Goal: Task Accomplishment & Management: Manage account settings

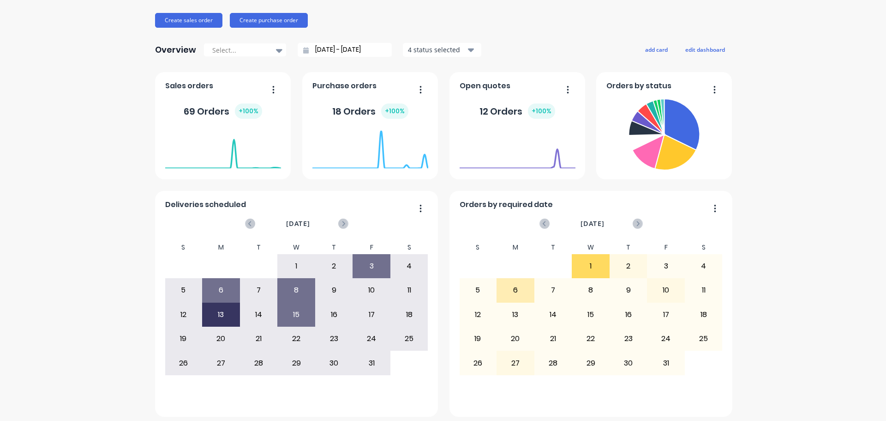
scroll to position [108, 0]
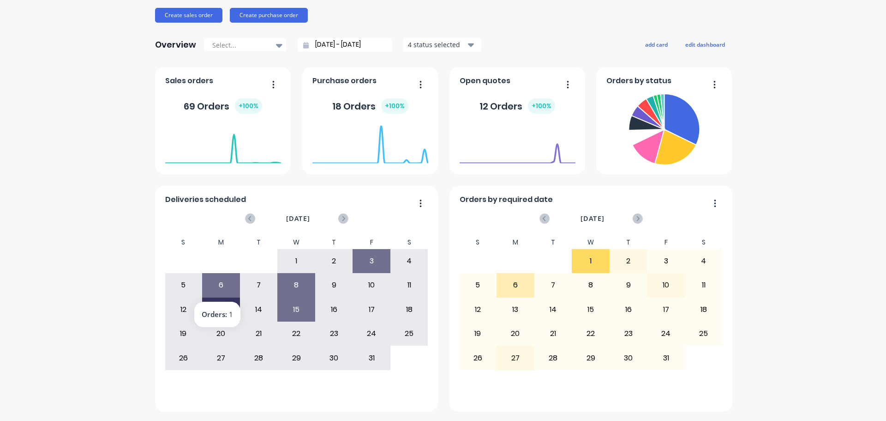
click at [219, 283] on div "6" at bounding box center [221, 284] width 37 height 23
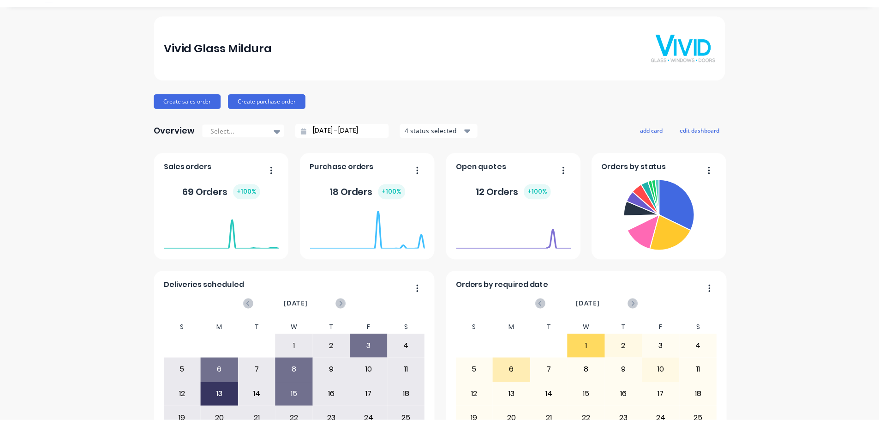
scroll to position [0, 0]
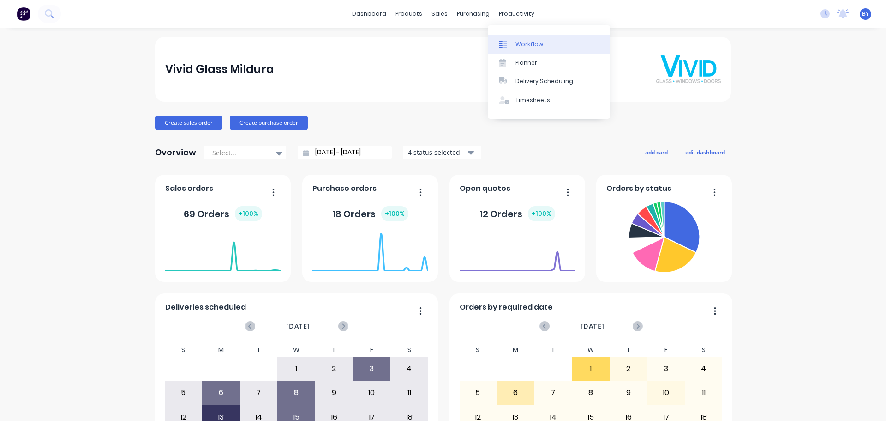
click at [516, 42] on div "Workflow" at bounding box center [530, 44] width 28 height 8
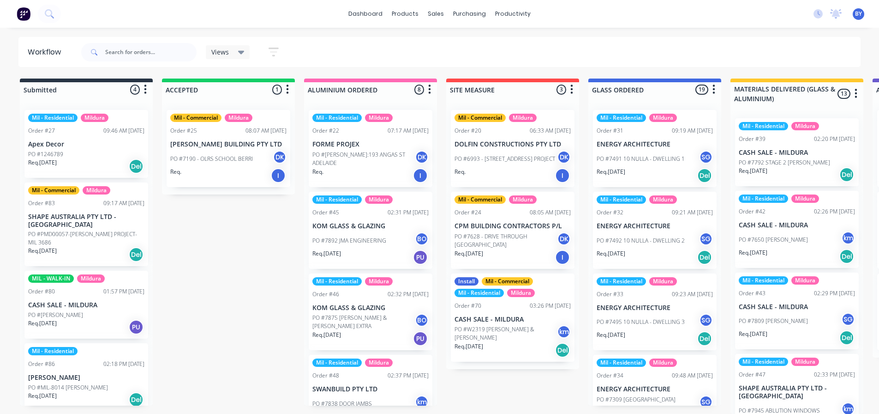
click at [241, 51] on icon at bounding box center [241, 53] width 6 height 4
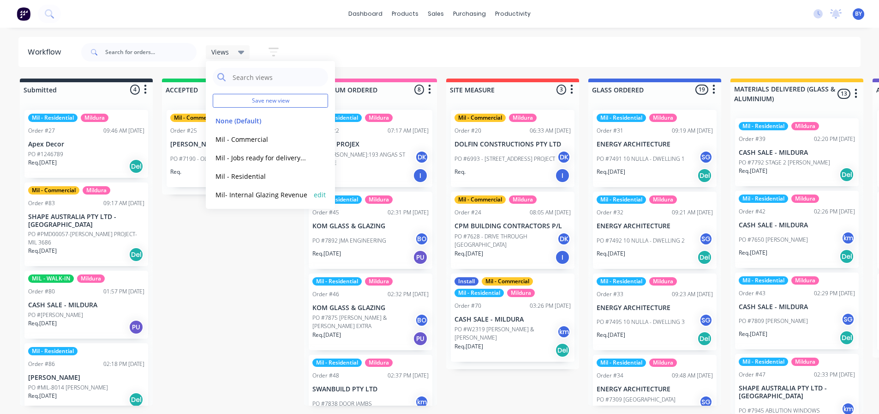
click at [260, 194] on button "Mil- Internal Glazing Revenue" at bounding box center [262, 194] width 98 height 11
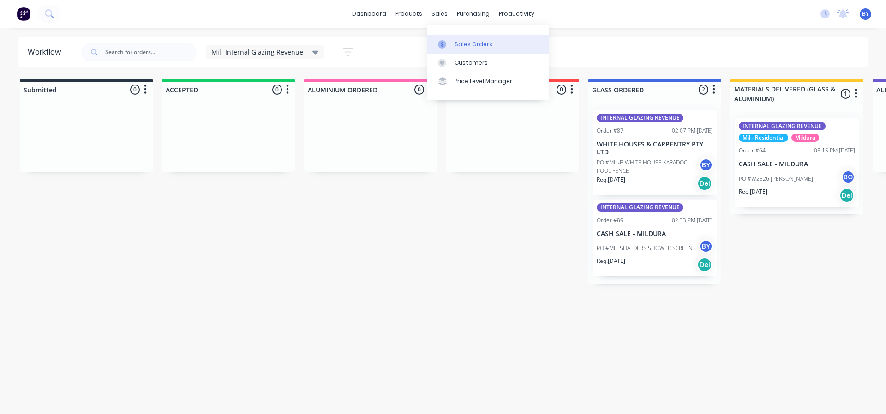
click at [458, 43] on div "Sales Orders" at bounding box center [474, 44] width 38 height 8
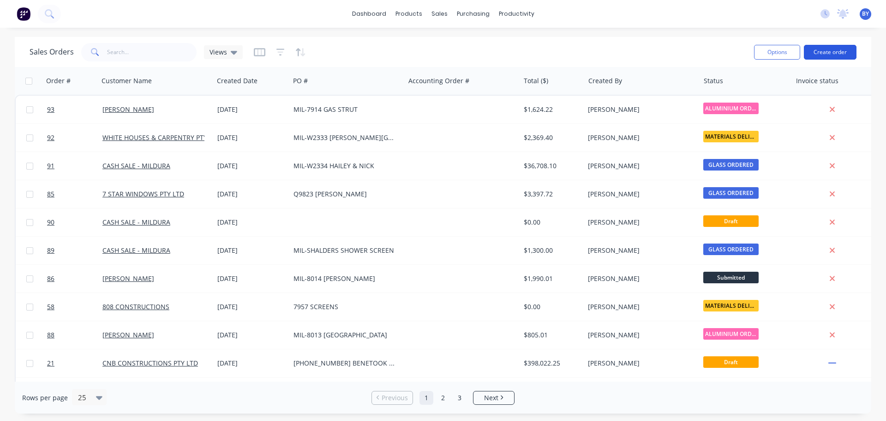
click at [830, 51] on button "Create order" at bounding box center [830, 52] width 53 height 15
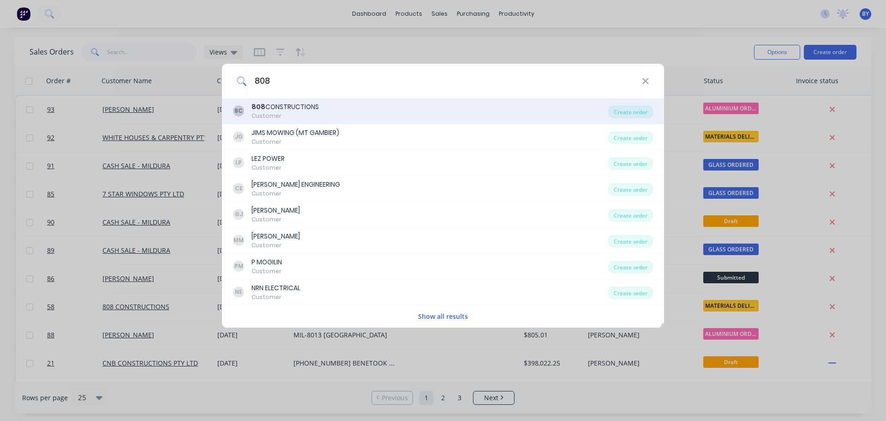
type input "808"
click at [314, 117] on div "Customer" at bounding box center [285, 116] width 67 height 8
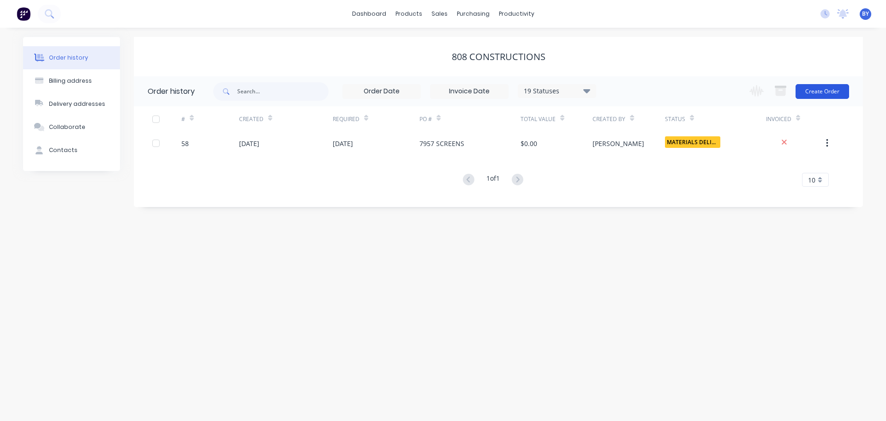
click at [827, 87] on button "Create Order" at bounding box center [823, 91] width 54 height 15
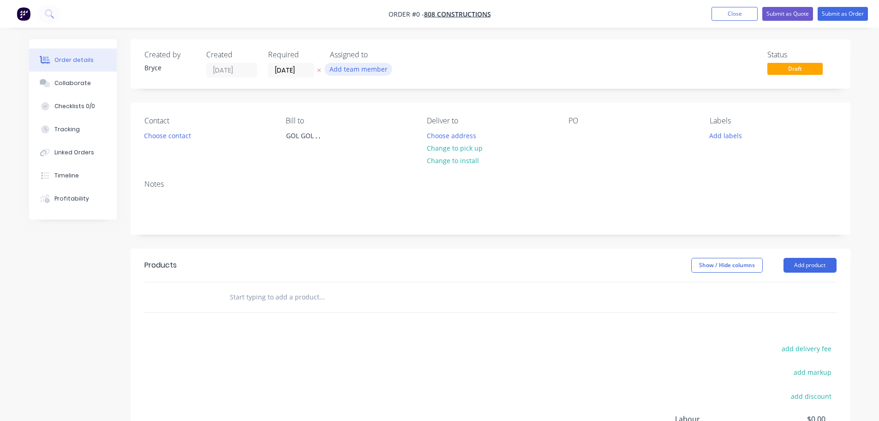
click at [348, 69] on button "Add team member" at bounding box center [359, 69] width 68 height 12
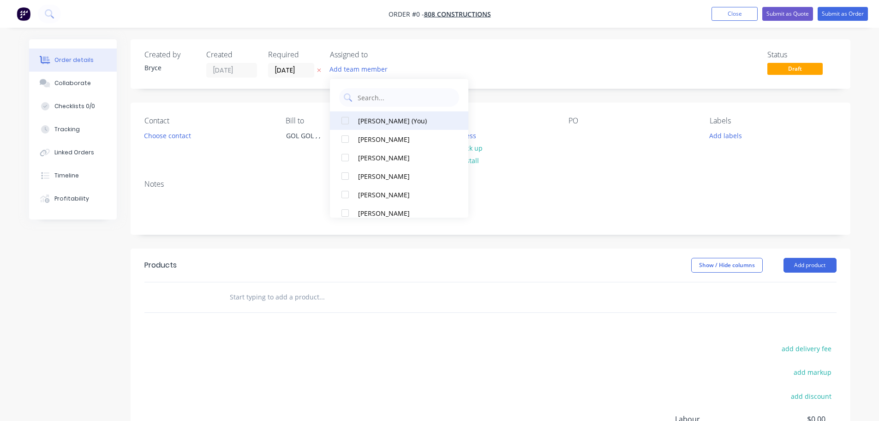
click at [379, 119] on div "[PERSON_NAME] (You)" at bounding box center [404, 121] width 92 height 10
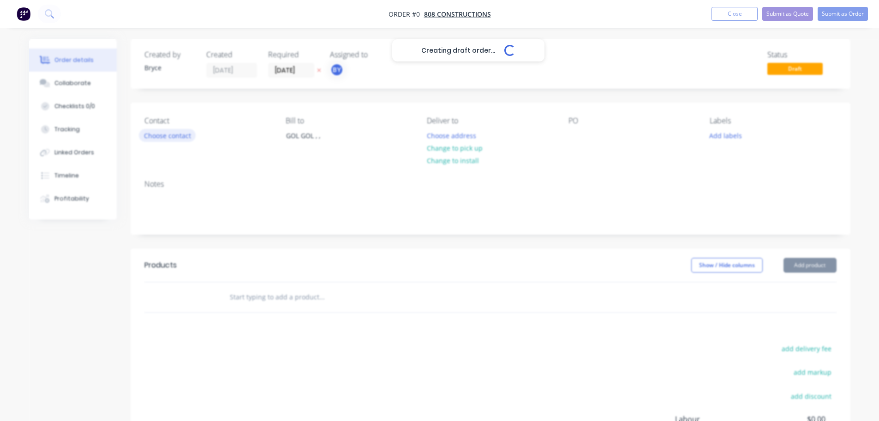
click at [169, 134] on div "Creating draft order... Loading... Order details Collaborate Checklists 0/0 Tra…" at bounding box center [440, 293] width 840 height 509
click at [169, 135] on button "Choose contact" at bounding box center [167, 135] width 57 height 12
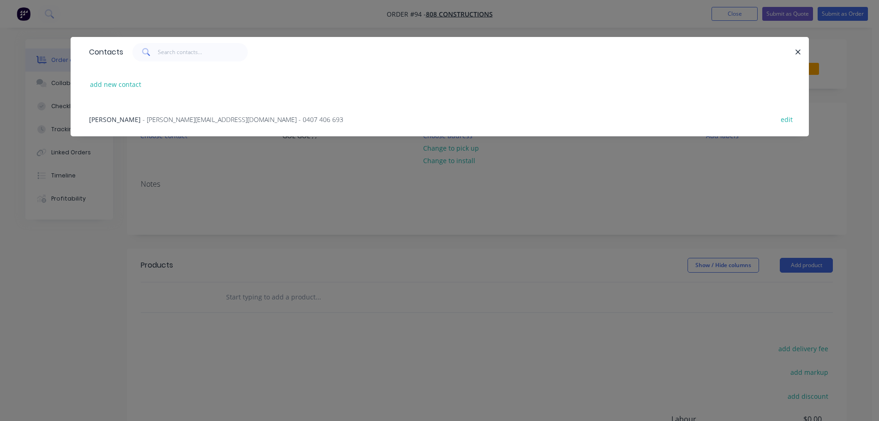
click at [161, 118] on span "- [PERSON_NAME][EMAIL_ADDRESS][DOMAIN_NAME] - 0407 406 693" at bounding box center [243, 119] width 201 height 9
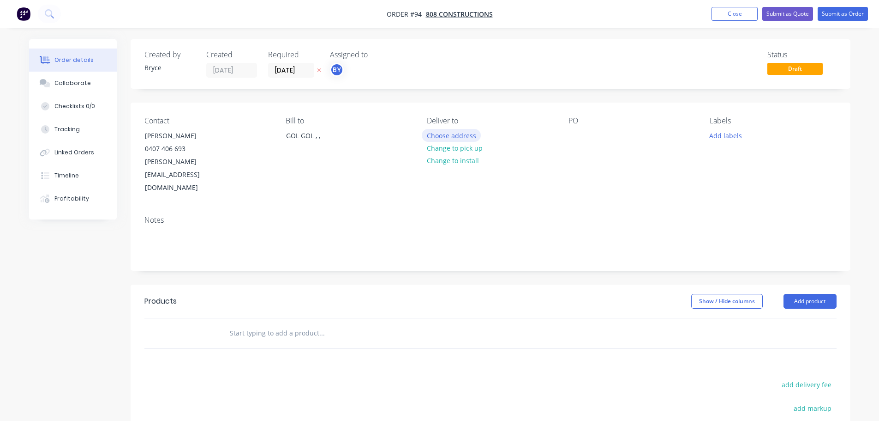
click at [452, 134] on button "Choose address" at bounding box center [451, 135] width 59 height 12
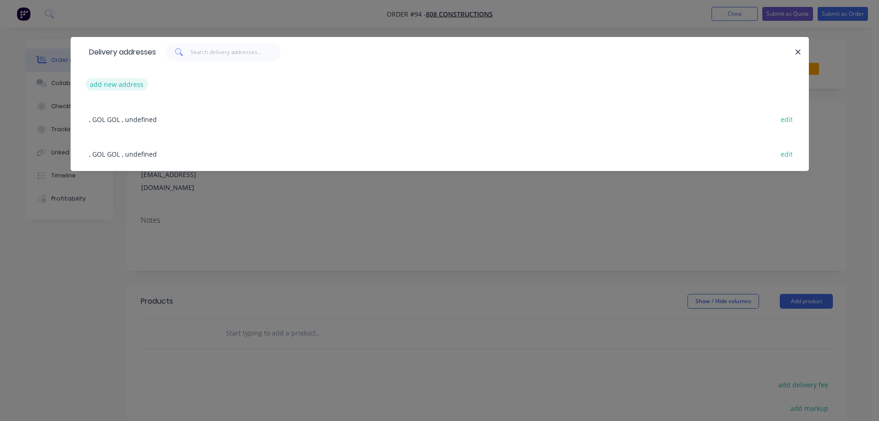
click at [120, 84] on button "add new address" at bounding box center [116, 84] width 63 height 12
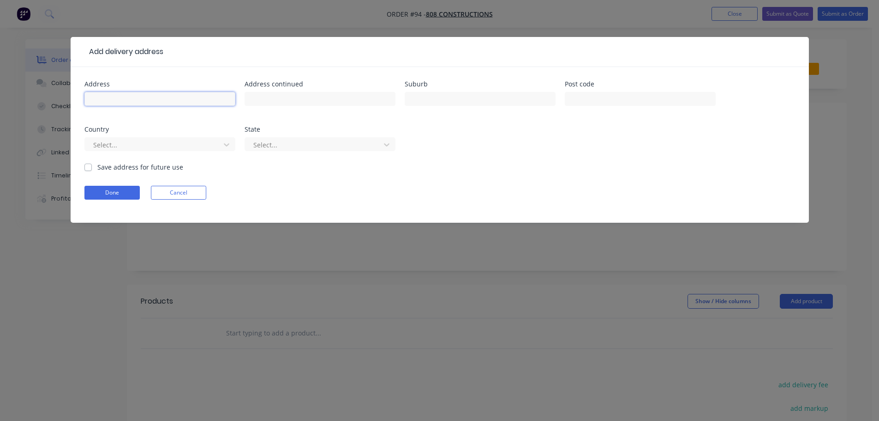
click at [100, 103] on input "text" at bounding box center [159, 99] width 151 height 14
type input "MASP UNITS"
click at [110, 191] on button "Done" at bounding box center [111, 193] width 55 height 14
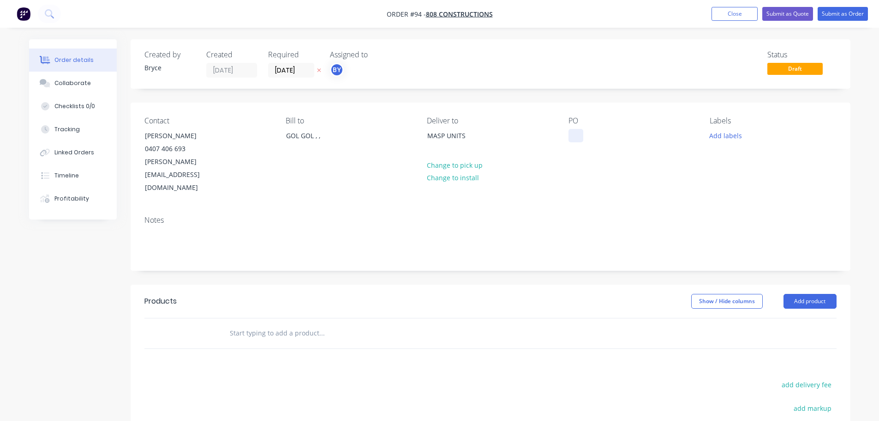
click at [575, 135] on div at bounding box center [576, 135] width 15 height 13
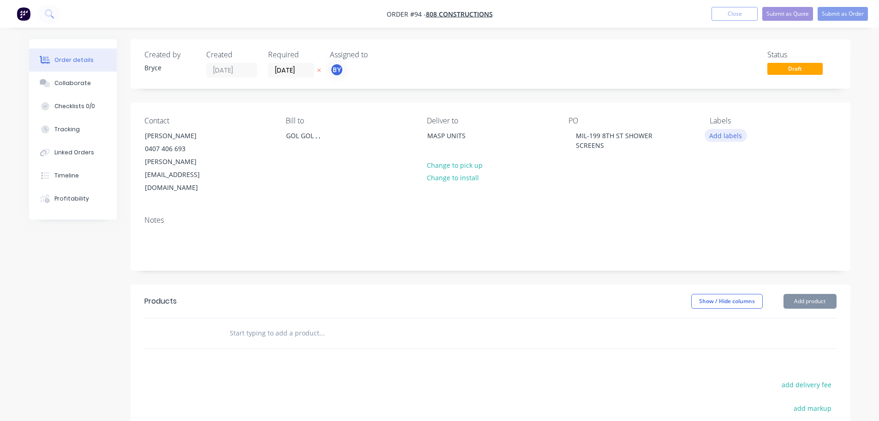
click at [737, 134] on button "Add labels" at bounding box center [726, 135] width 42 height 12
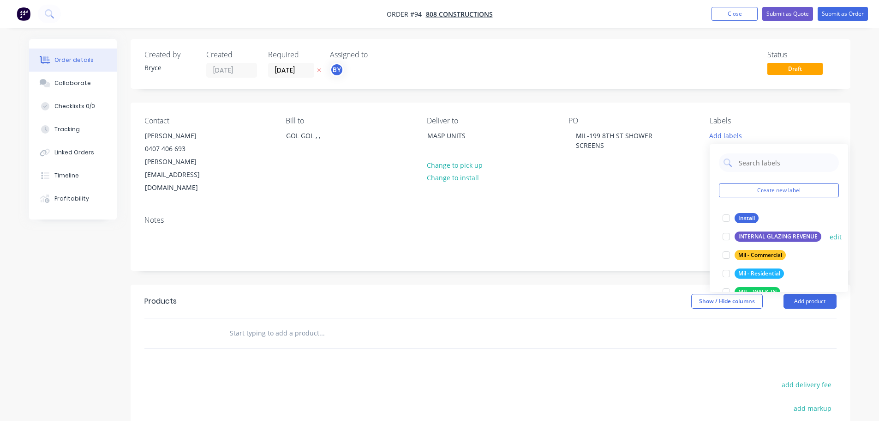
click at [767, 235] on div "INTERNAL GLAZING REVENUE" at bounding box center [778, 236] width 87 height 10
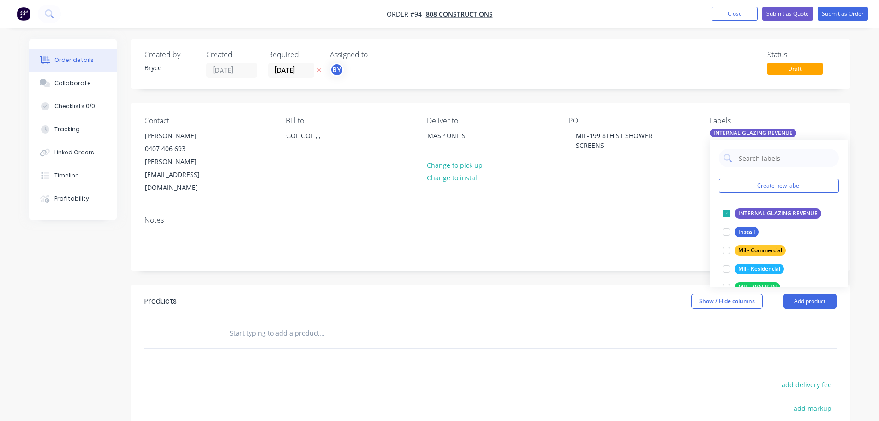
click at [262, 324] on input "text" at bounding box center [321, 333] width 185 height 18
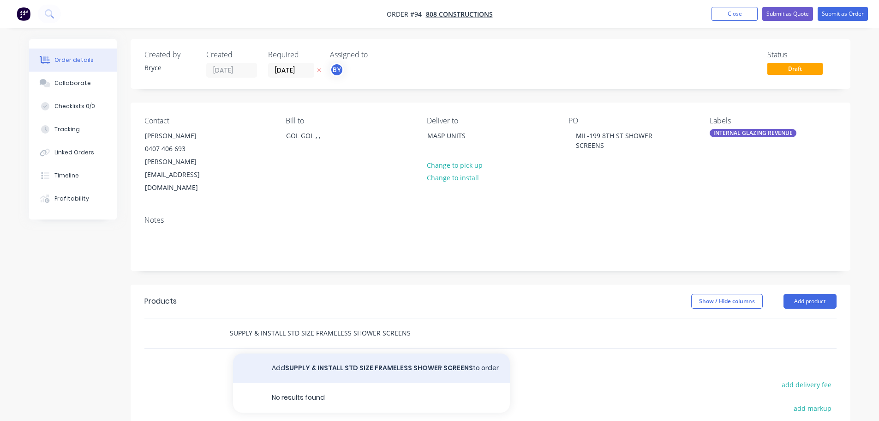
type input "SUPPLY & INSTALL STD SIZE FRAMELESS SHOWER SCREENS"
click at [350, 353] on button "Add SUPPLY & INSTALL STD SIZE FRAMELESS SHOWER SCREENS to order" at bounding box center [371, 368] width 277 height 30
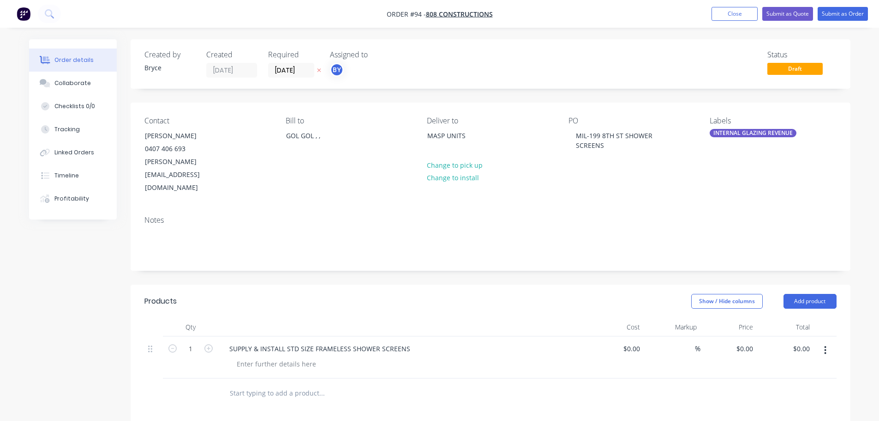
click at [645, 336] on div "%" at bounding box center [672, 357] width 57 height 42
click at [640, 342] on input at bounding box center [638, 348] width 11 height 13
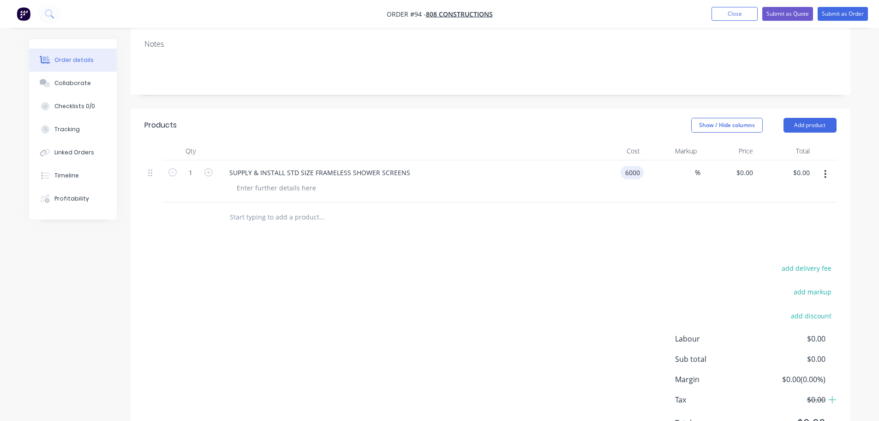
scroll to position [197, 0]
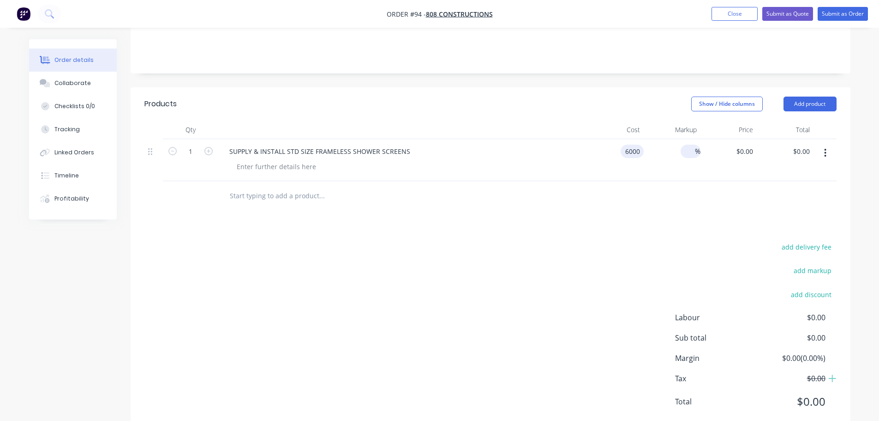
type input "$6,000.00"
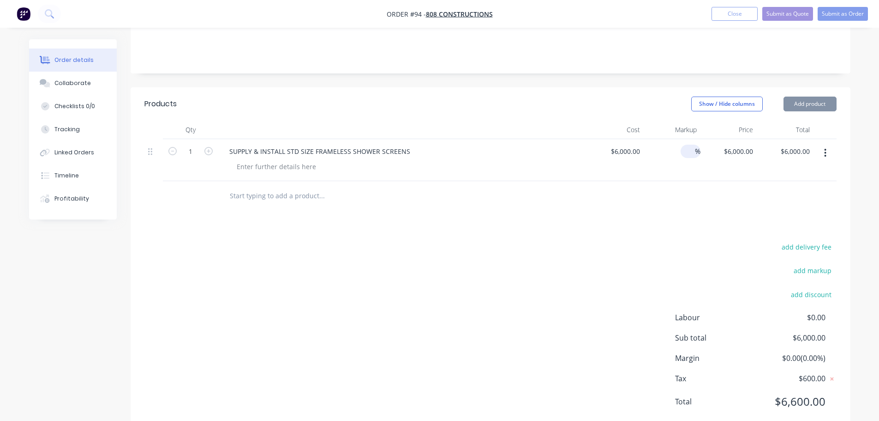
click at [692, 144] on input at bounding box center [690, 150] width 11 height 13
click at [842, 14] on button "Submit as Order" at bounding box center [843, 14] width 50 height 14
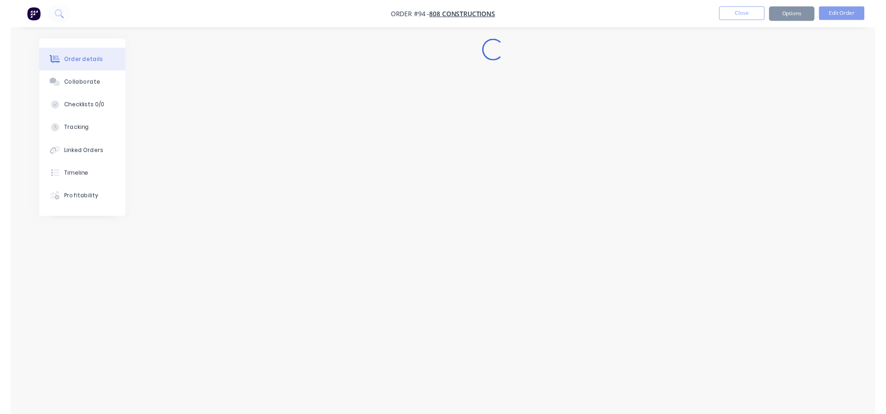
scroll to position [0, 0]
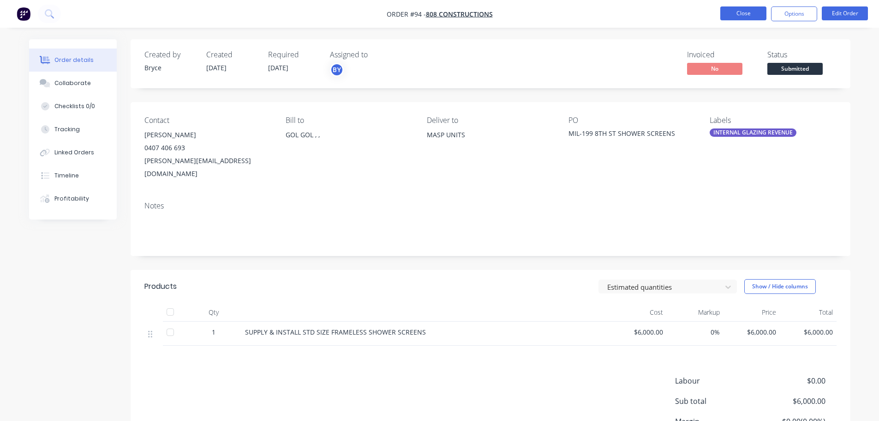
click at [745, 12] on button "Close" at bounding box center [744, 13] width 46 height 14
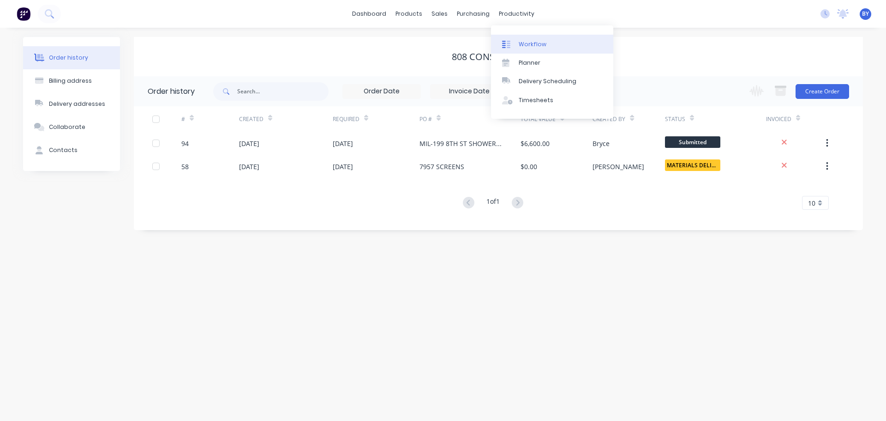
click at [529, 43] on div "Workflow" at bounding box center [533, 44] width 28 height 8
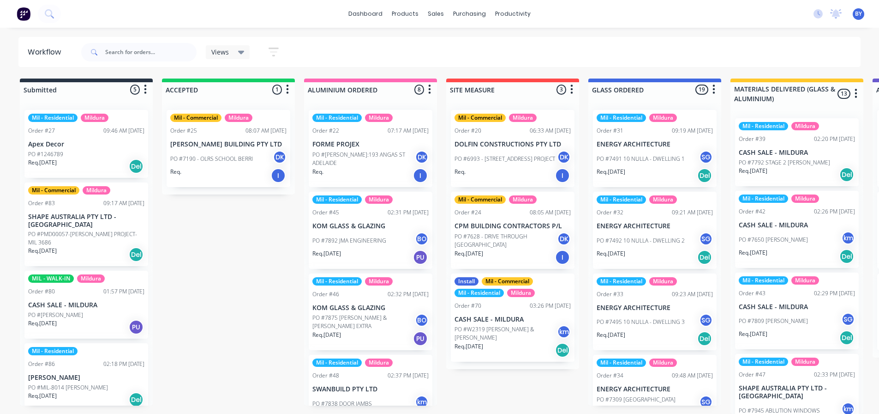
click at [242, 53] on icon at bounding box center [241, 53] width 6 height 4
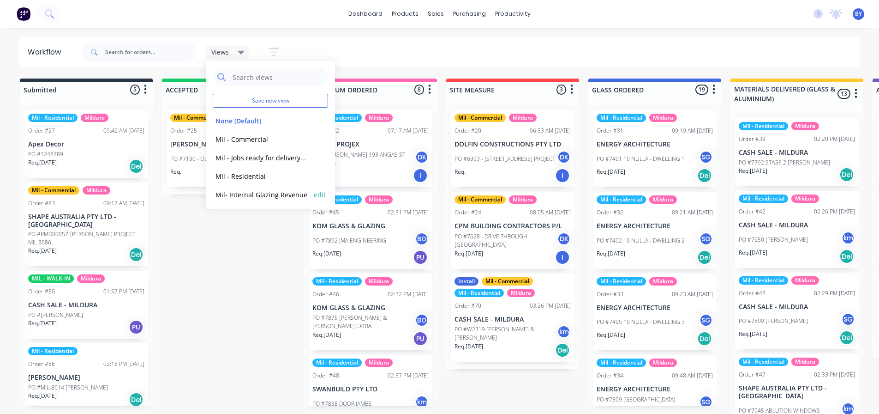
click at [258, 196] on button "Mil- Internal Glazing Revenue" at bounding box center [262, 194] width 98 height 11
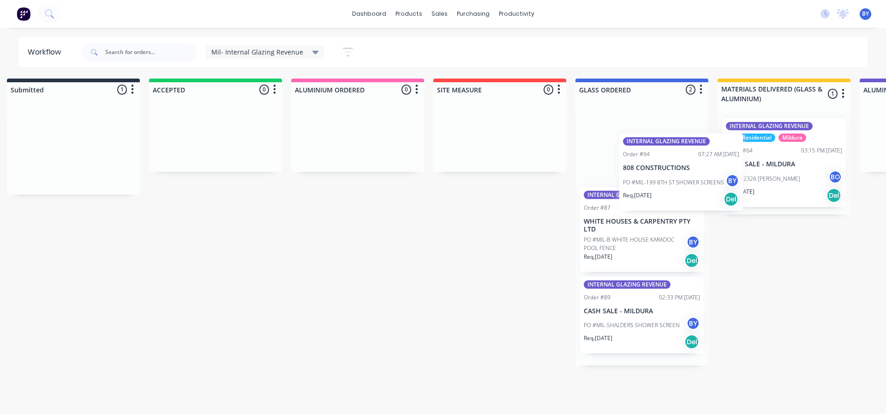
scroll to position [0, 14]
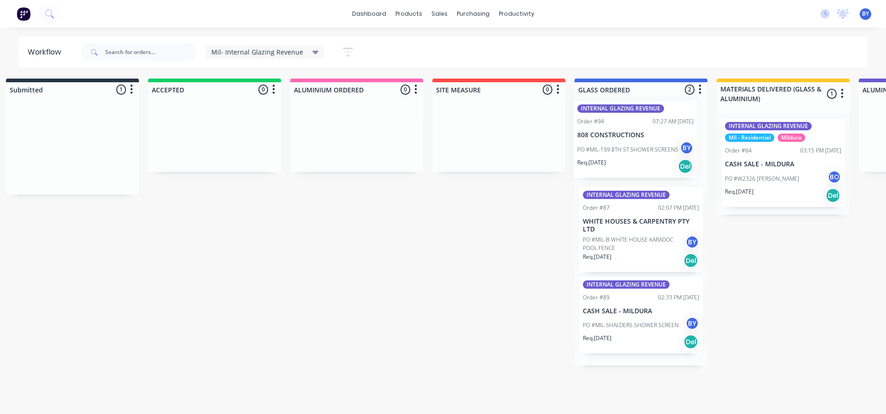
drag, startPoint x: 91, startPoint y: 115, endPoint x: 644, endPoint y: 107, distance: 552.7
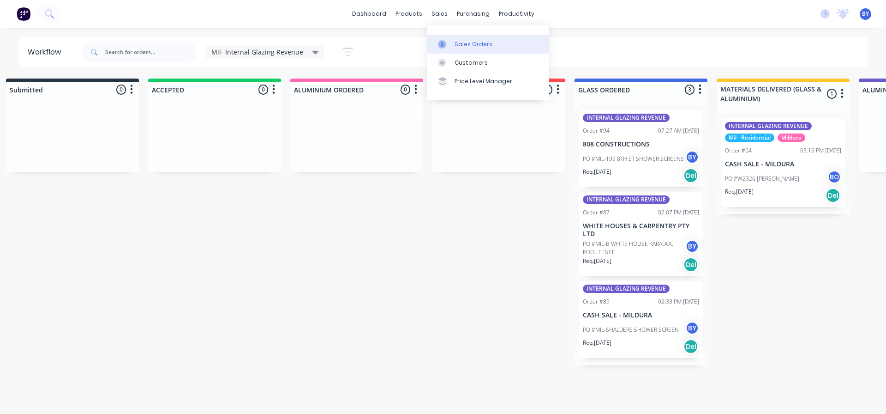
click at [460, 46] on div "Sales Orders" at bounding box center [474, 44] width 38 height 8
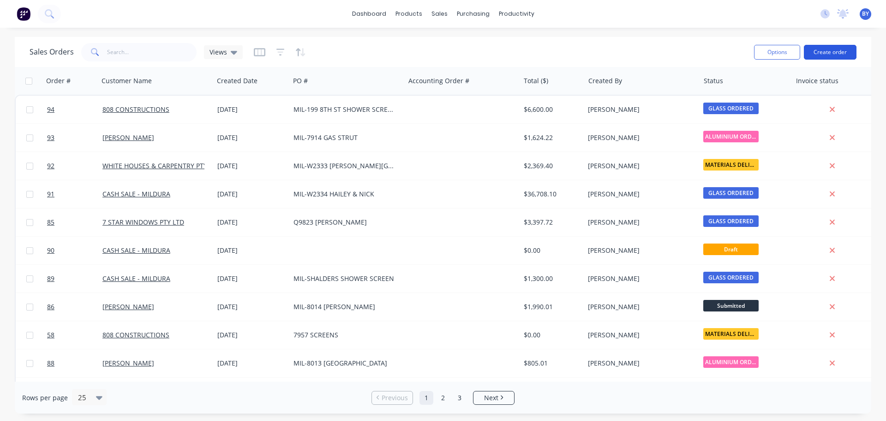
click at [831, 49] on button "Create order" at bounding box center [830, 52] width 53 height 15
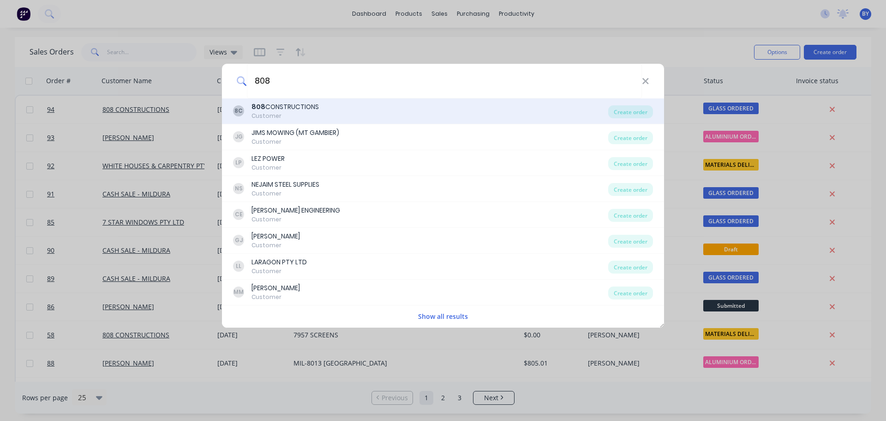
type input "808"
click at [299, 111] on div "808 CONSTRUCTIONS" at bounding box center [285, 107] width 67 height 10
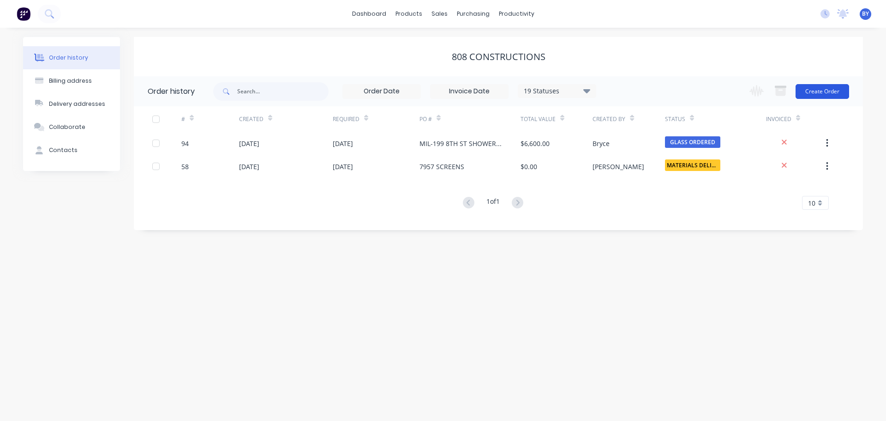
click at [820, 89] on button "Create Order" at bounding box center [823, 91] width 54 height 15
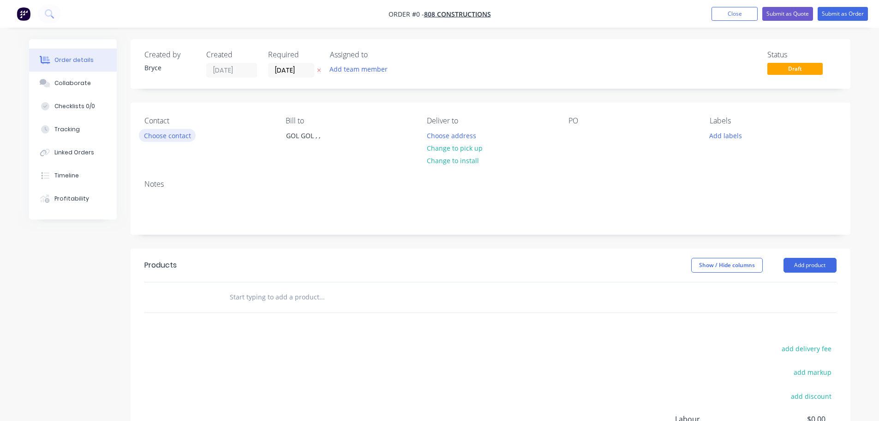
click at [174, 135] on button "Choose contact" at bounding box center [167, 135] width 57 height 12
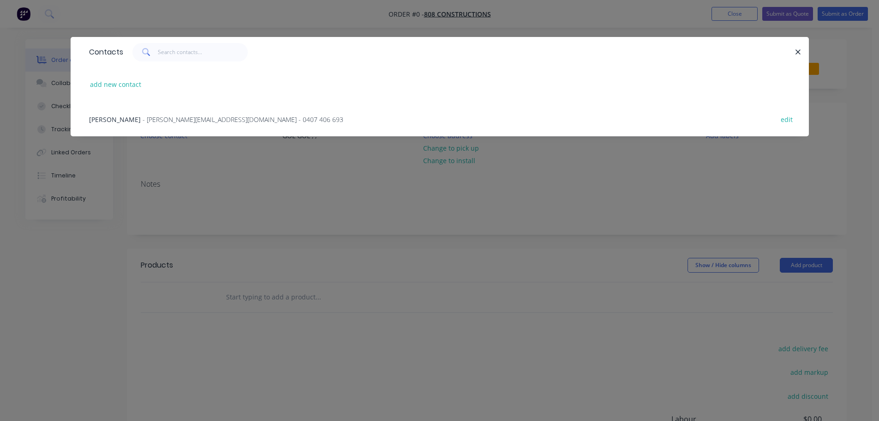
click at [174, 118] on span "- [PERSON_NAME][EMAIL_ADDRESS][DOMAIN_NAME] - 0407 406 693" at bounding box center [243, 119] width 201 height 9
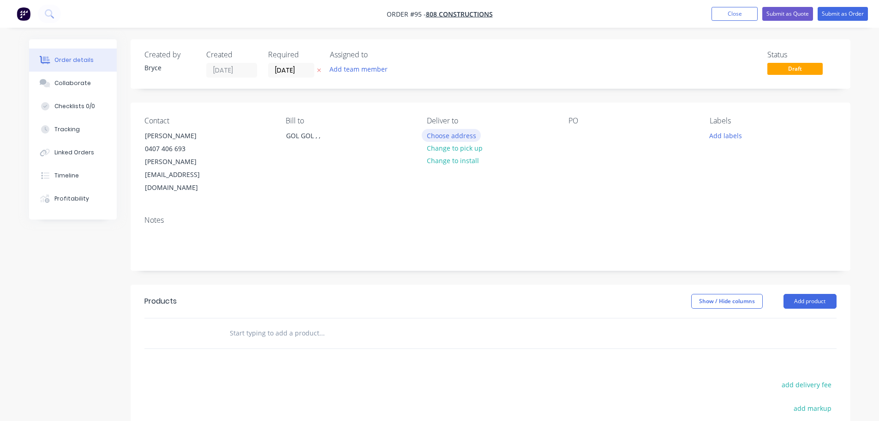
click at [457, 135] on button "Choose address" at bounding box center [451, 135] width 59 height 12
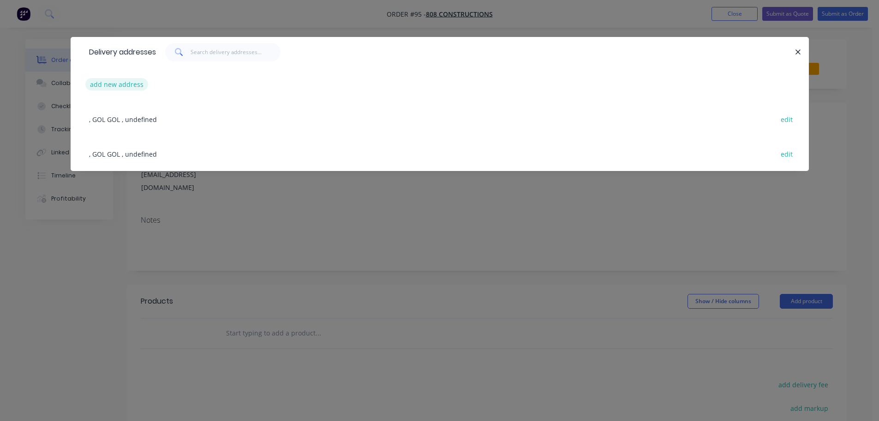
click at [113, 84] on button "add new address" at bounding box center [116, 84] width 63 height 12
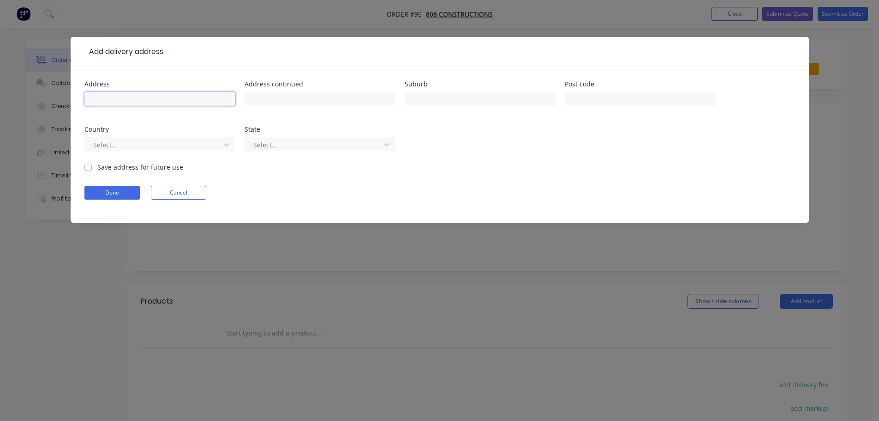
click at [110, 99] on input "text" at bounding box center [159, 99] width 151 height 14
type input "RAY CRT"
click at [108, 189] on button "Done" at bounding box center [111, 193] width 55 height 14
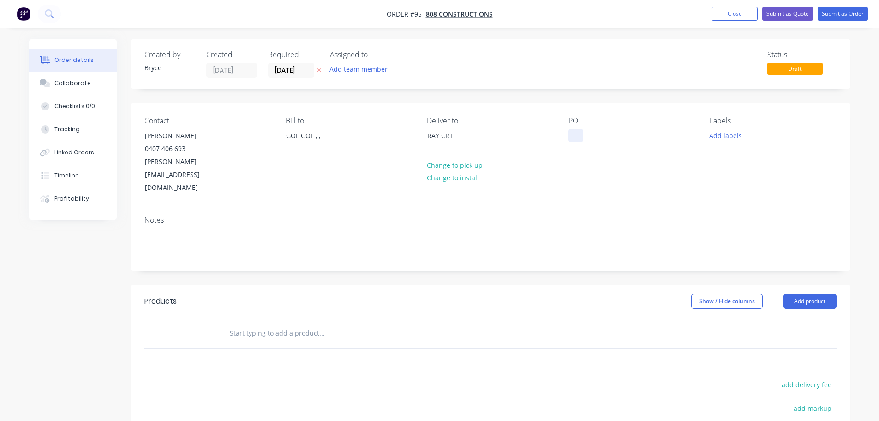
click at [571, 137] on div at bounding box center [576, 135] width 15 height 13
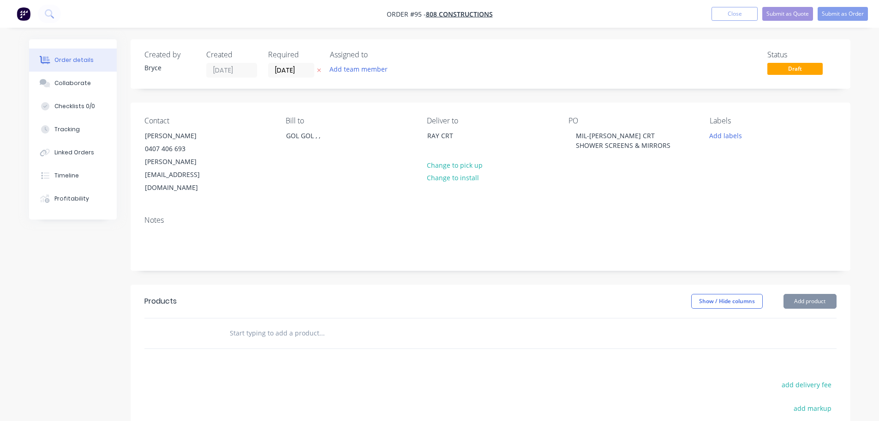
click at [214, 318] on div at bounding box center [190, 333] width 55 height 30
click at [228, 324] on div at bounding box center [360, 333] width 277 height 18
click at [247, 324] on input "text" at bounding box center [321, 333] width 185 height 18
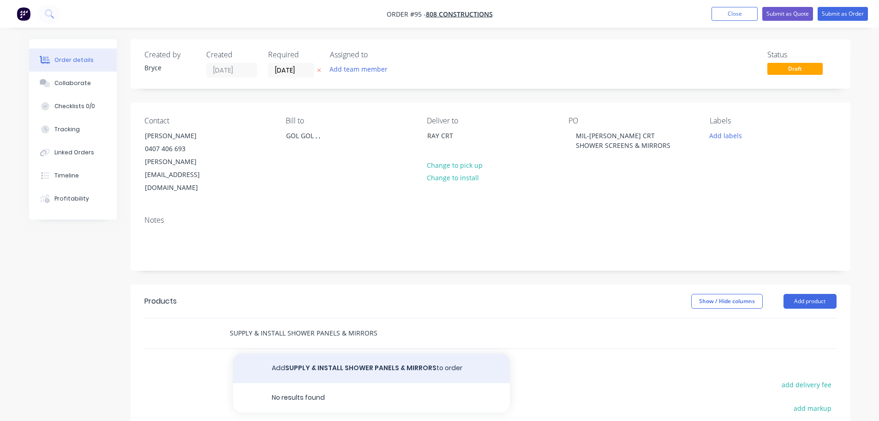
type input "SUPPLY & INSTALL SHOWER PANELS & MIRRORS"
click at [325, 353] on button "Add SUPPLY & INSTALL SHOWER PANELS & MIRRORS to order" at bounding box center [371, 368] width 277 height 30
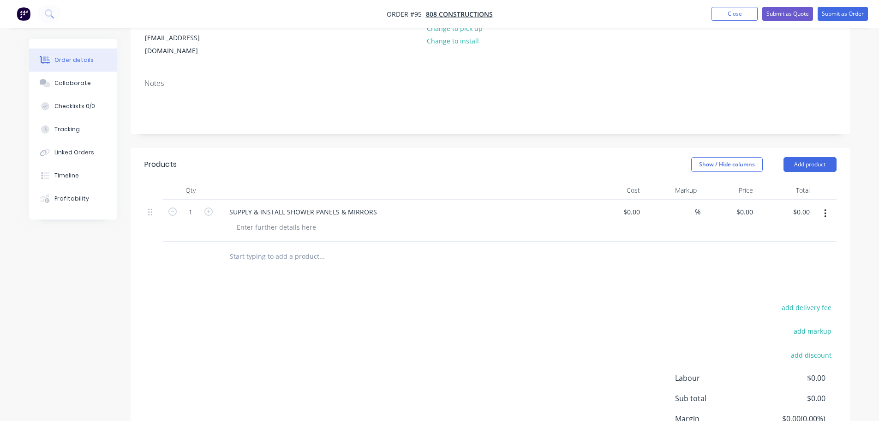
scroll to position [138, 0]
click at [640, 203] on input at bounding box center [633, 209] width 21 height 13
type input "$4,000.00"
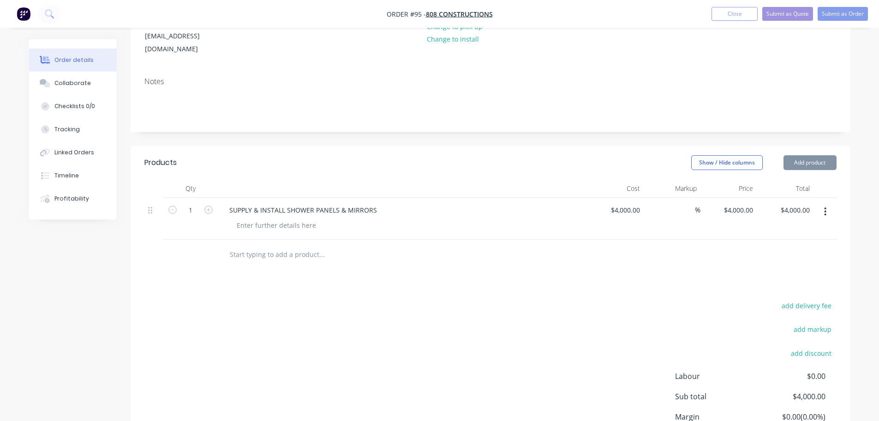
click at [709, 198] on div "$4,000.00 $4,000.00" at bounding box center [729, 219] width 57 height 42
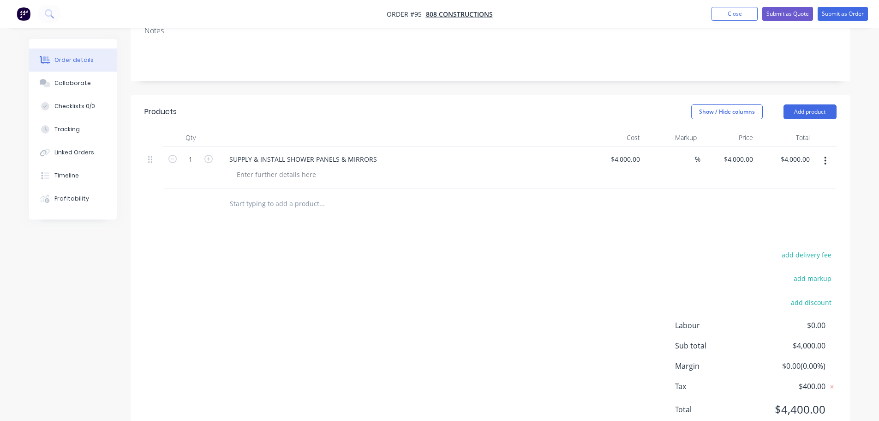
scroll to position [197, 0]
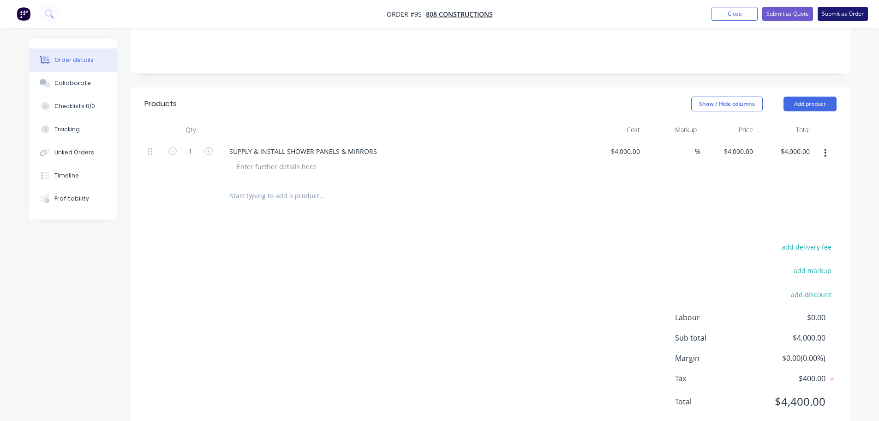
click at [843, 14] on button "Submit as Order" at bounding box center [843, 14] width 50 height 14
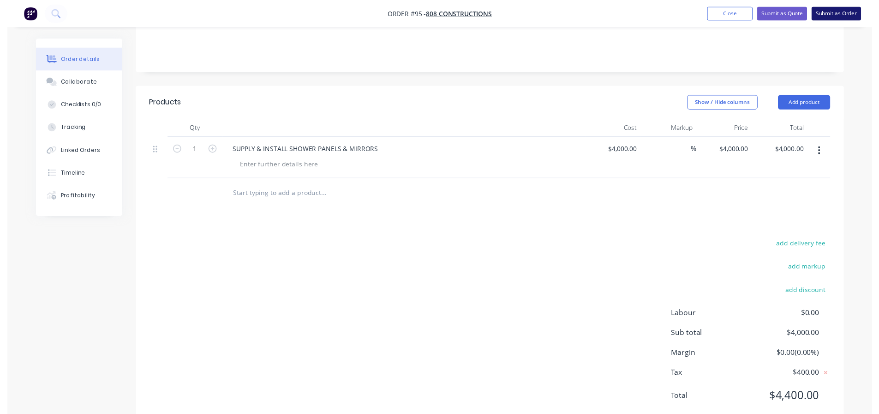
scroll to position [0, 0]
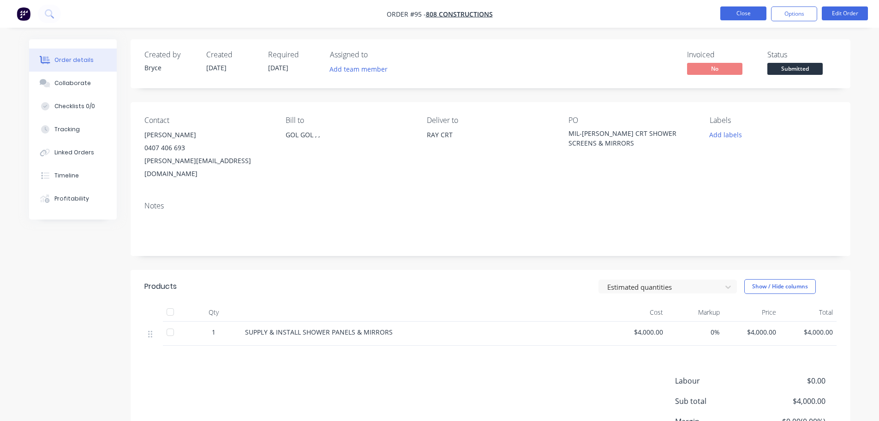
click at [743, 11] on button "Close" at bounding box center [744, 13] width 46 height 14
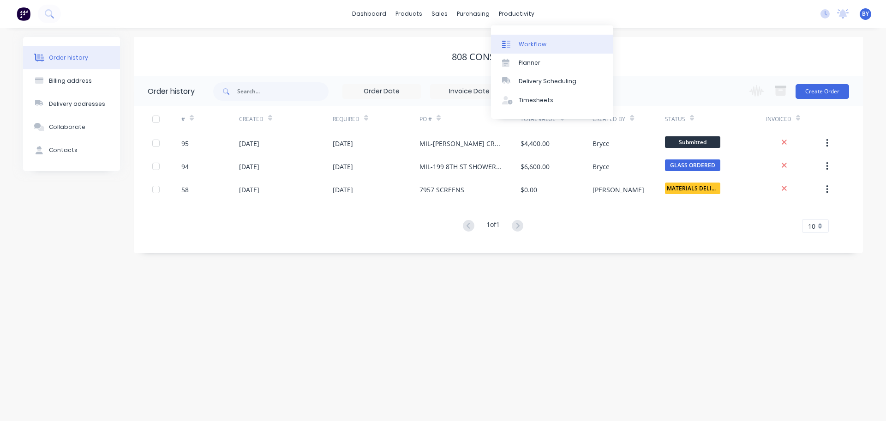
click at [534, 42] on div "Workflow" at bounding box center [533, 44] width 28 height 8
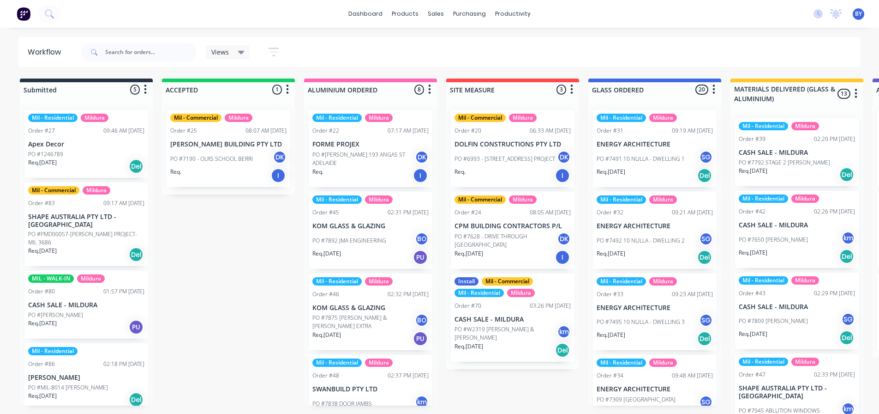
click at [242, 50] on icon at bounding box center [241, 52] width 6 height 10
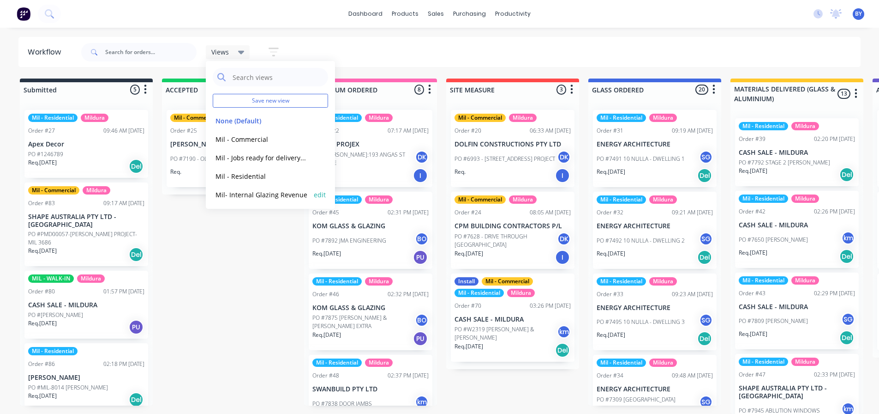
click at [314, 193] on button "edit" at bounding box center [320, 195] width 12 height 10
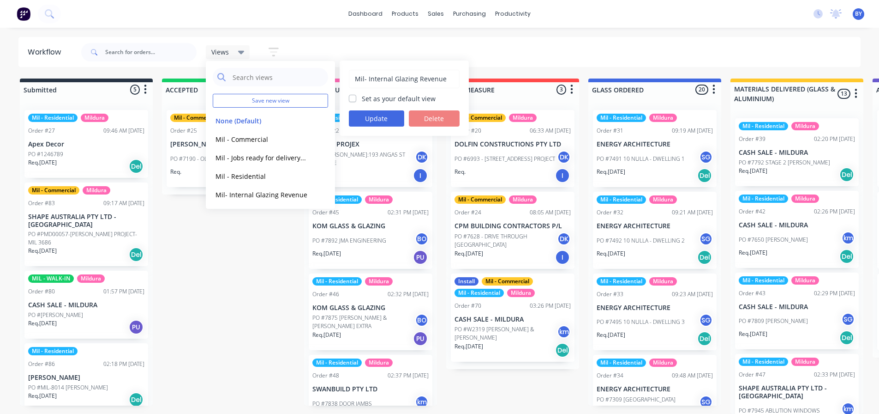
click at [362, 96] on label "Set as your default view" at bounding box center [399, 99] width 74 height 10
click at [351, 96] on input "Set as your default view" at bounding box center [352, 98] width 7 height 9
checkbox input "true"
click at [373, 116] on button "Update" at bounding box center [376, 118] width 55 height 16
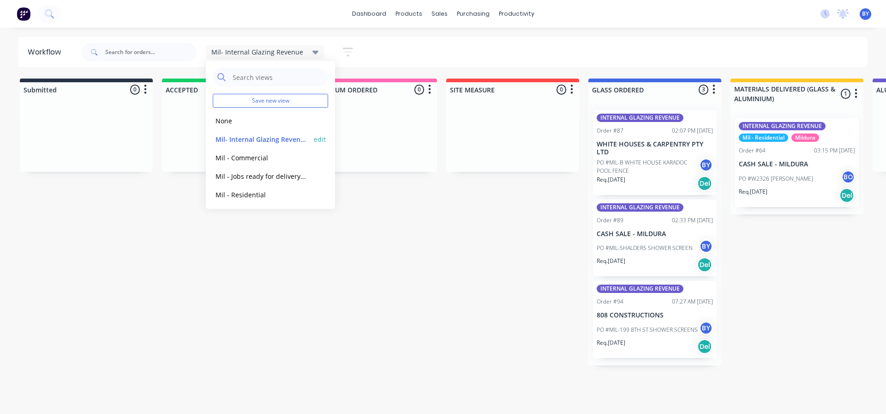
click at [250, 138] on button "Mil- Internal Glazing Revenue (Default)" at bounding box center [262, 139] width 98 height 11
click at [225, 118] on button "None" at bounding box center [262, 120] width 98 height 11
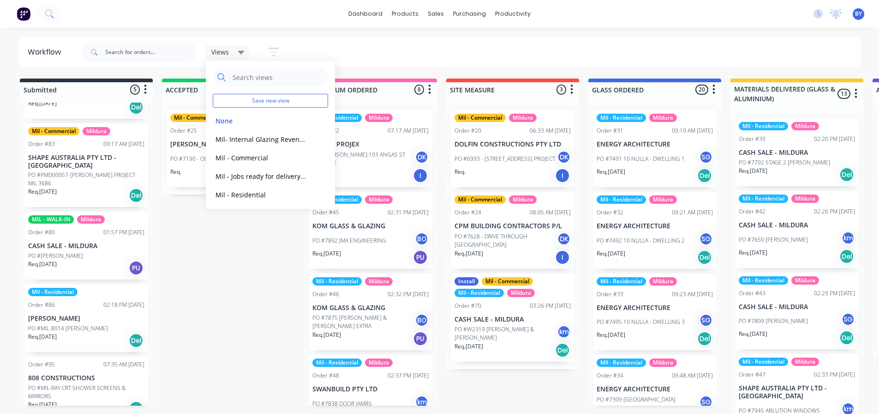
scroll to position [66, 0]
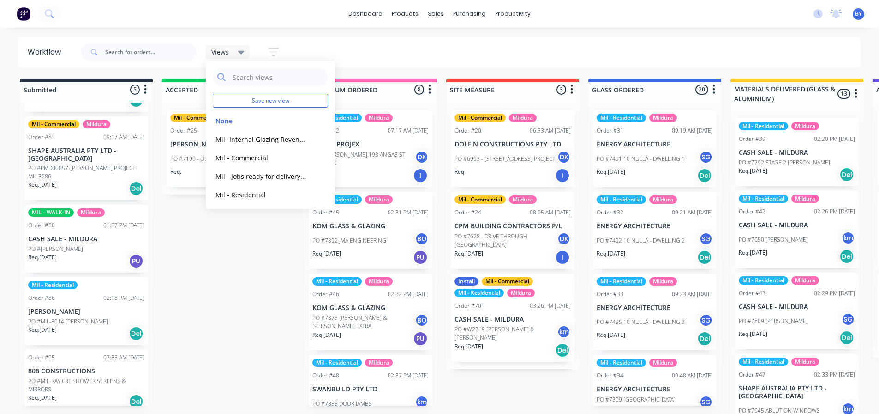
click at [64, 377] on p "PO #MIL-RAY CRT SHOWER SCREENS & MIRRORS" at bounding box center [86, 385] width 116 height 17
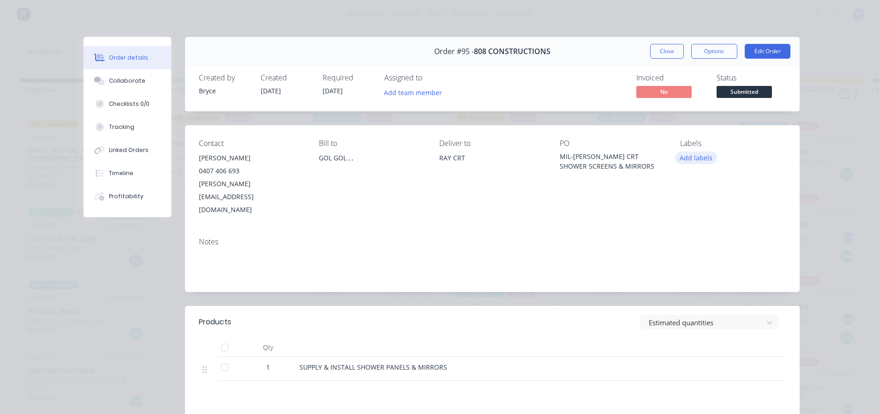
click at [692, 158] on button "Add labels" at bounding box center [696, 157] width 42 height 12
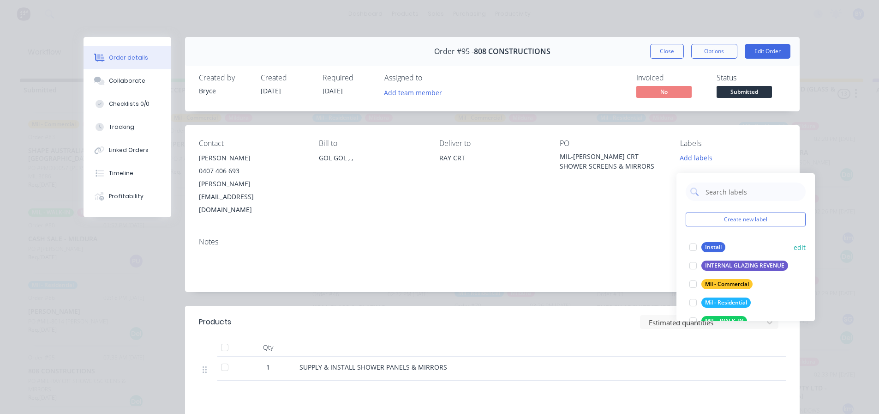
click at [722, 260] on div "INTERNAL GLAZING REVENUE" at bounding box center [745, 265] width 87 height 10
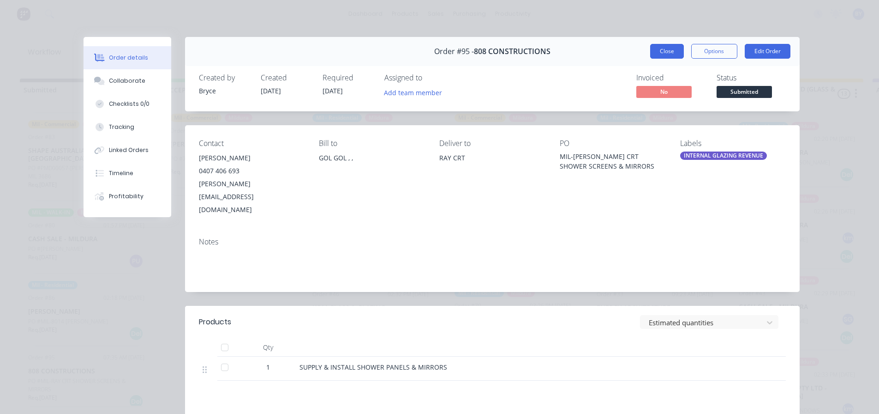
click at [667, 52] on button "Close" at bounding box center [667, 51] width 34 height 15
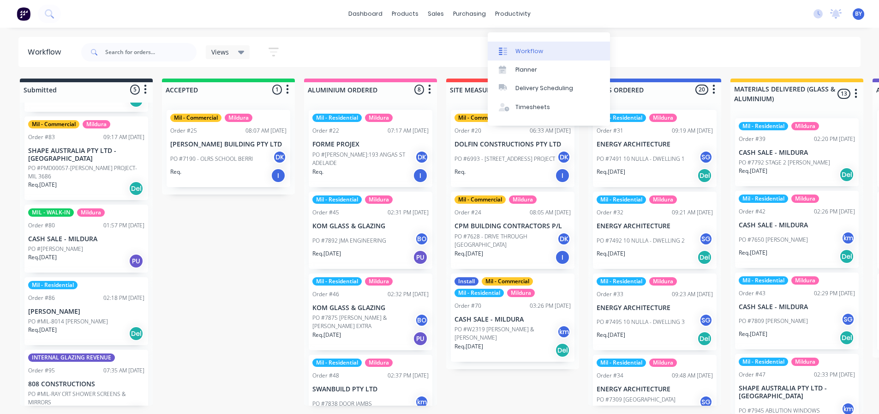
click at [516, 47] on div "Workflow" at bounding box center [530, 51] width 28 height 8
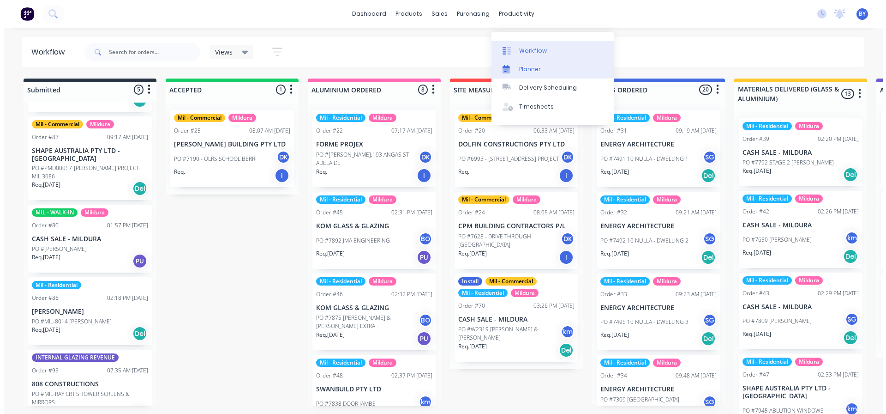
scroll to position [0, 0]
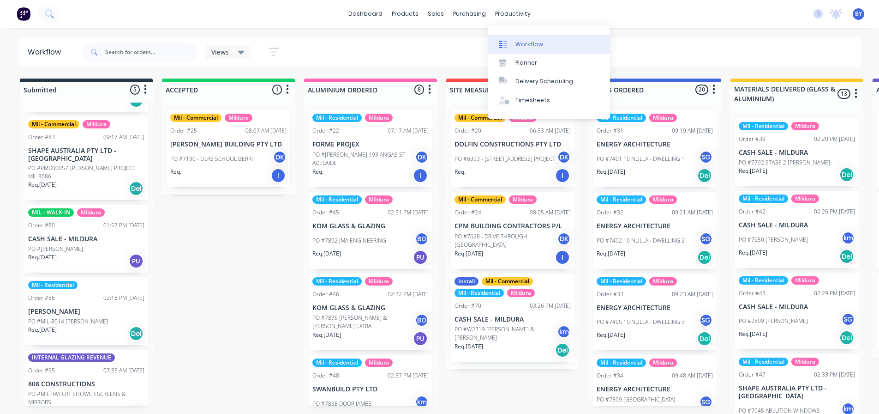
click at [523, 42] on div "Workflow" at bounding box center [530, 44] width 28 height 8
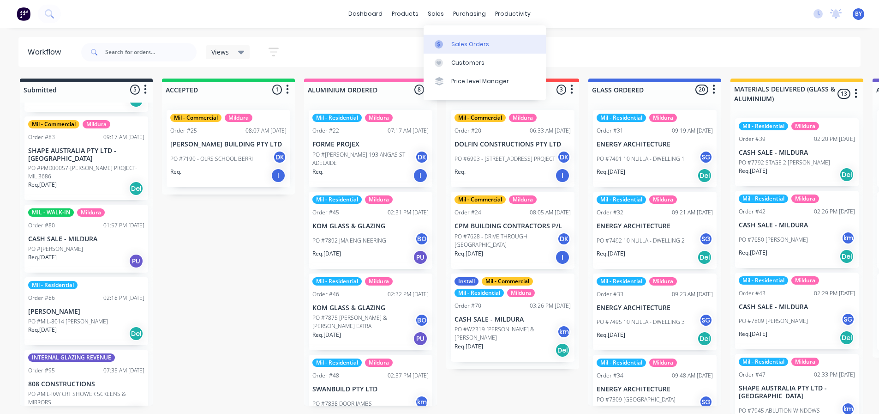
click at [462, 45] on div "Sales Orders" at bounding box center [471, 44] width 38 height 8
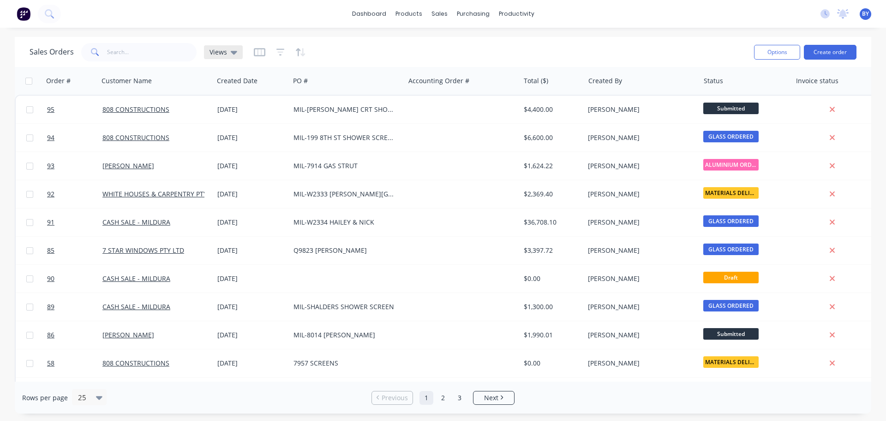
click at [233, 53] on icon at bounding box center [234, 53] width 6 height 4
click at [506, 13] on div "productivity" at bounding box center [516, 14] width 45 height 14
click at [526, 44] on div "Workflow" at bounding box center [533, 44] width 28 height 8
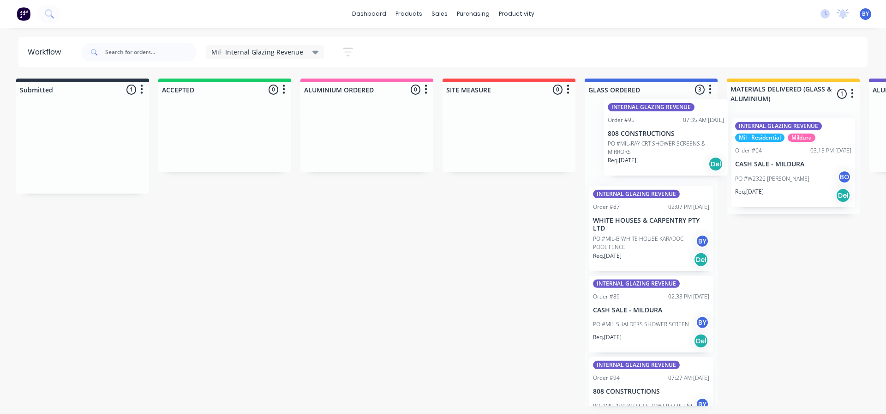
scroll to position [0, 8]
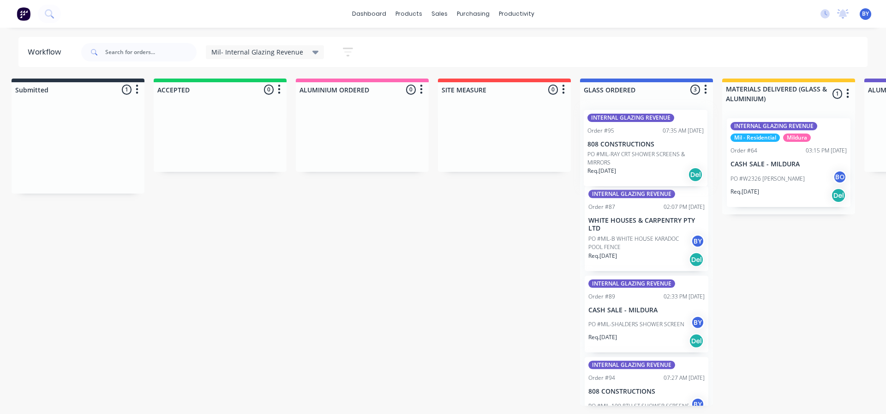
drag, startPoint x: 99, startPoint y: 114, endPoint x: 656, endPoint y: 114, distance: 556.3
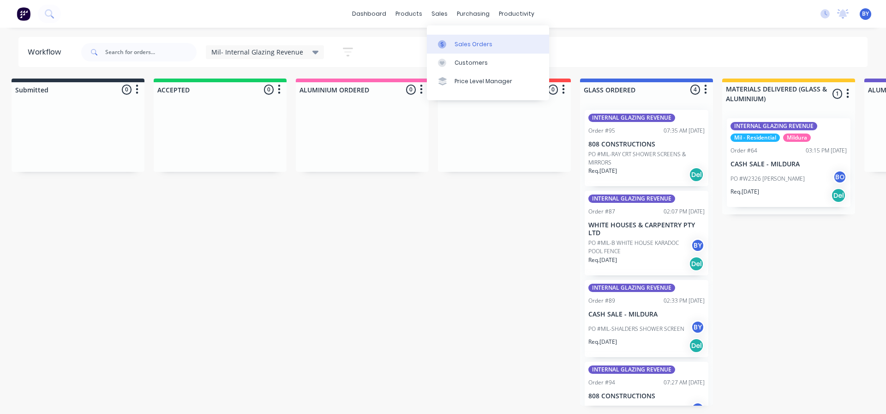
click at [459, 42] on div "Sales Orders" at bounding box center [474, 44] width 38 height 8
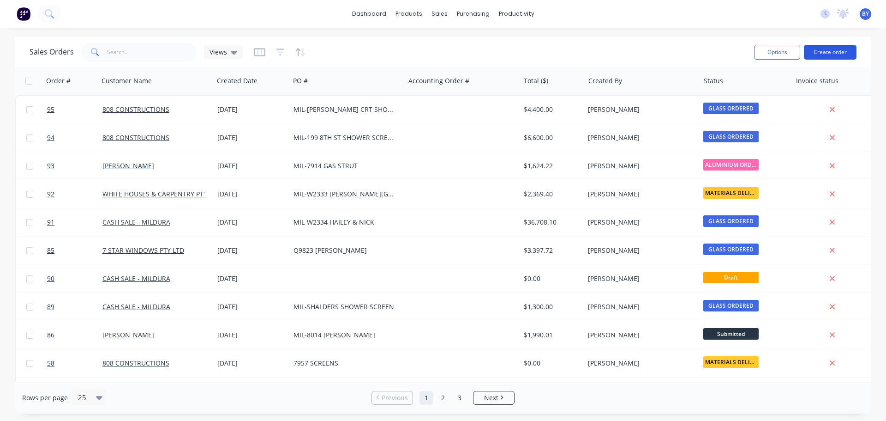
click at [838, 50] on button "Create order" at bounding box center [830, 52] width 53 height 15
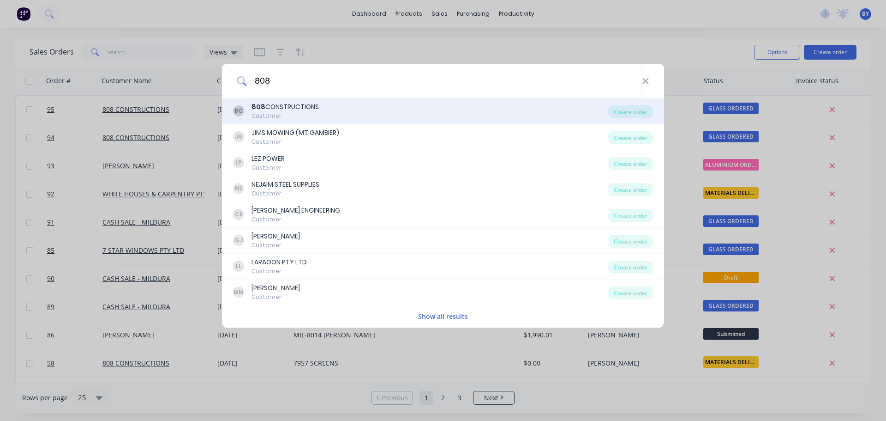
type input "808"
click at [306, 108] on div "808 CONSTRUCTIONS" at bounding box center [285, 107] width 67 height 10
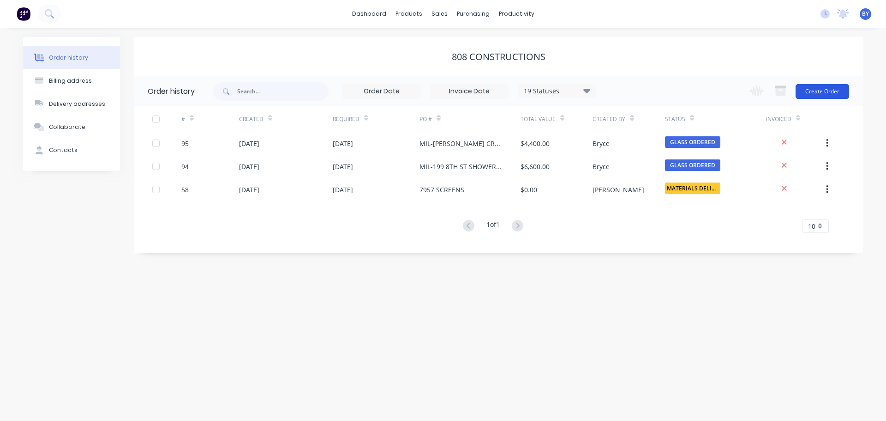
click at [823, 89] on button "Create Order" at bounding box center [823, 91] width 54 height 15
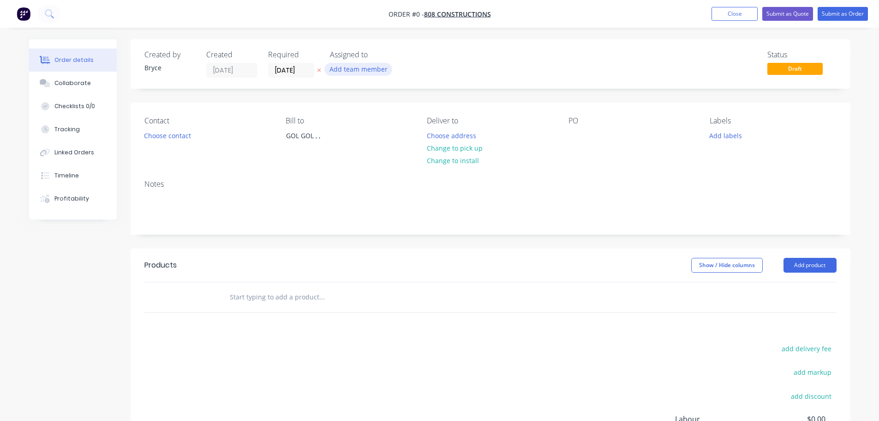
click at [353, 67] on button "Add team member" at bounding box center [359, 69] width 68 height 12
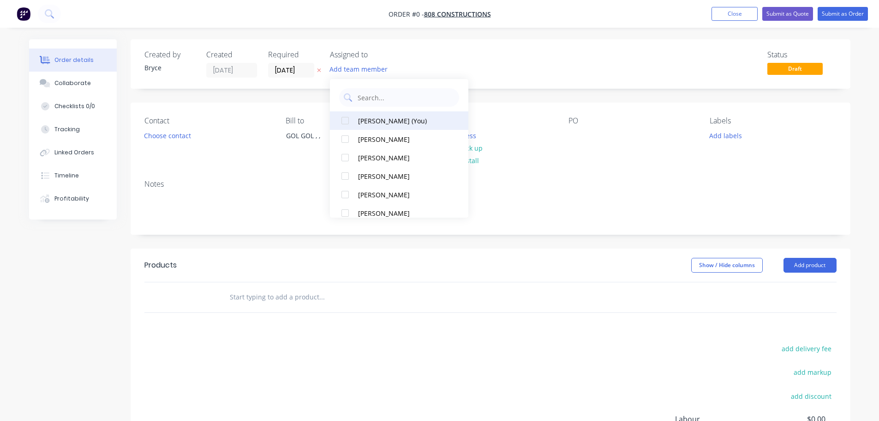
click at [378, 120] on div "[PERSON_NAME] (You)" at bounding box center [404, 121] width 92 height 10
click at [166, 136] on div "Order details Collaborate Checklists 0/0 Tracking Linked Orders Timeline Profit…" at bounding box center [440, 293] width 840 height 509
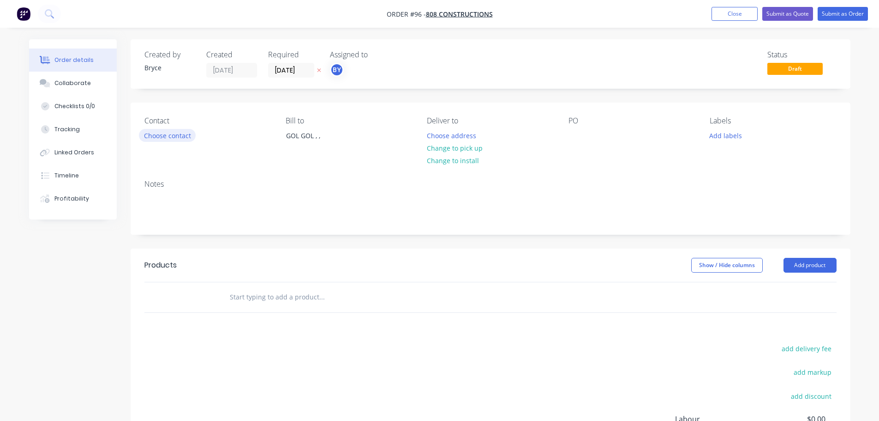
click at [174, 135] on button "Choose contact" at bounding box center [167, 135] width 57 height 12
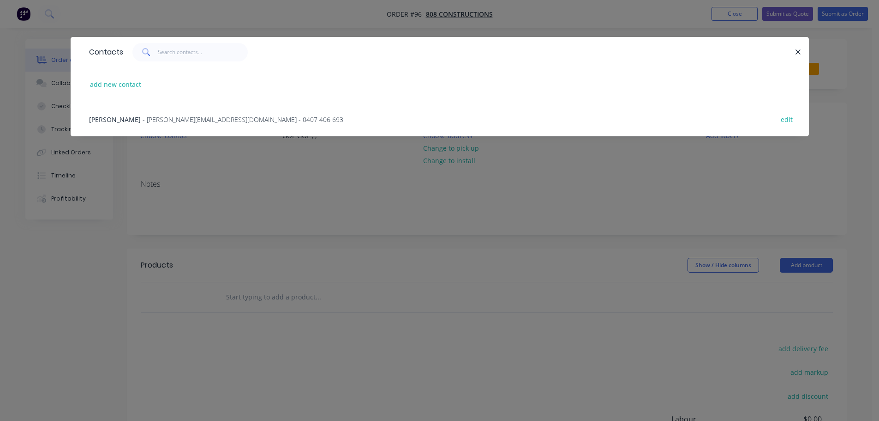
click at [138, 119] on div "[PERSON_NAME] - [PERSON_NAME][EMAIL_ADDRESS][DOMAIN_NAME] - 0407 406 693" at bounding box center [216, 119] width 254 height 10
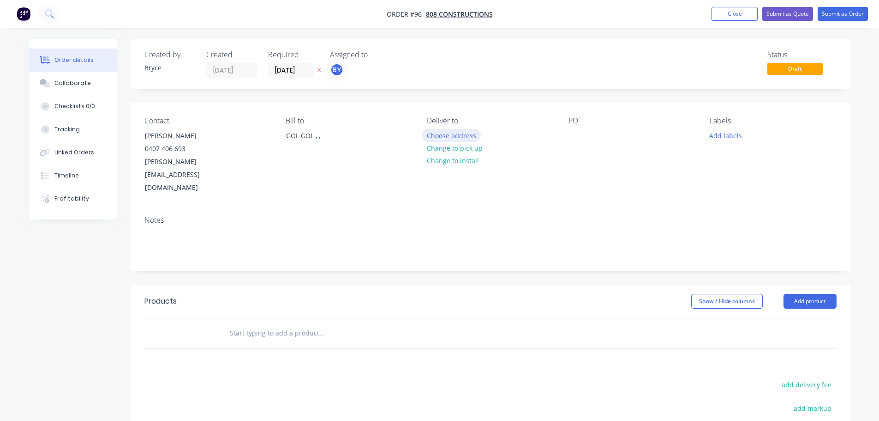
click at [446, 134] on button "Choose address" at bounding box center [451, 135] width 59 height 12
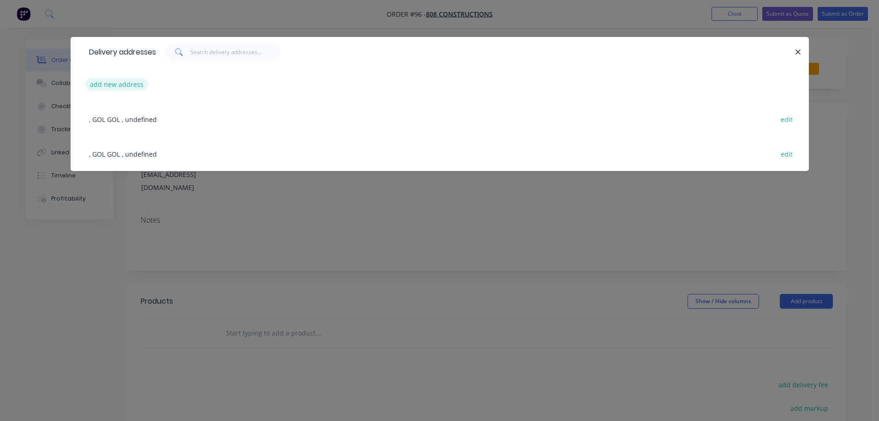
click at [114, 84] on button "add new address" at bounding box center [116, 84] width 63 height 12
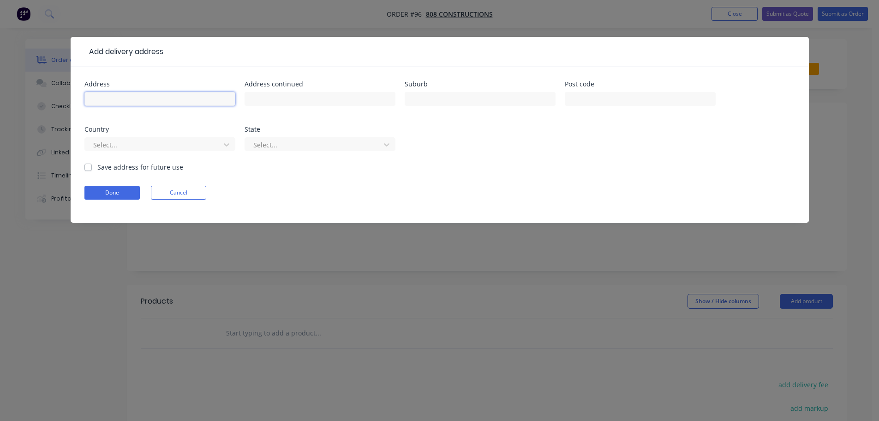
click at [100, 101] on input "text" at bounding box center [159, 99] width 151 height 14
type input "HERSTON CRT"
click at [276, 101] on input "text" at bounding box center [320, 99] width 151 height 14
click at [116, 187] on button "Done" at bounding box center [111, 193] width 55 height 14
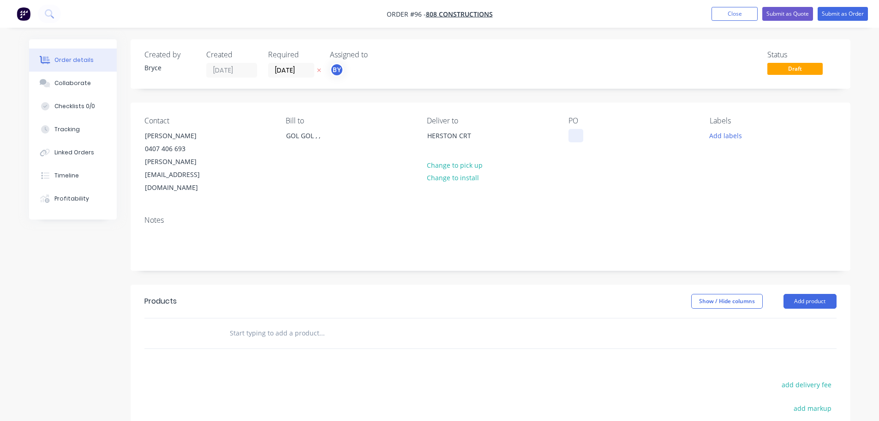
click at [578, 132] on div at bounding box center [576, 135] width 15 height 13
click at [722, 133] on button "Add labels" at bounding box center [726, 135] width 42 height 12
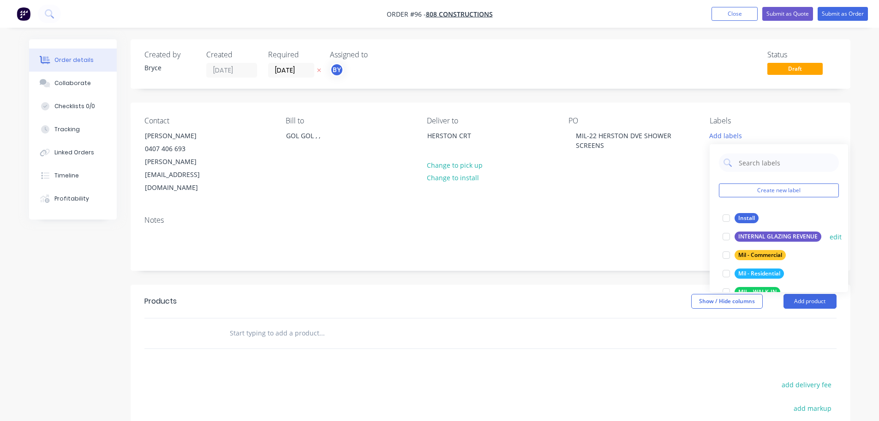
click at [771, 232] on div "INTERNAL GLAZING REVENUE" at bounding box center [778, 236] width 87 height 10
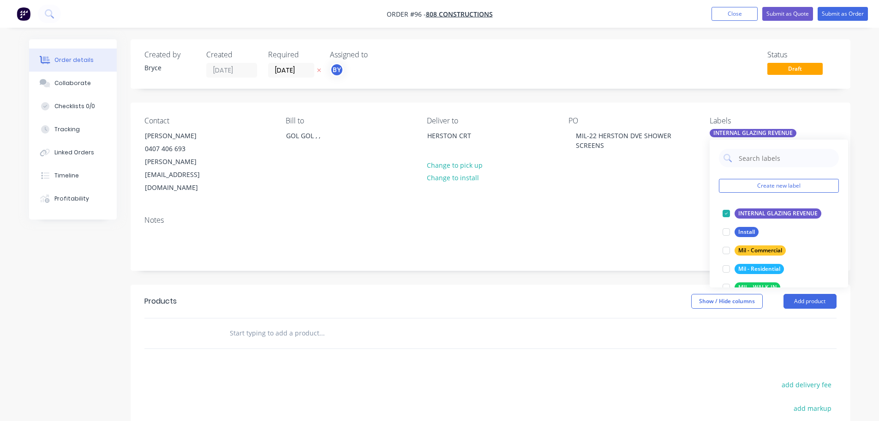
click at [196, 294] on div "Products" at bounding box center [217, 301] width 147 height 15
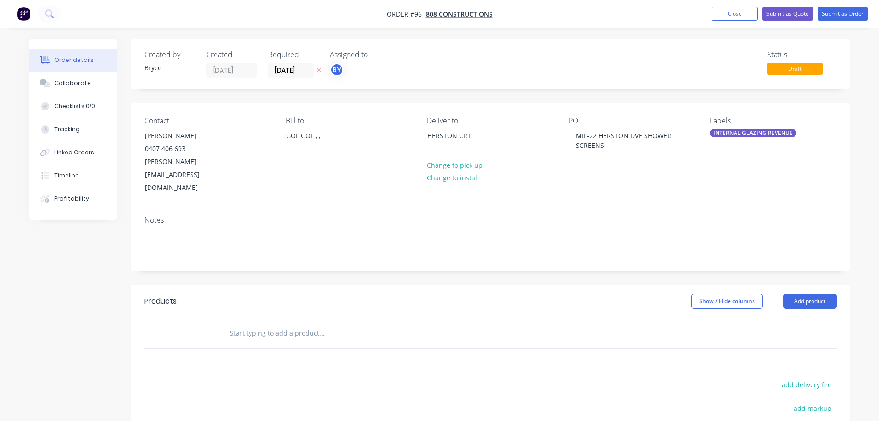
drag, startPoint x: 189, startPoint y: 278, endPoint x: 199, endPoint y: 278, distance: 9.2
click at [190, 294] on div "Products" at bounding box center [217, 301] width 147 height 15
click at [223, 294] on div "Products" at bounding box center [217, 301] width 147 height 15
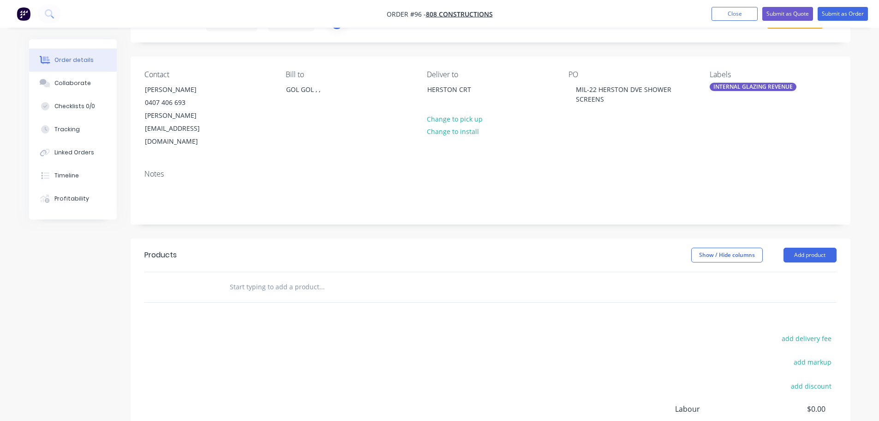
click at [202, 272] on div at bounding box center [190, 287] width 55 height 30
click at [236, 277] on input "text" at bounding box center [321, 286] width 185 height 18
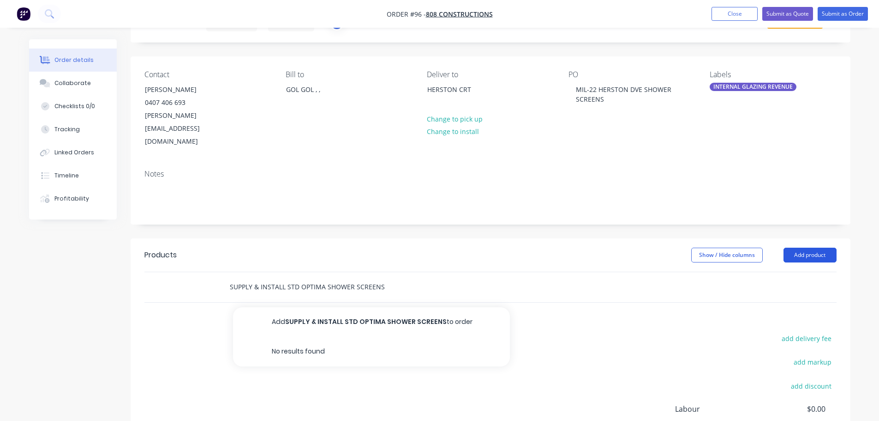
type input "SUPPLY & INSTALL STD OPTIMA SHOWER SCREENS"
click at [804, 247] on button "Add product" at bounding box center [810, 254] width 53 height 15
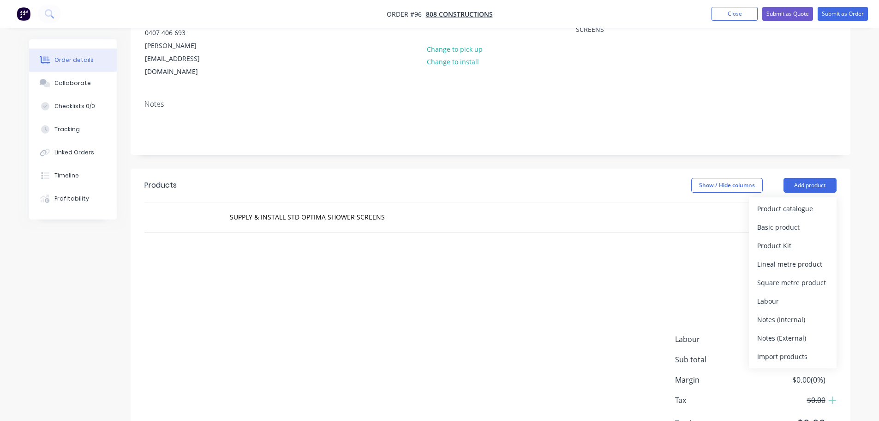
scroll to position [138, 0]
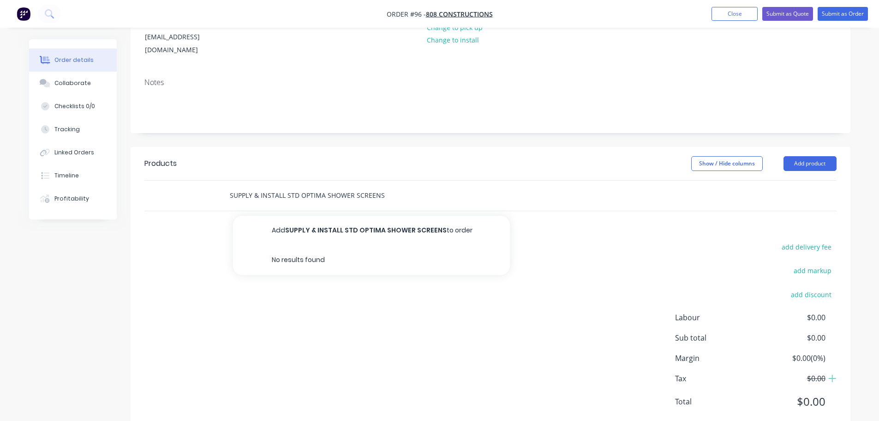
click at [299, 186] on input "SUPPLY & INSTALL STD OPTIMA SHOWER SCREENS" at bounding box center [321, 195] width 185 height 18
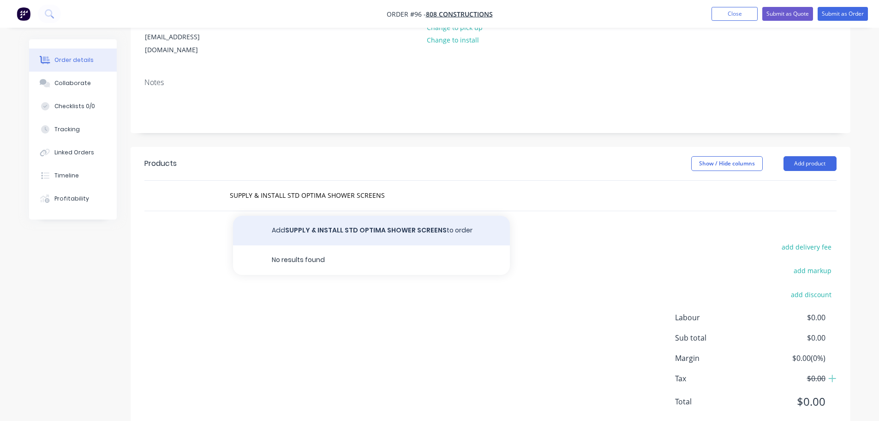
click at [327, 216] on button "Add SUPPLY & INSTALL STD OPTIMA SHOWER SCREENS to order" at bounding box center [371, 231] width 277 height 30
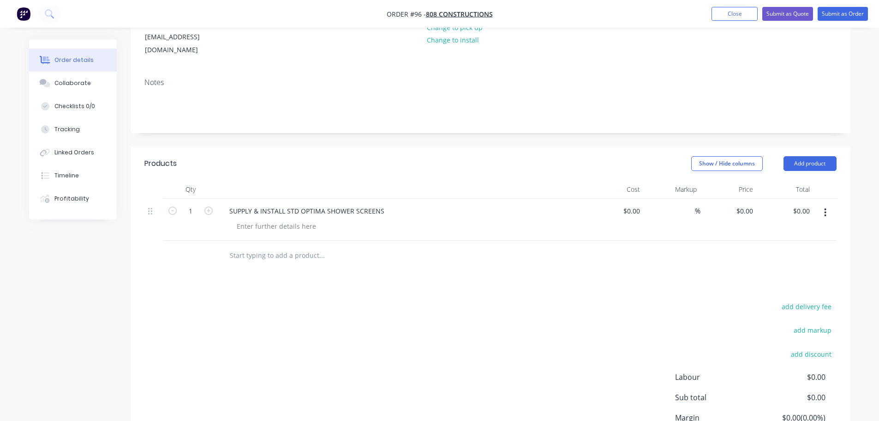
click at [650, 199] on div "%" at bounding box center [672, 220] width 57 height 42
click at [643, 204] on input at bounding box center [638, 210] width 11 height 13
type input "$2,000.00"
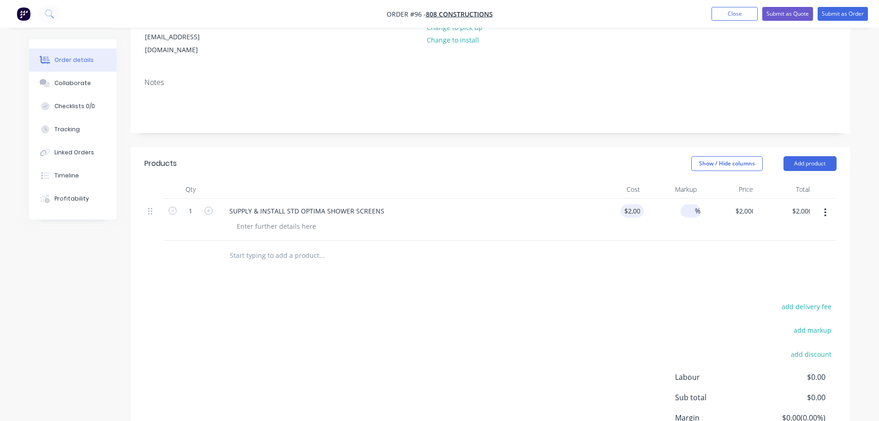
click at [685, 204] on input at bounding box center [690, 210] width 11 height 13
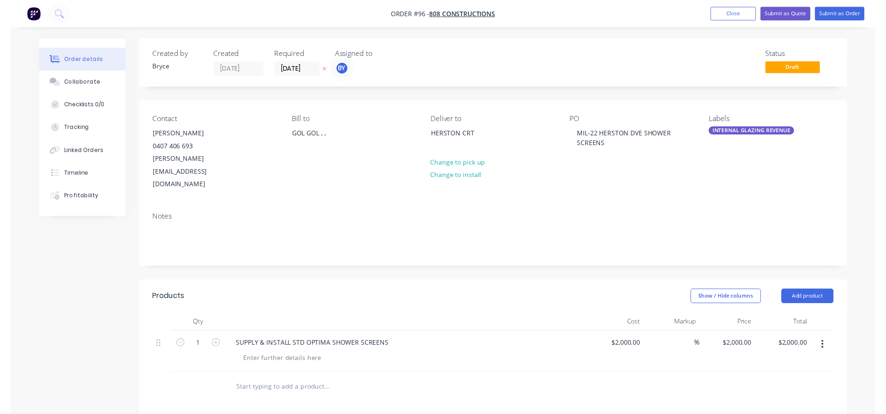
scroll to position [0, 0]
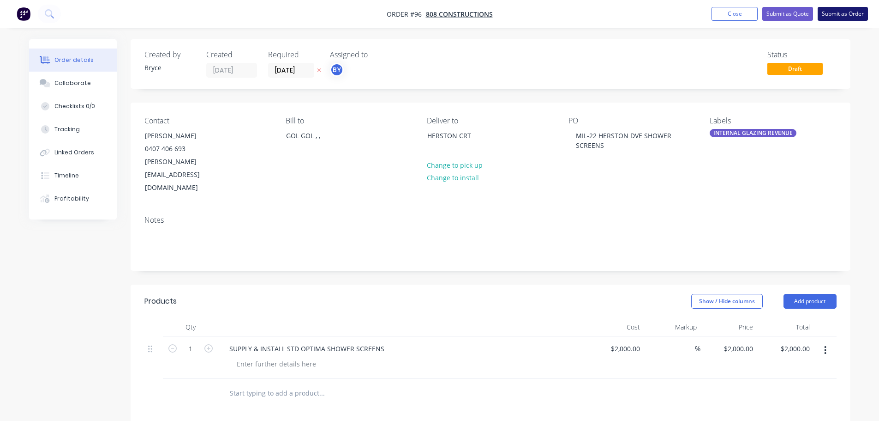
click at [839, 11] on button "Submit as Order" at bounding box center [843, 14] width 50 height 14
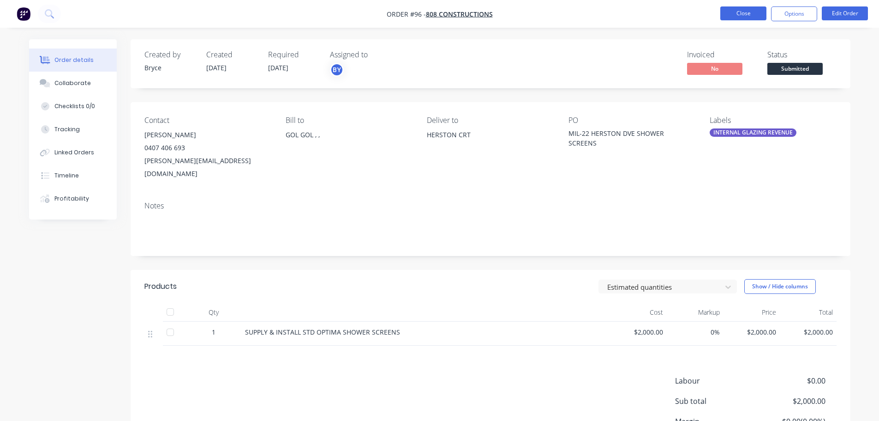
click at [745, 13] on button "Close" at bounding box center [744, 13] width 46 height 14
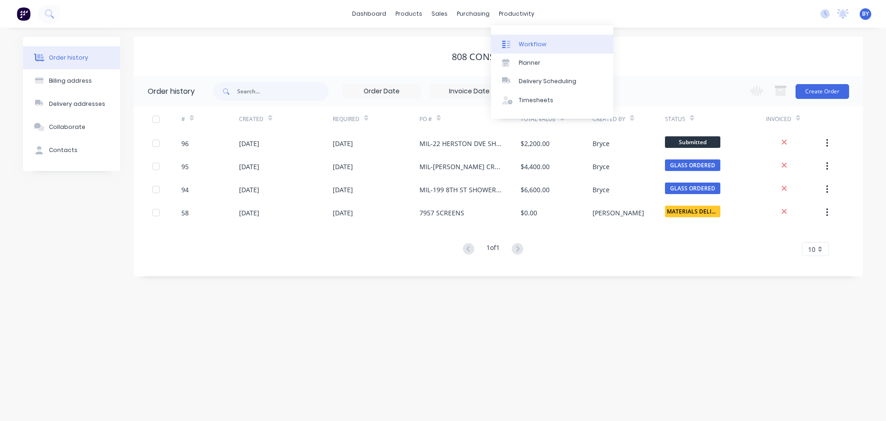
click at [527, 45] on div "Workflow" at bounding box center [533, 44] width 28 height 8
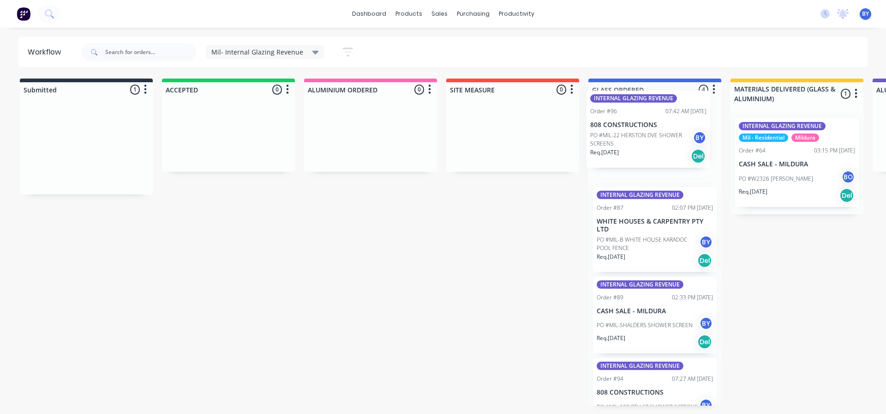
drag, startPoint x: 76, startPoint y: 137, endPoint x: 641, endPoint y: 119, distance: 565.8
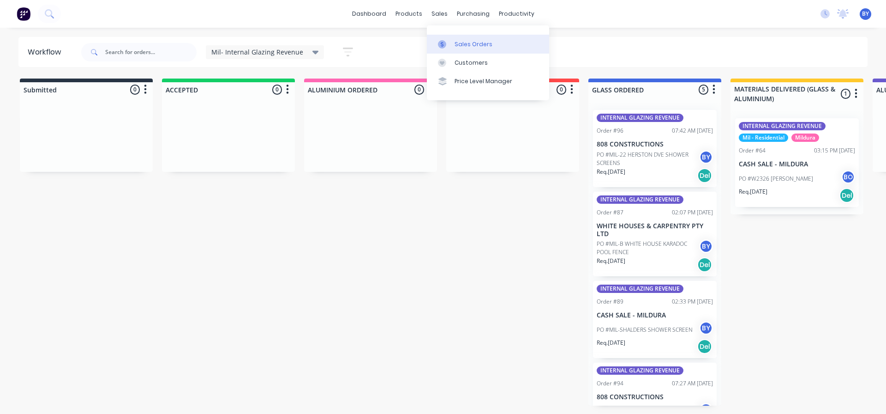
click at [471, 45] on div "Sales Orders" at bounding box center [474, 44] width 38 height 8
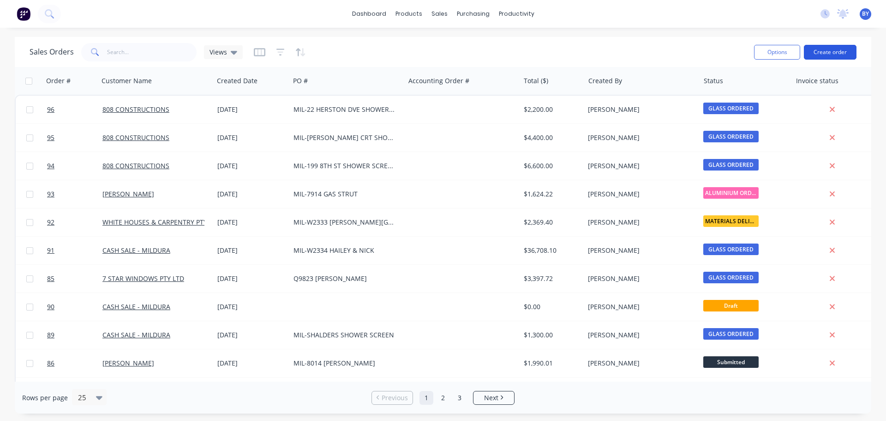
click at [825, 49] on button "Create order" at bounding box center [830, 52] width 53 height 15
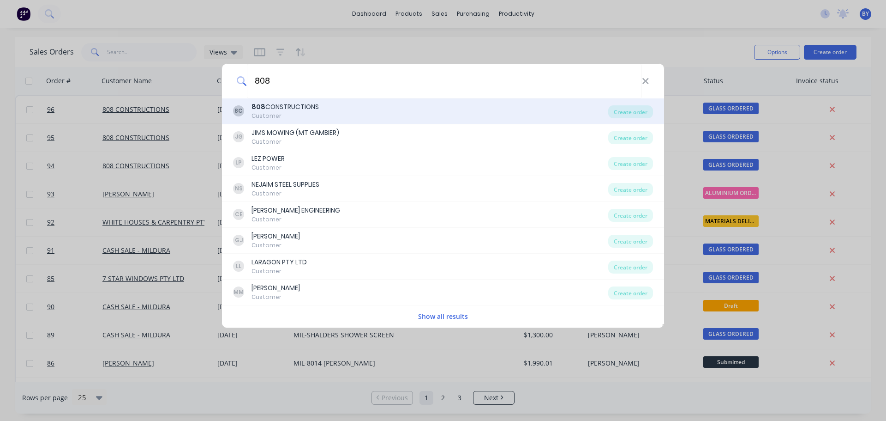
type input "808"
click at [303, 110] on div "808 CONSTRUCTIONS" at bounding box center [285, 107] width 67 height 10
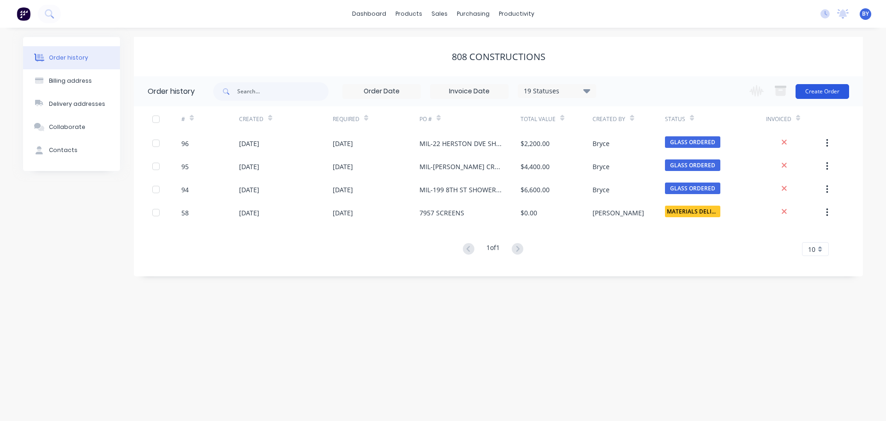
click at [824, 90] on button "Create Order" at bounding box center [823, 91] width 54 height 15
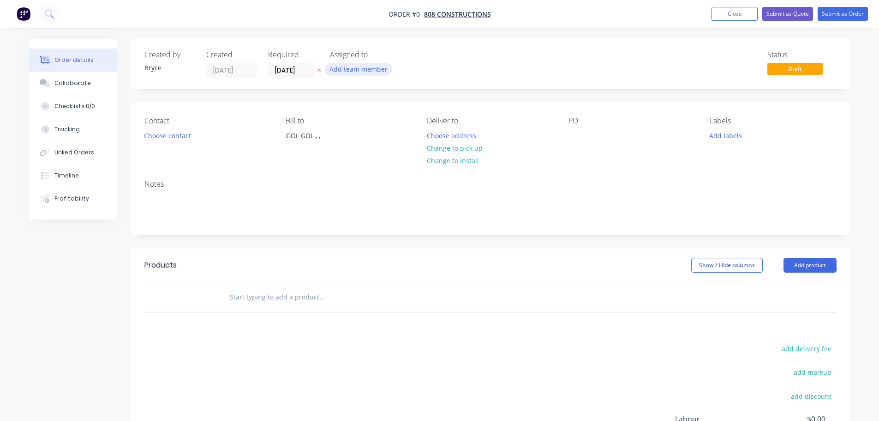
click at [346, 70] on button "Add team member" at bounding box center [359, 69] width 68 height 12
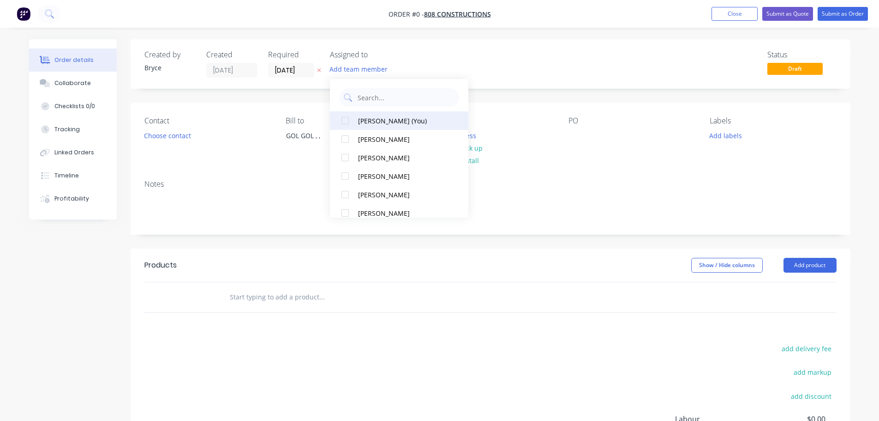
click at [376, 120] on div "[PERSON_NAME] (You)" at bounding box center [404, 121] width 92 height 10
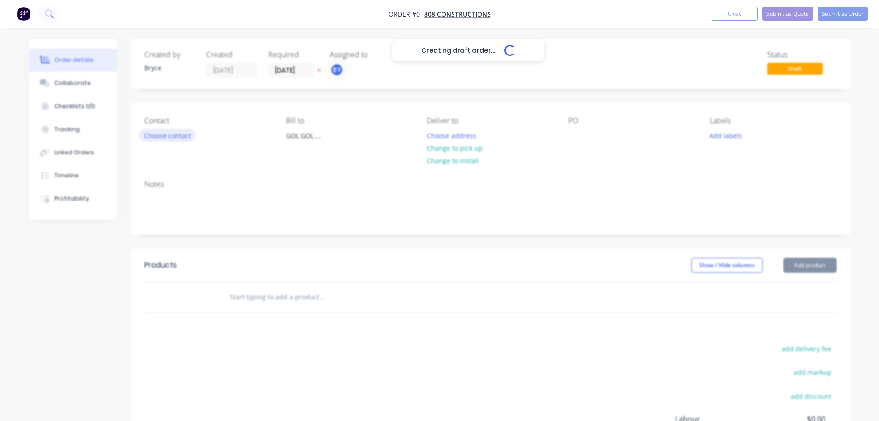
click at [169, 135] on div "Creating draft order... Loading... Order details Collaborate Checklists 0/0 Tra…" at bounding box center [440, 293] width 840 height 509
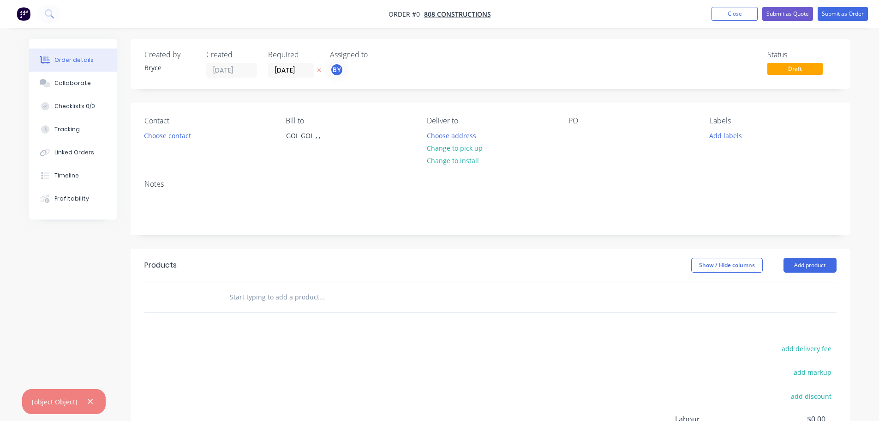
drag, startPoint x: 365, startPoint y: 129, endPoint x: 489, endPoint y: 266, distance: 185.0
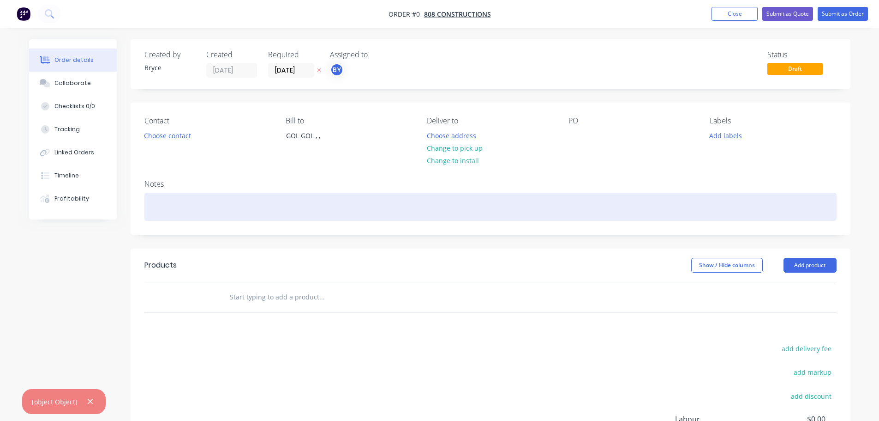
drag, startPoint x: 489, startPoint y: 266, endPoint x: 346, endPoint y: 209, distance: 153.7
click at [346, 209] on div at bounding box center [490, 207] width 692 height 28
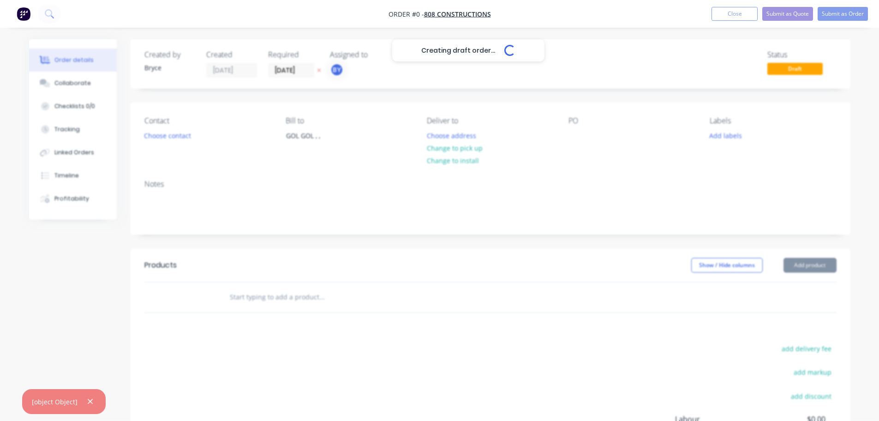
click at [183, 133] on div "Creating draft order... Loading... Order details Collaborate Checklists 0/0 Tra…" at bounding box center [440, 293] width 840 height 509
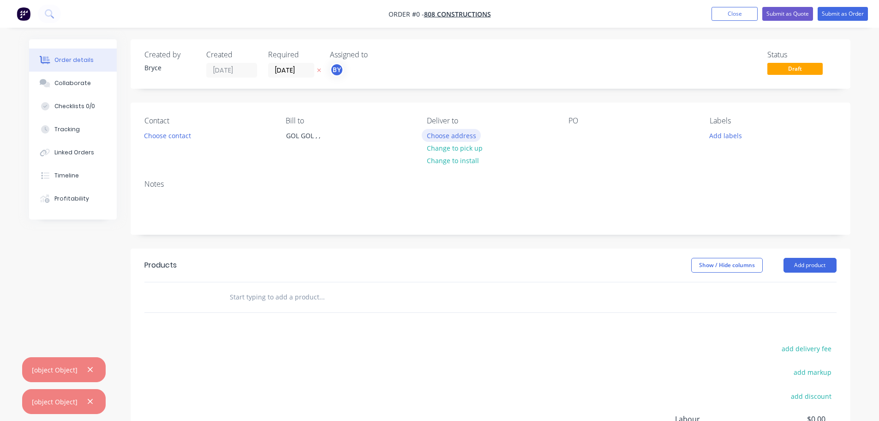
click at [470, 134] on button "Choose address" at bounding box center [451, 135] width 59 height 12
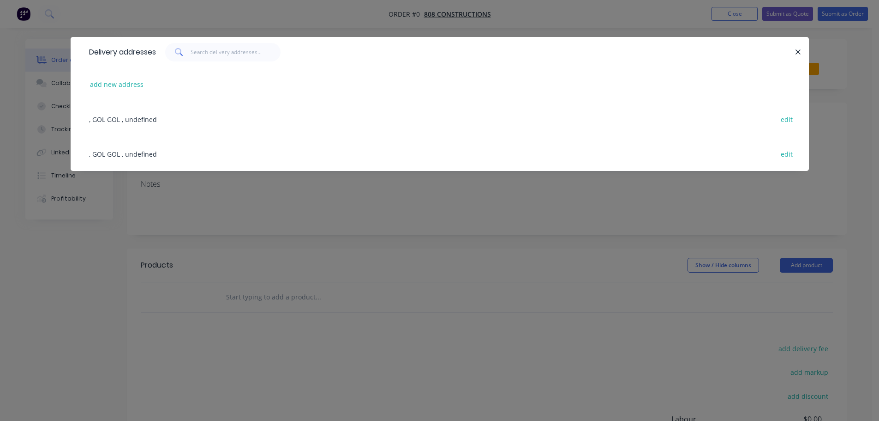
drag, startPoint x: 795, startPoint y: 43, endPoint x: 795, endPoint y: 38, distance: 5.6
click at [795, 41] on div "Delivery addresses" at bounding box center [440, 52] width 739 height 30
click at [796, 52] on icon "button" at bounding box center [798, 52] width 6 height 8
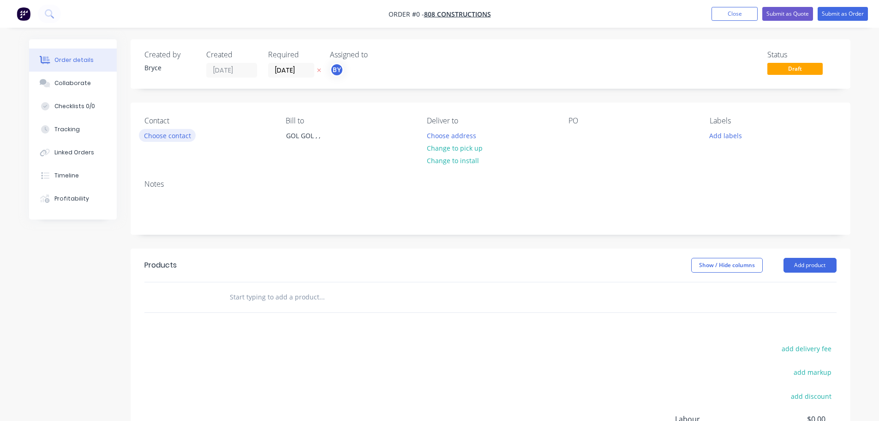
click at [167, 136] on button "Choose contact" at bounding box center [167, 135] width 57 height 12
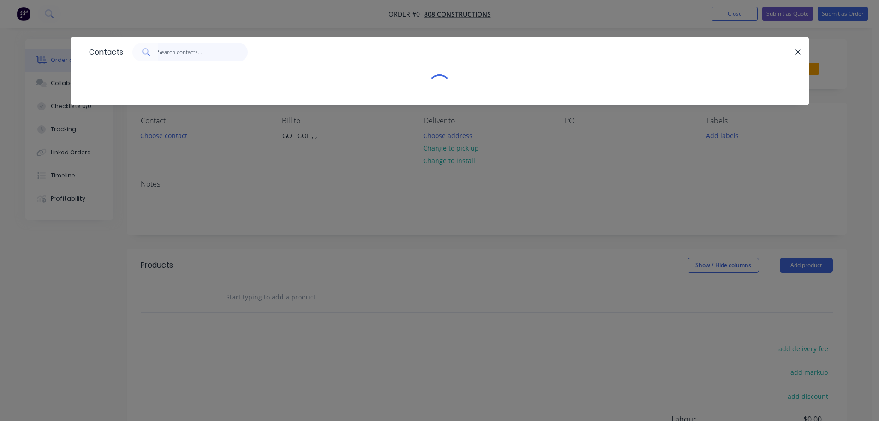
click at [196, 55] on input "text" at bounding box center [203, 52] width 90 height 18
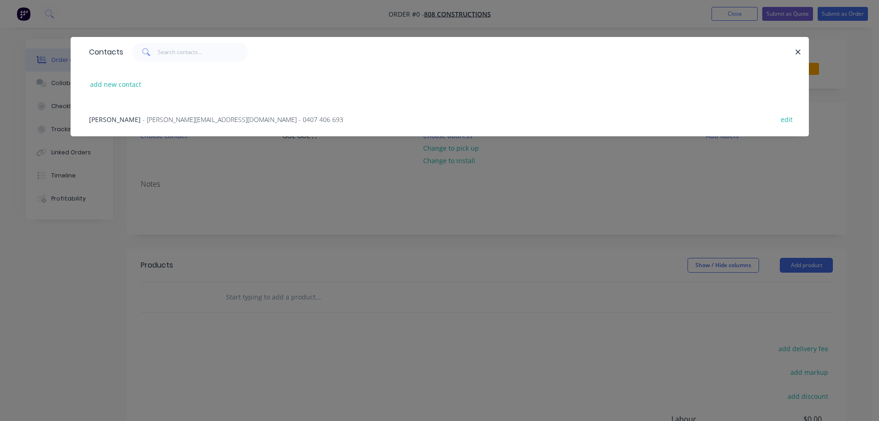
click at [164, 120] on span "- [PERSON_NAME][EMAIL_ADDRESS][DOMAIN_NAME] - 0407 406 693" at bounding box center [243, 119] width 201 height 9
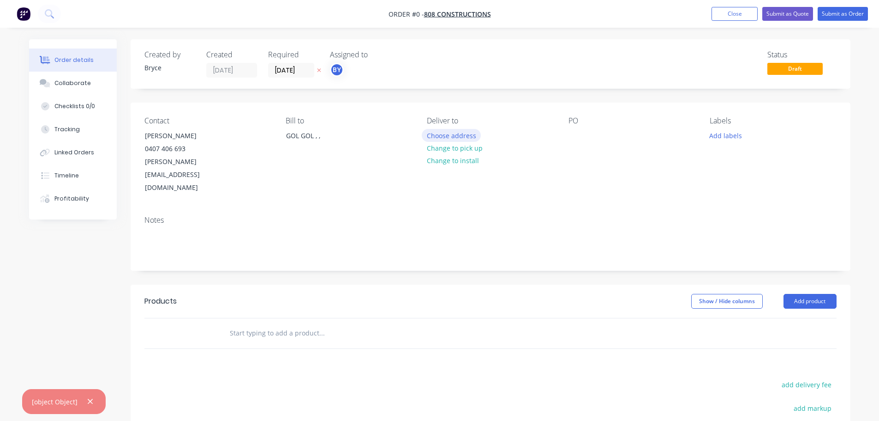
click at [454, 133] on button "Choose address" at bounding box center [451, 135] width 59 height 12
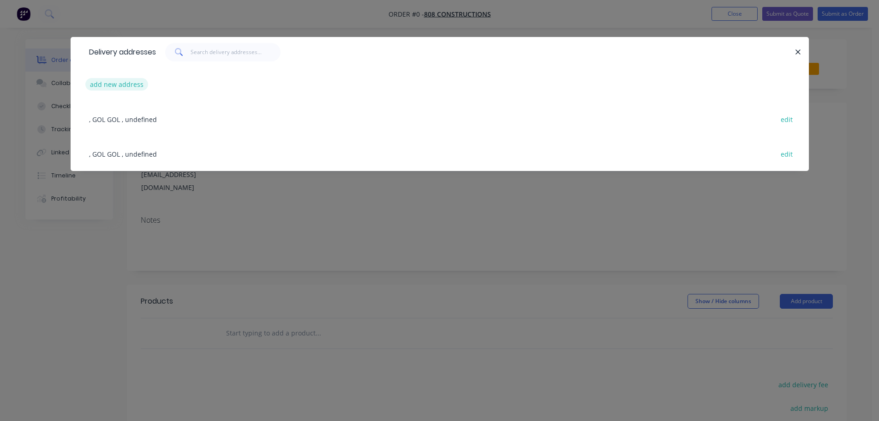
click at [125, 84] on button "add new address" at bounding box center [116, 84] width 63 height 12
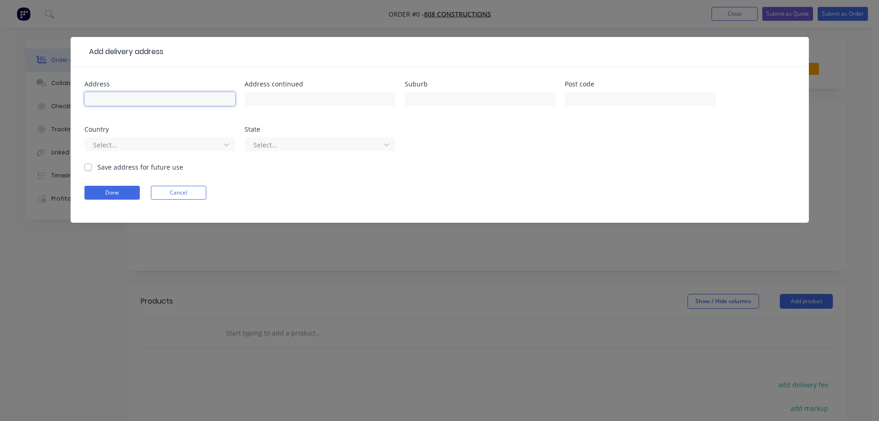
click at [113, 100] on input "text" at bounding box center [159, 99] width 151 height 14
type input "400 GRADI"
click at [104, 191] on button "Done" at bounding box center [111, 193] width 55 height 14
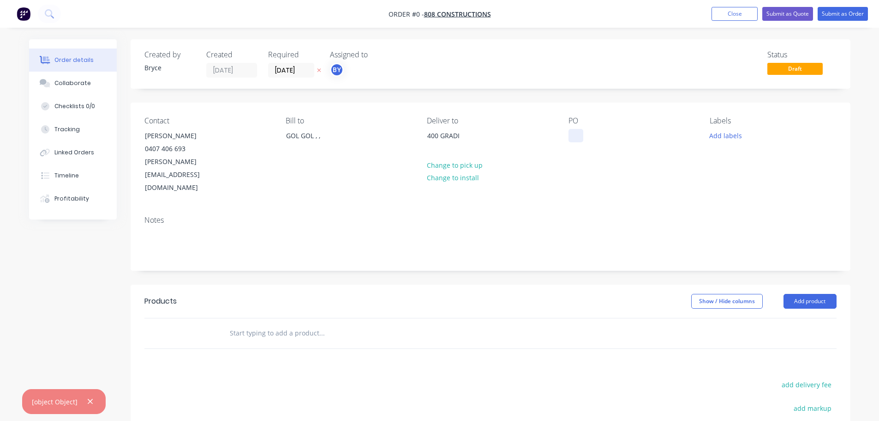
click at [579, 135] on div at bounding box center [576, 135] width 15 height 13
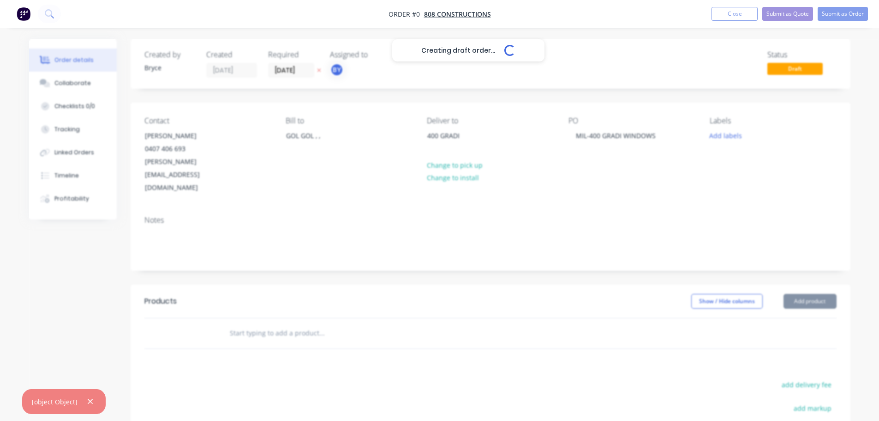
click at [257, 307] on div "Creating draft order... Loading... Order details Collaborate Checklists 0/0 Tra…" at bounding box center [440, 311] width 840 height 545
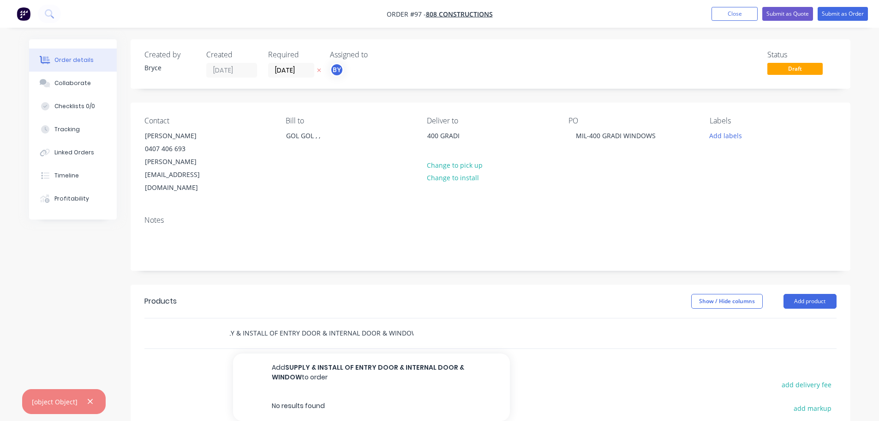
scroll to position [0, 22]
type input "SUPPLY & INSTALL OF ENTRY DOOR & INTERNAL DOOR & WINDOWS"
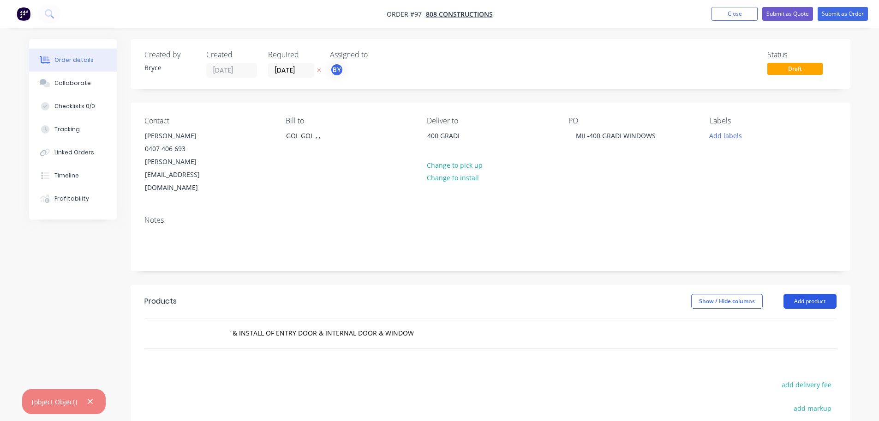
scroll to position [0, 0]
click at [812, 294] on button "Add product" at bounding box center [810, 301] width 53 height 15
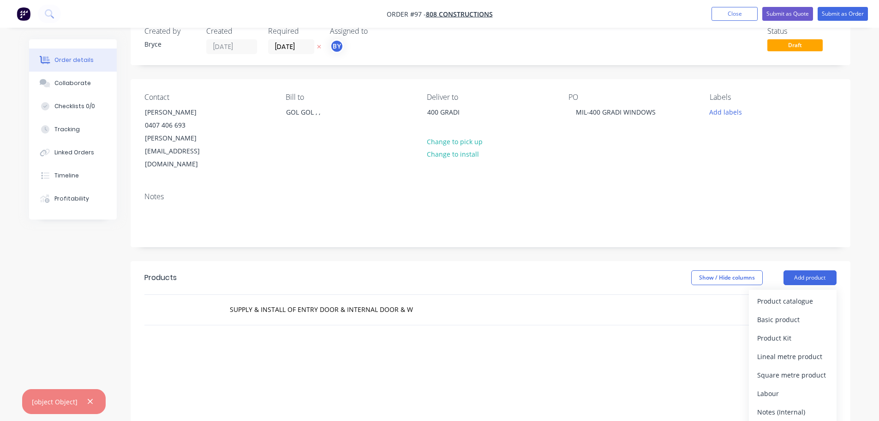
scroll to position [46, 0]
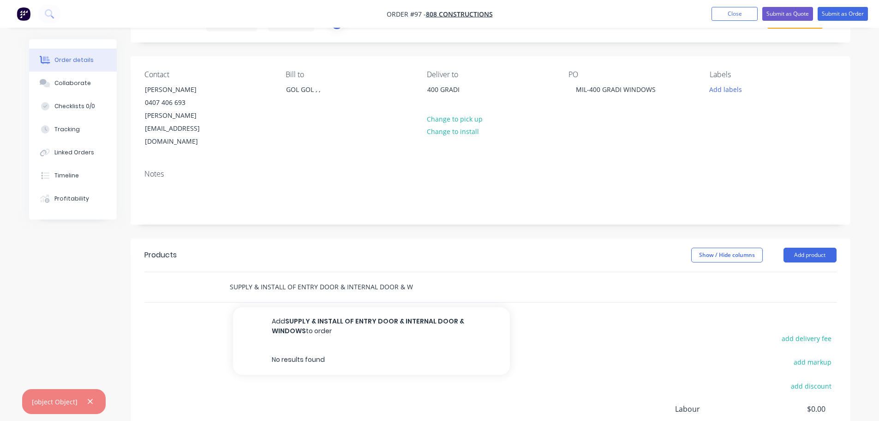
click at [303, 277] on input "SUPPLY & INSTALL OF ENTRY DOOR & INTERNAL DOOR & WINDOWS" at bounding box center [321, 286] width 185 height 18
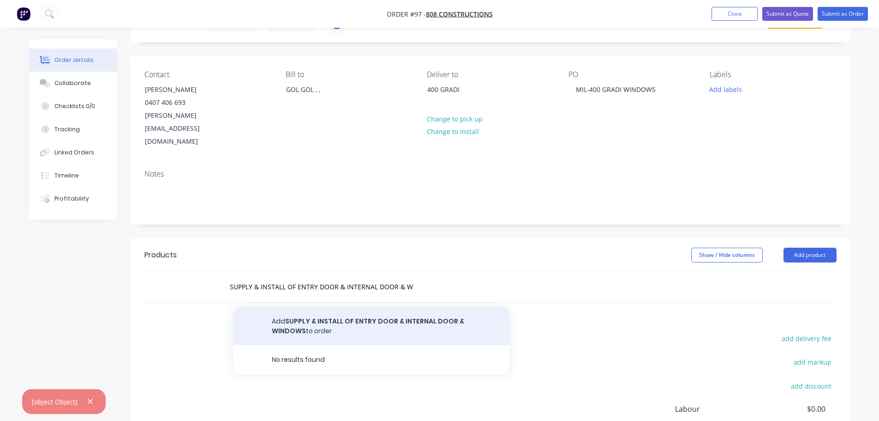
click at [328, 307] on button "Add SUPPLY & INSTALL OF ENTRY DOOR & INTERNAL DOOR & WINDOWS to order" at bounding box center [371, 326] width 277 height 38
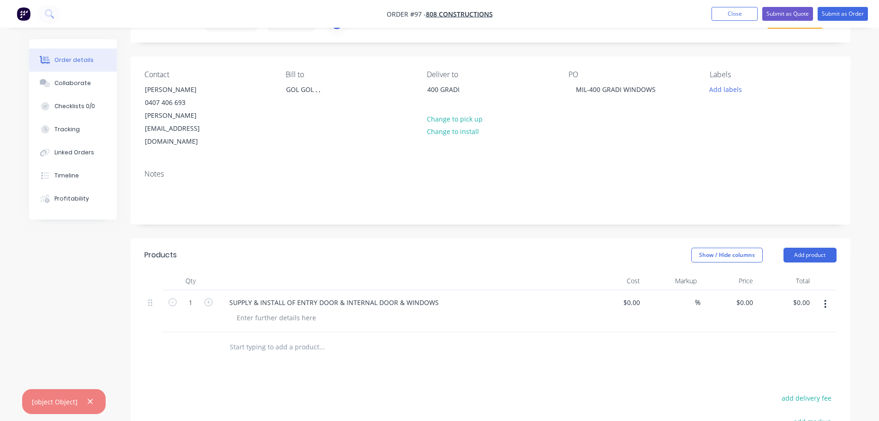
click at [644, 290] on div "%" at bounding box center [672, 311] width 57 height 42
click at [645, 290] on div "%" at bounding box center [672, 311] width 57 height 42
click at [635, 295] on input at bounding box center [633, 301] width 21 height 13
type input "$20,000.00"
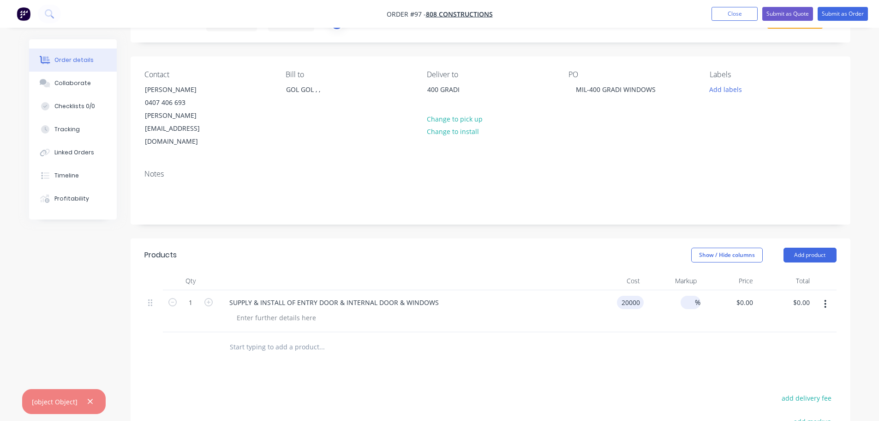
type input "$20,000.00"
click at [690, 295] on input at bounding box center [690, 301] width 11 height 13
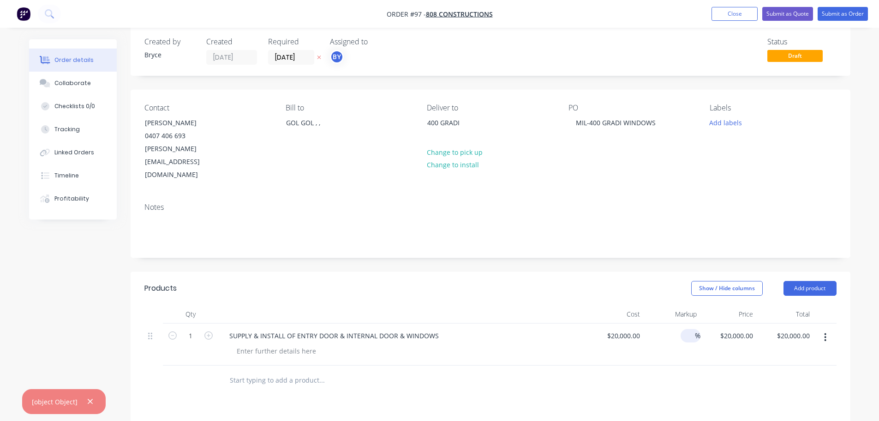
scroll to position [12, 0]
click at [729, 124] on button "Add labels" at bounding box center [726, 122] width 42 height 12
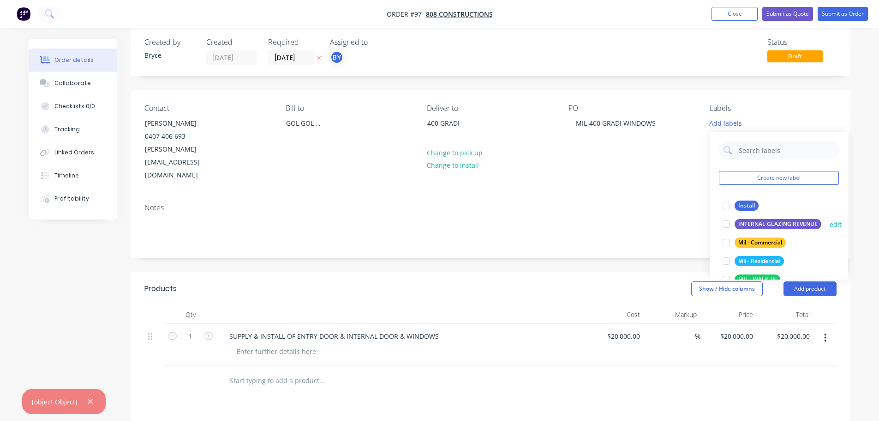
click at [771, 221] on div "INTERNAL GLAZING REVENUE" at bounding box center [778, 224] width 87 height 10
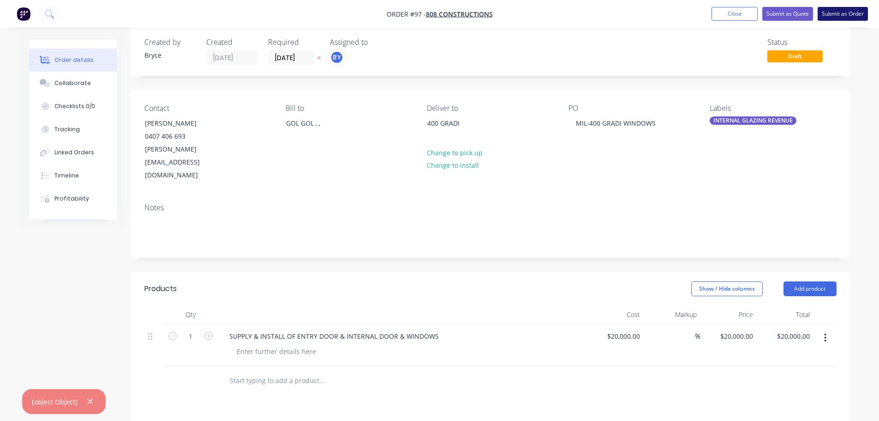
click at [851, 12] on button "Submit as Order" at bounding box center [843, 14] width 50 height 14
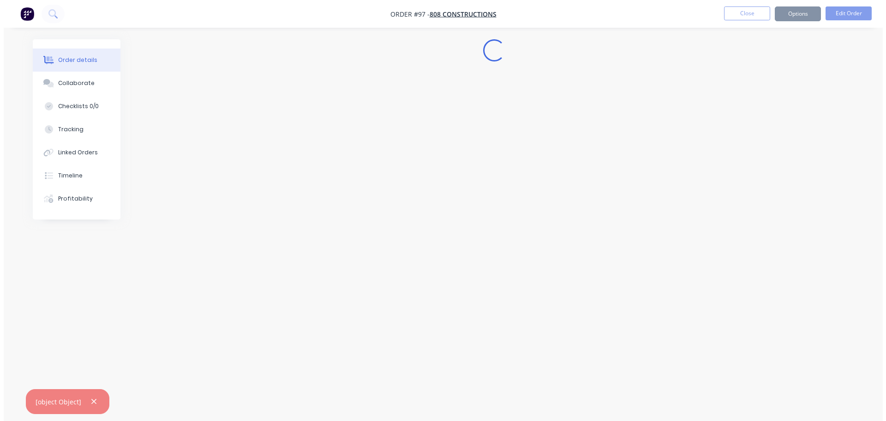
scroll to position [0, 0]
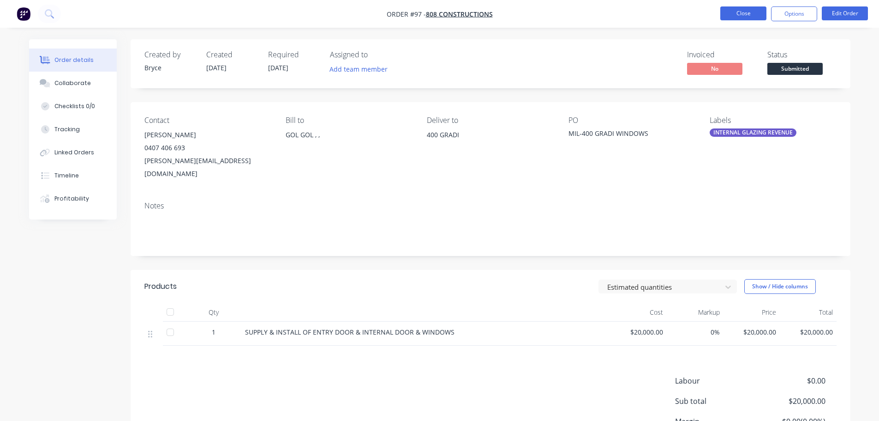
click at [747, 11] on button "Close" at bounding box center [744, 13] width 46 height 14
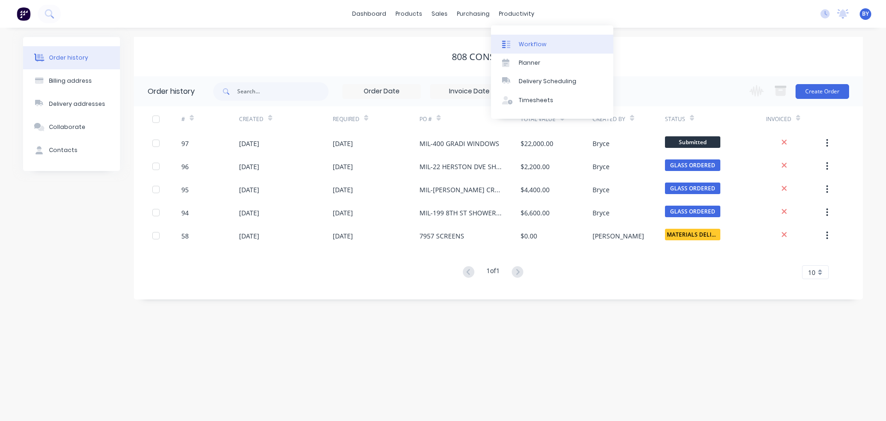
click at [525, 44] on div "Workflow" at bounding box center [533, 44] width 28 height 8
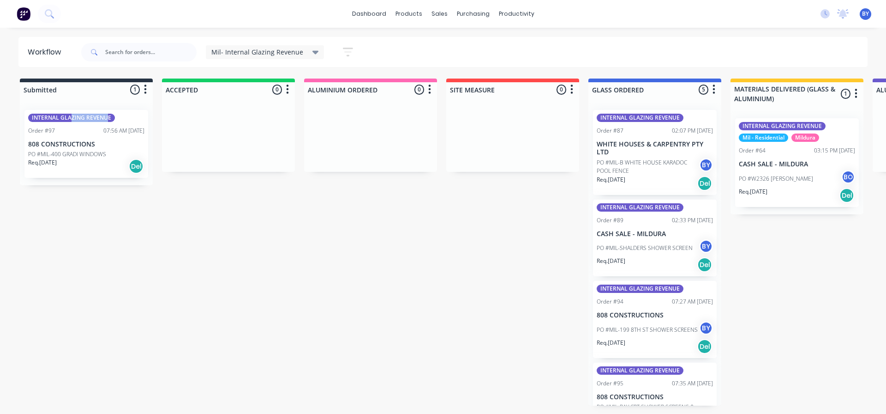
drag, startPoint x: 72, startPoint y: 105, endPoint x: 105, endPoint y: 102, distance: 33.4
click at [105, 102] on div "INTERNAL GLAZING REVENUE Order #97 07:56 AM [DATE] 808 CONSTRUCTIONS PO #MIL-40…" at bounding box center [86, 143] width 133 height 83
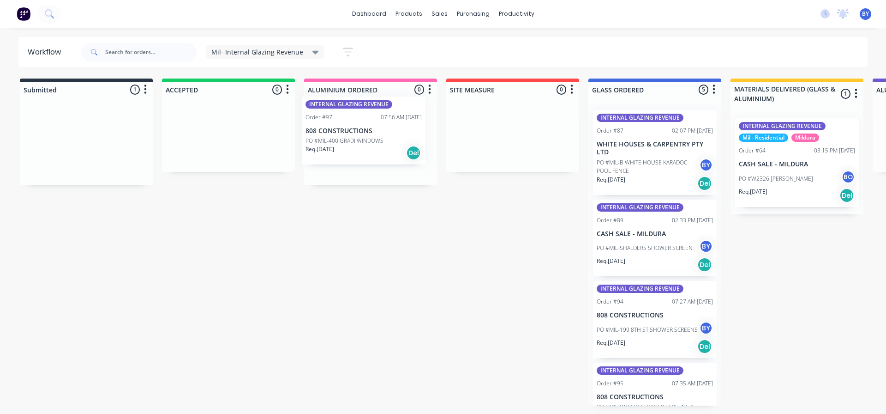
drag, startPoint x: 78, startPoint y: 130, endPoint x: 359, endPoint y: 117, distance: 280.5
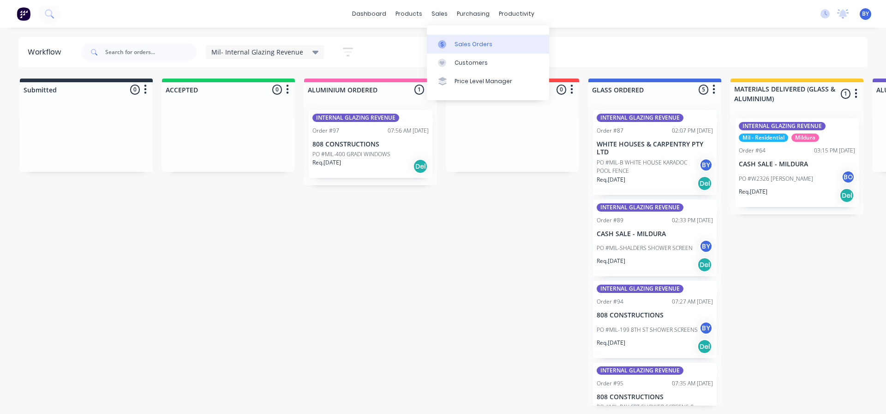
click at [466, 43] on div "Sales Orders" at bounding box center [474, 44] width 38 height 8
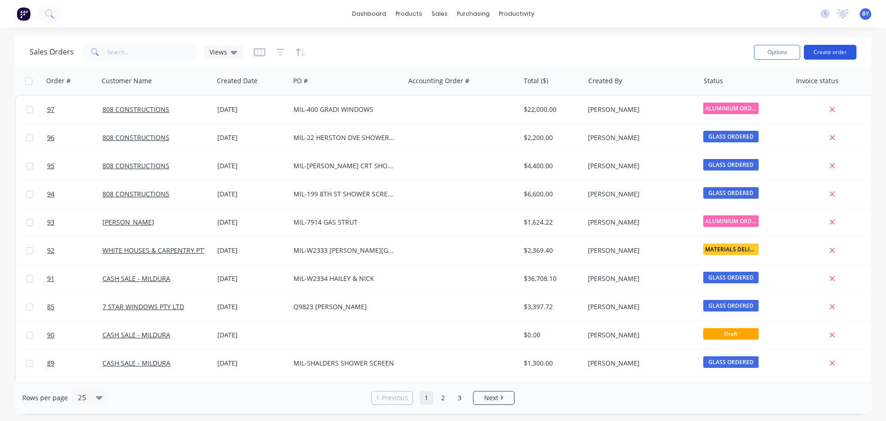
click at [827, 48] on button "Create order" at bounding box center [830, 52] width 53 height 15
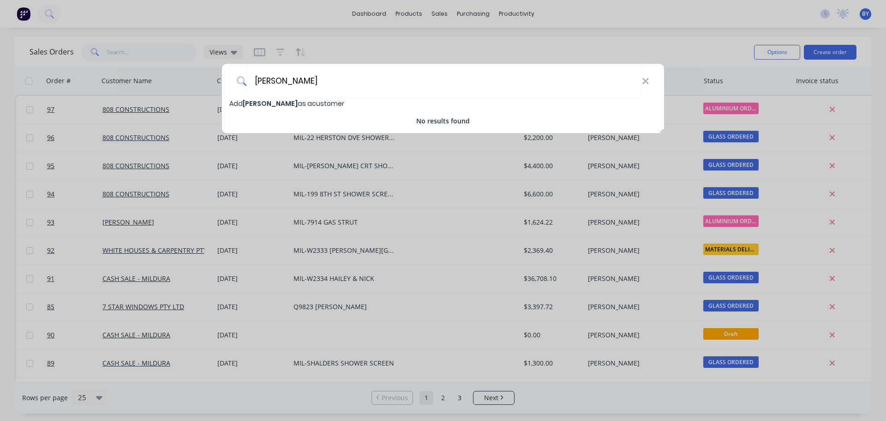
type input "[PERSON_NAME]"
click at [293, 101] on span "[PERSON_NAME]" at bounding box center [270, 103] width 55 height 9
select select "AU"
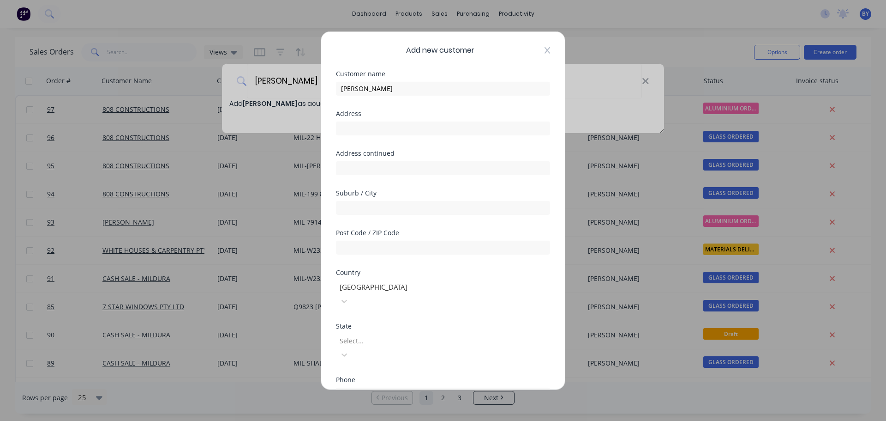
click at [545, 49] on icon at bounding box center [548, 50] width 6 height 6
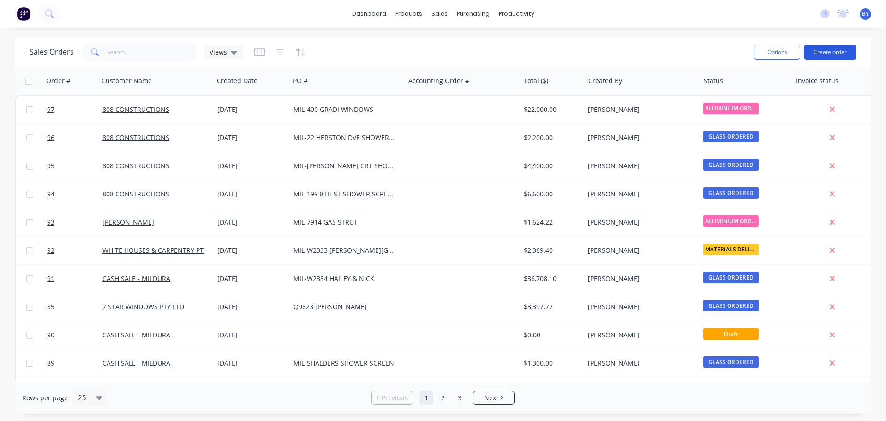
click at [832, 50] on button "Create order" at bounding box center [830, 52] width 53 height 15
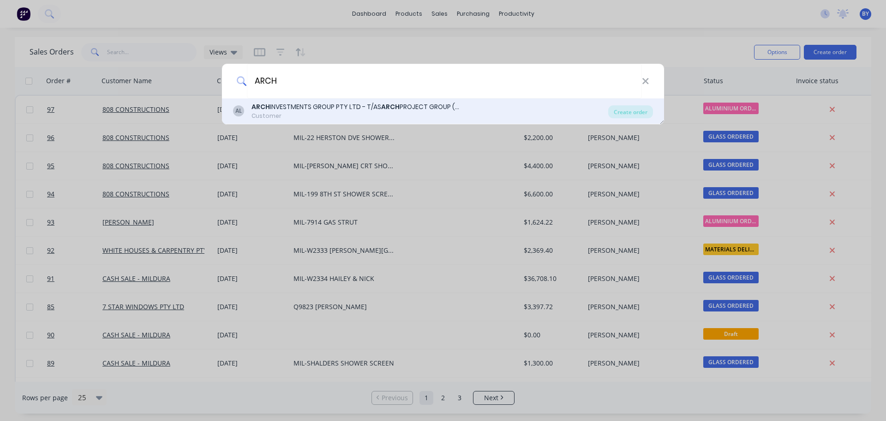
type input "ARCH"
click at [315, 107] on div "ARCH INVESTMENTS GROUP PTY LTD - T/AS ARCH PROJECT GROUP (VIC) PTY LTD" at bounding box center [356, 107] width 208 height 10
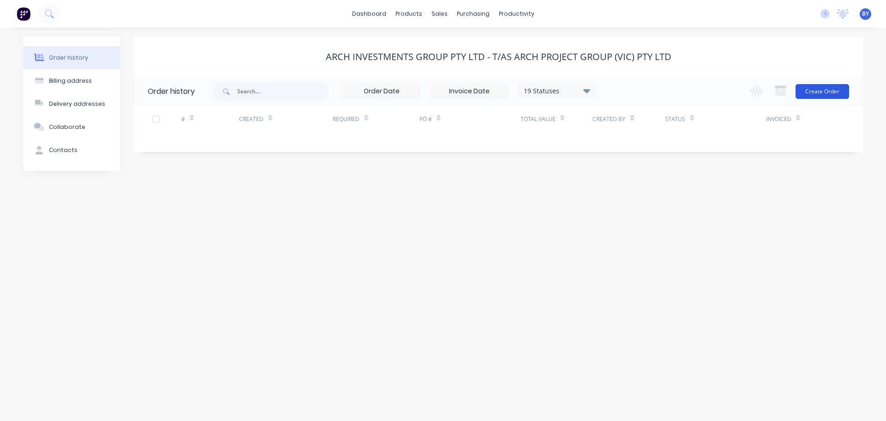
click at [821, 88] on button "Create Order" at bounding box center [823, 91] width 54 height 15
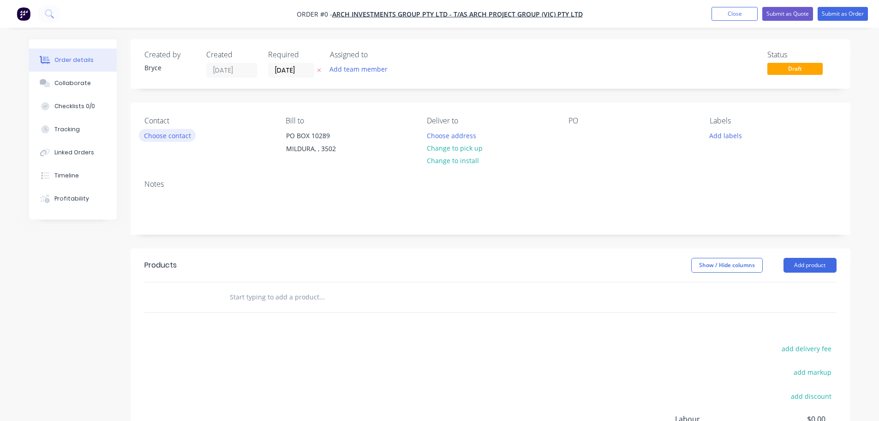
click at [172, 134] on button "Choose contact" at bounding box center [167, 135] width 57 height 12
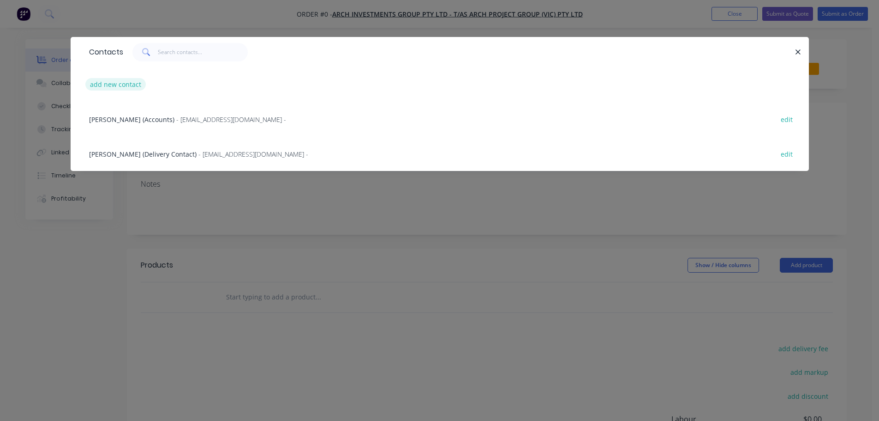
click at [123, 84] on button "add new contact" at bounding box center [115, 84] width 61 height 12
select select "AU"
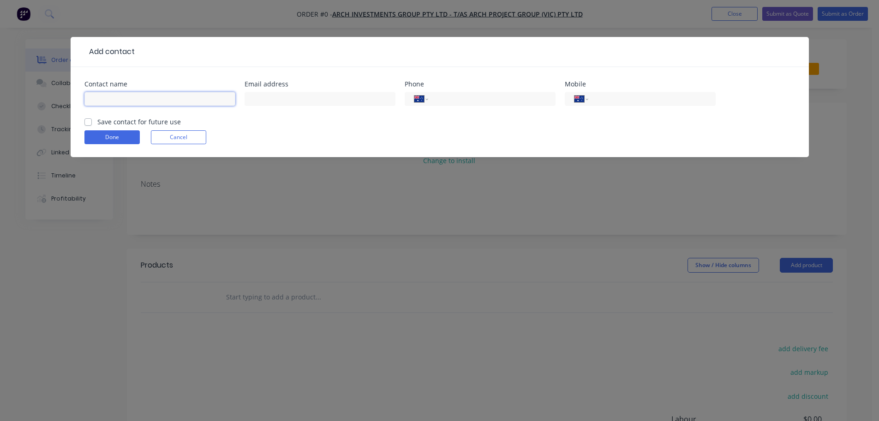
drag, startPoint x: 110, startPoint y: 102, endPoint x: 115, endPoint y: 99, distance: 5.6
click at [111, 102] on input "text" at bounding box center [159, 99] width 151 height 14
type input "l"
type input "[PERSON_NAME]"
click at [256, 99] on input "text" at bounding box center [320, 99] width 151 height 14
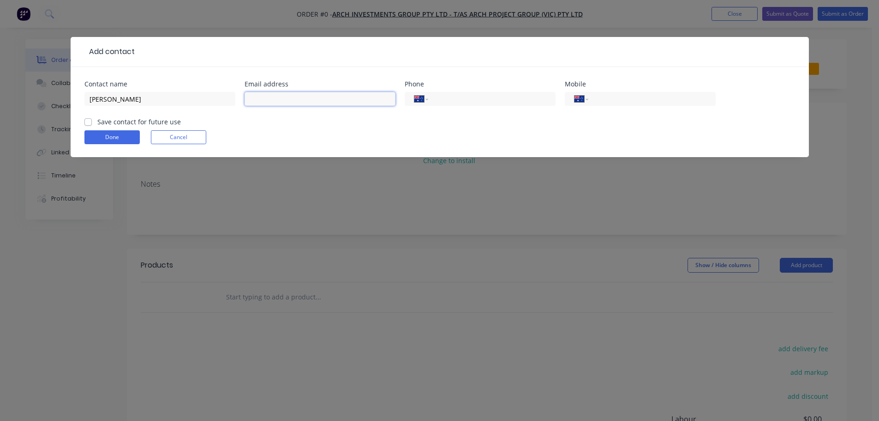
paste input "[PERSON_NAME][EMAIL_ADDRESS][DOMAIN_NAME]"
type input "[PERSON_NAME][EMAIL_ADDRESS][DOMAIN_NAME]"
click at [460, 103] on input "tel" at bounding box center [490, 99] width 111 height 11
click at [605, 101] on input "tel" at bounding box center [650, 99] width 111 height 11
type input "0409 102 478"
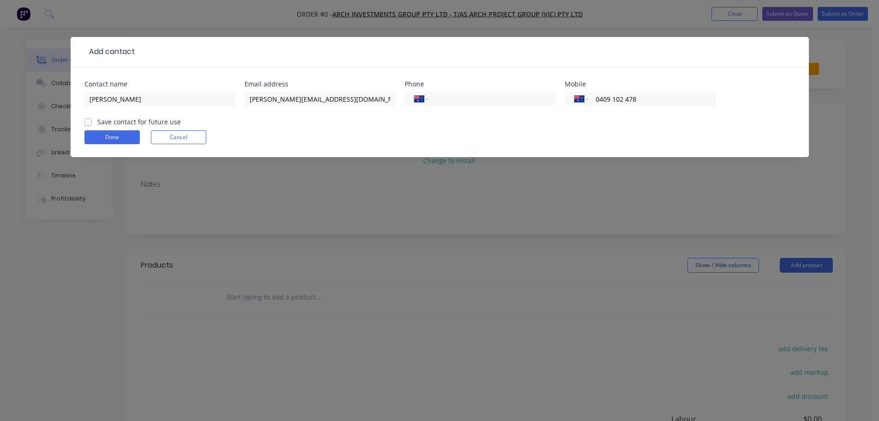
click at [97, 123] on label "Save contact for future use" at bounding box center [139, 122] width 84 height 10
click at [88, 123] on input "Save contact for future use" at bounding box center [87, 121] width 7 height 9
checkbox input "true"
click at [115, 136] on button "Done" at bounding box center [111, 137] width 55 height 14
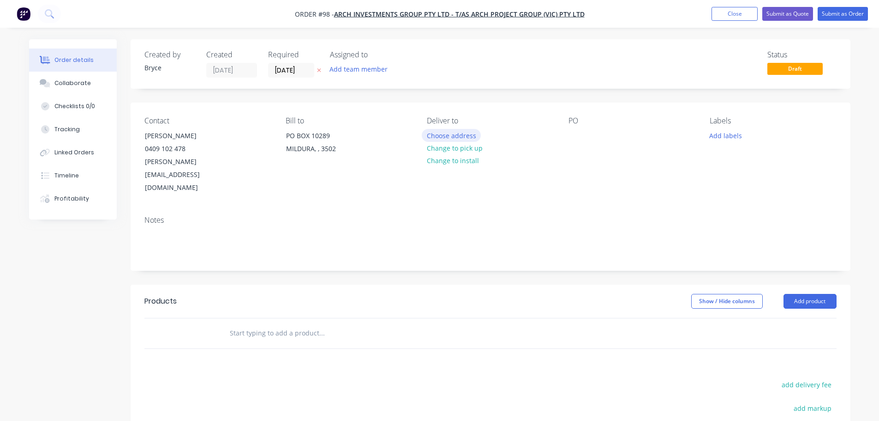
click at [441, 136] on button "Choose address" at bounding box center [451, 135] width 59 height 12
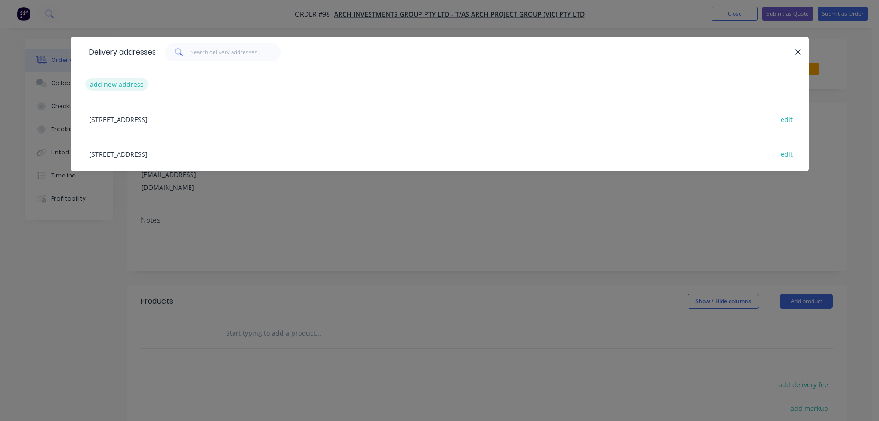
click at [129, 85] on button "add new address" at bounding box center [116, 84] width 63 height 12
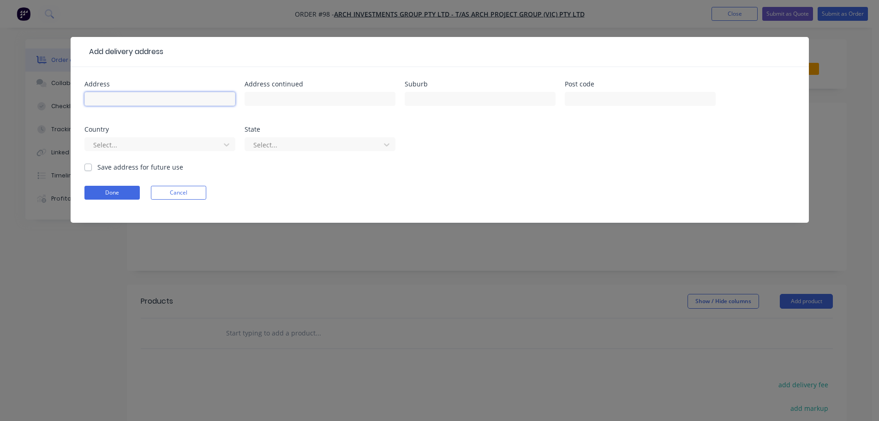
click at [108, 99] on input "text" at bounding box center [159, 99] width 151 height 14
type input "a"
type input "POLISHED MIRRORS"
click at [106, 190] on button "Done" at bounding box center [111, 193] width 55 height 14
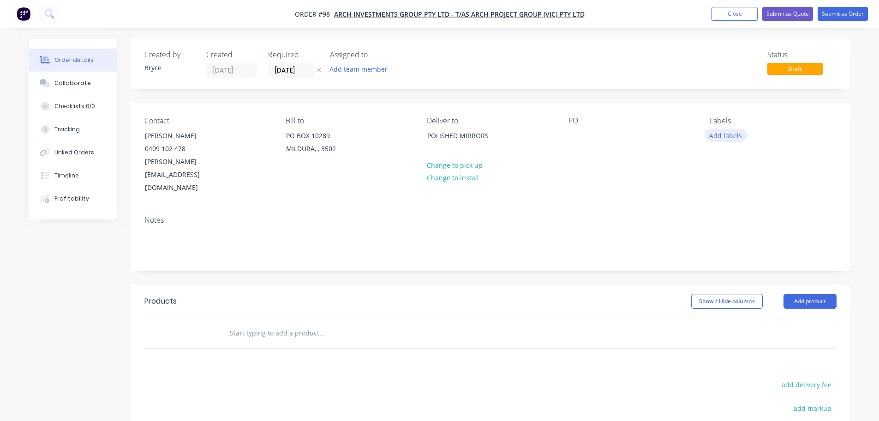
click at [725, 137] on button "Add labels" at bounding box center [726, 135] width 42 height 12
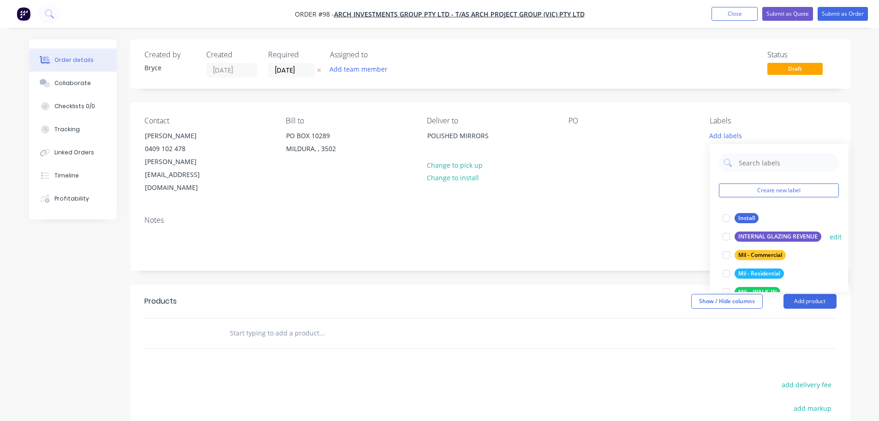
click at [795, 235] on div "INTERNAL GLAZING REVENUE" at bounding box center [778, 236] width 87 height 10
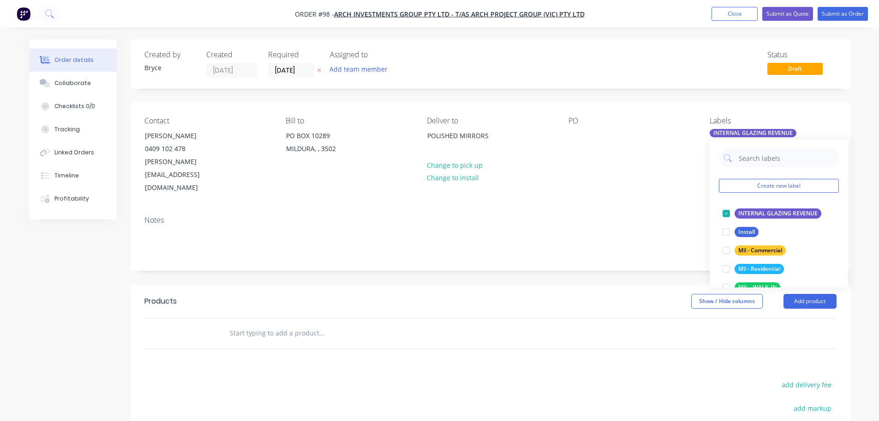
click at [273, 324] on input "text" at bounding box center [321, 333] width 185 height 18
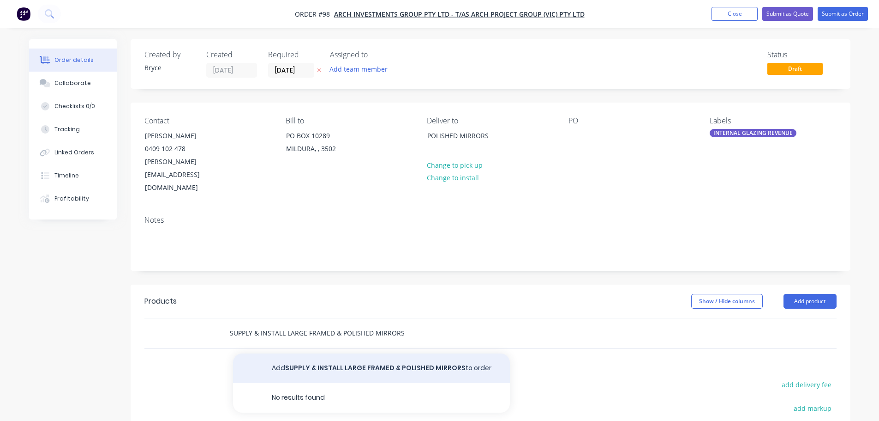
type input "SUPPLY & INSTALL LARGE FRAMED & POLISHED MIRRORS"
click at [372, 353] on button "Add SUPPLY & INSTALL LARGE FRAMED & POLISHED MIRRORS to order" at bounding box center [371, 368] width 277 height 30
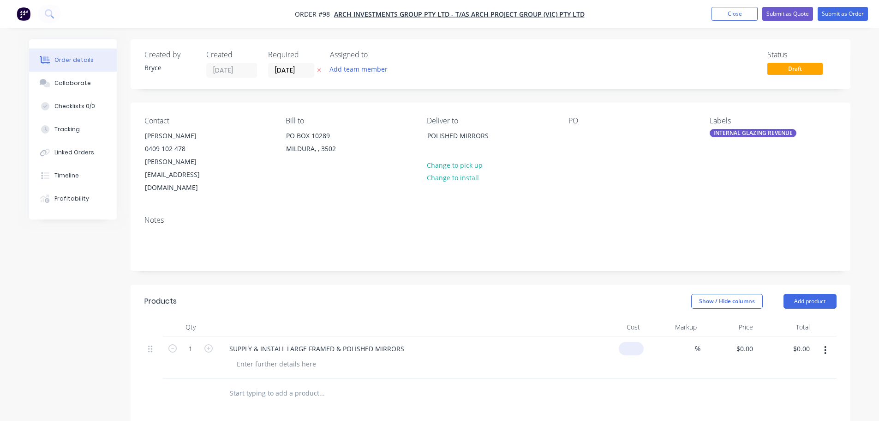
click at [643, 342] on input at bounding box center [633, 348] width 21 height 13
paste input "2526.91"
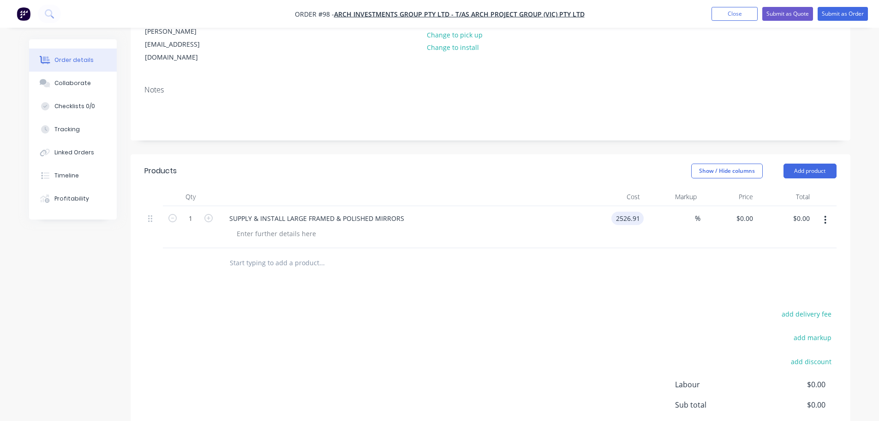
scroll to position [105, 0]
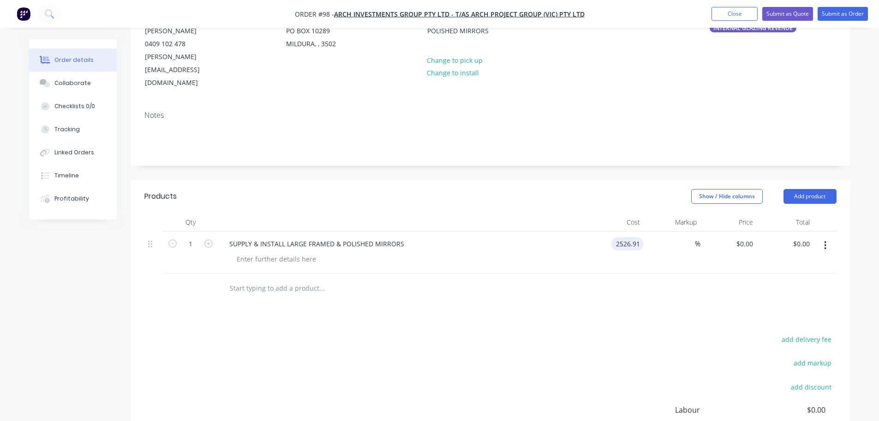
type input "$2,526.91"
click at [709, 231] on div "$2,526.91 $2,526.91" at bounding box center [729, 252] width 57 height 42
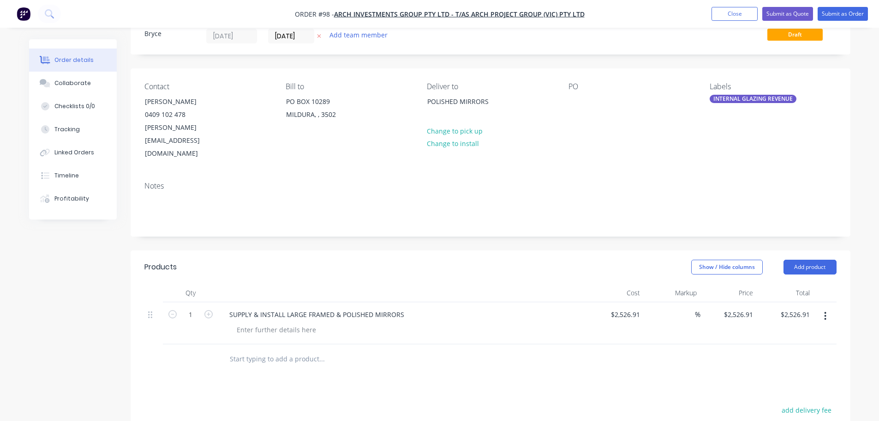
scroll to position [12, 0]
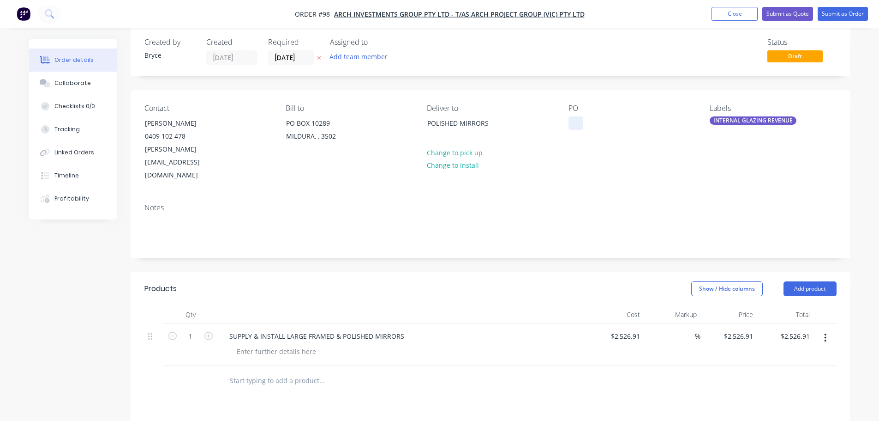
click at [575, 120] on div at bounding box center [576, 122] width 15 height 13
click at [494, 126] on div "POLISHED MIRRORS" at bounding box center [465, 123] width 77 height 13
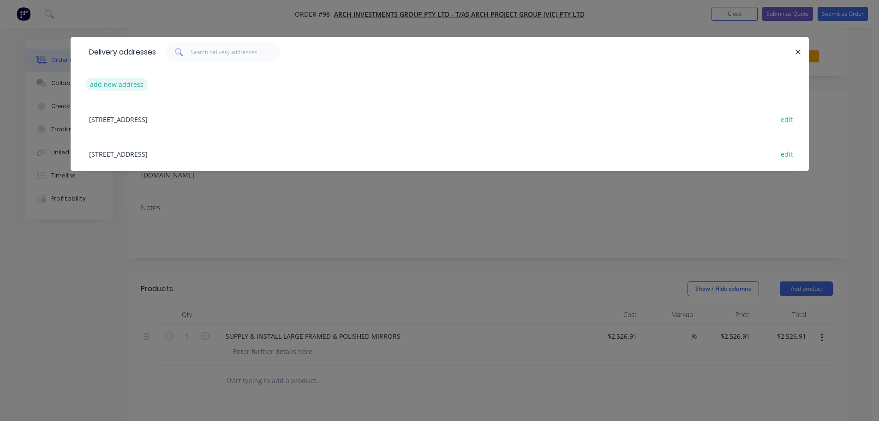
click at [115, 82] on button "add new address" at bounding box center [116, 84] width 63 height 12
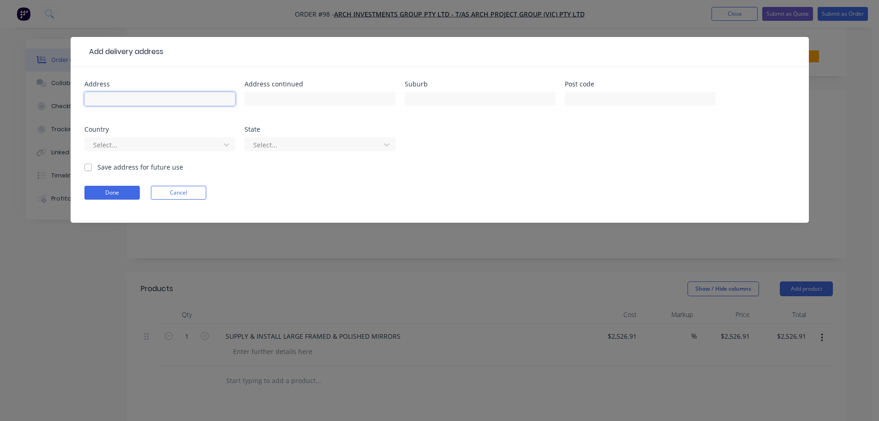
click at [105, 100] on input "text" at bounding box center [159, 99] width 151 height 14
type input "[STREET_ADDRESS]"
click at [105, 193] on button "Done" at bounding box center [111, 193] width 55 height 14
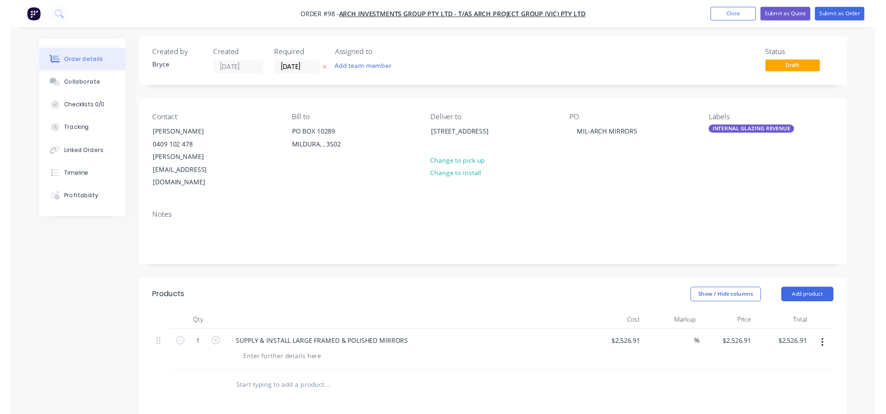
scroll to position [0, 0]
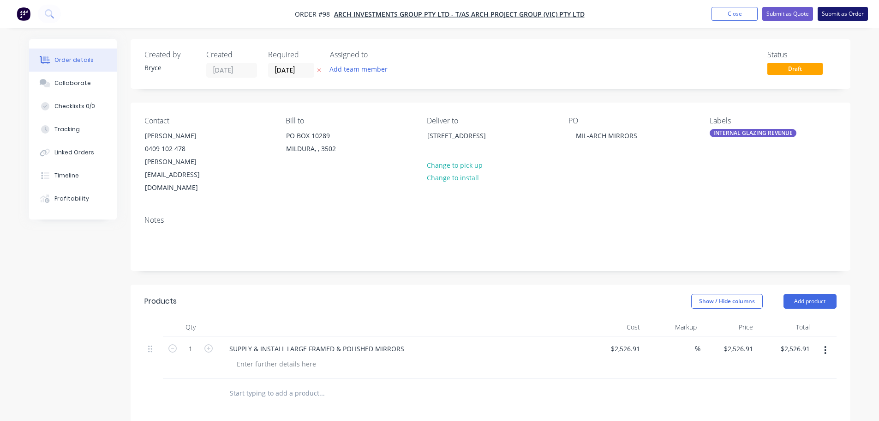
click at [843, 12] on button "Submit as Order" at bounding box center [843, 14] width 50 height 14
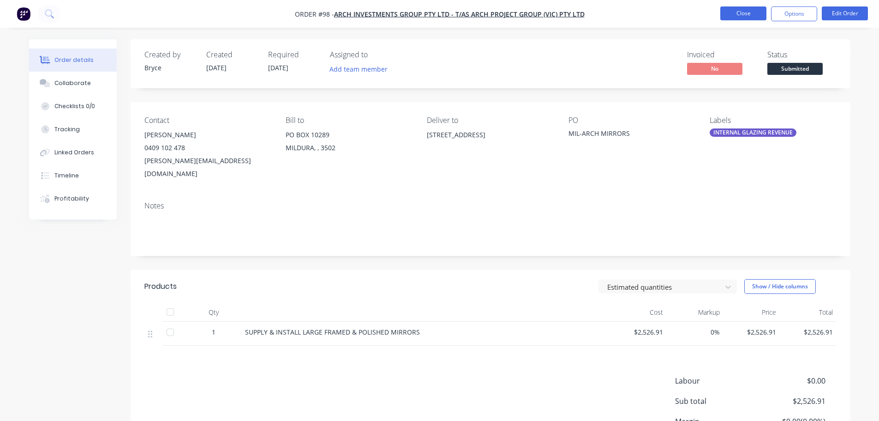
click at [738, 10] on button "Close" at bounding box center [744, 13] width 46 height 14
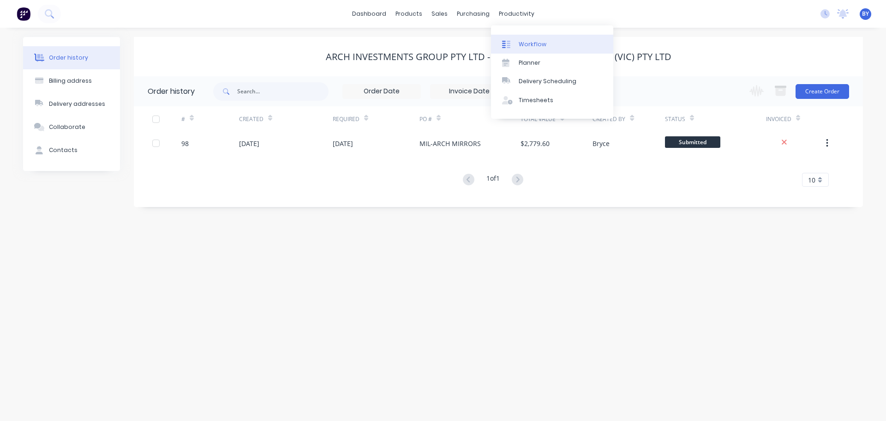
click at [524, 42] on div "Workflow" at bounding box center [533, 44] width 28 height 8
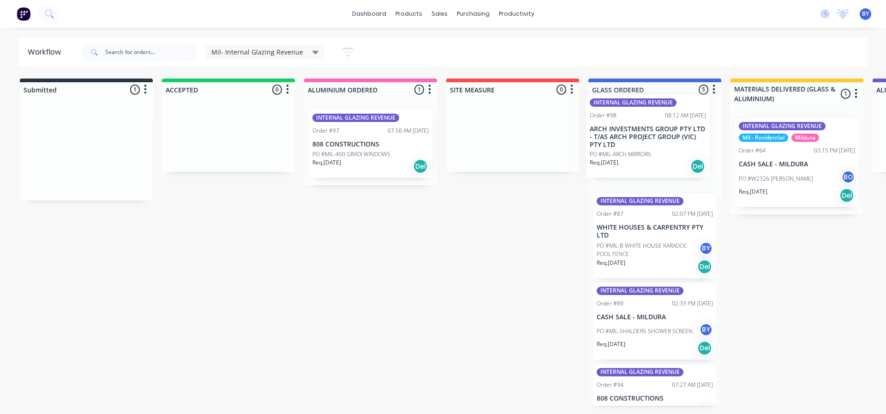
drag, startPoint x: 70, startPoint y: 123, endPoint x: 634, endPoint y: 108, distance: 564.8
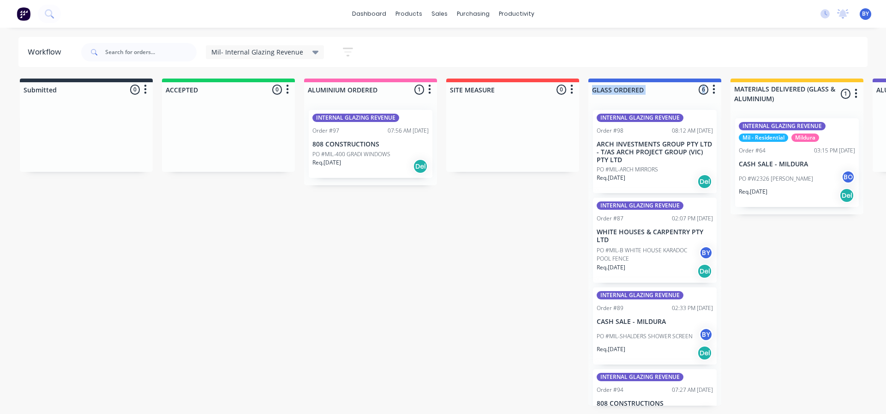
drag, startPoint x: 631, startPoint y: 97, endPoint x: 530, endPoint y: 180, distance: 129.6
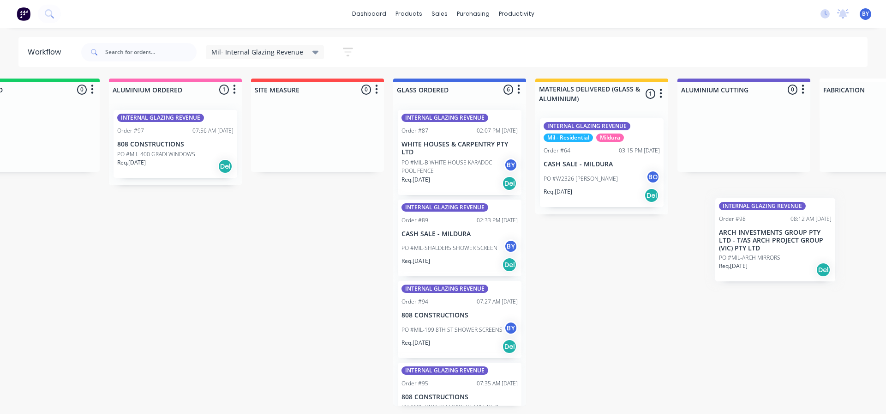
scroll to position [0, 201]
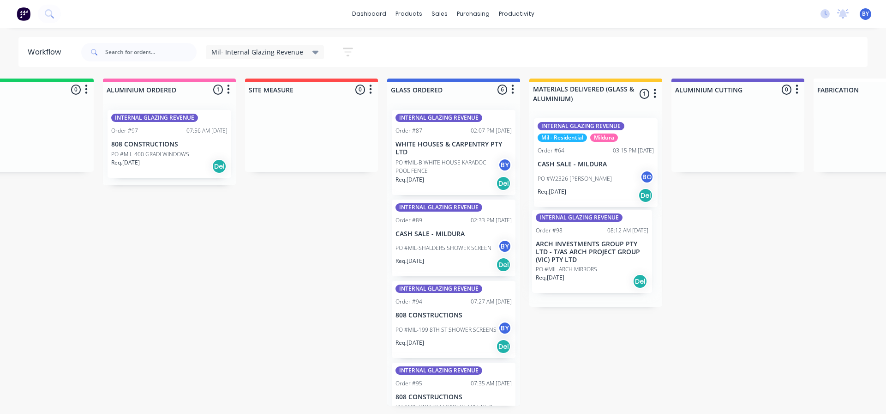
drag, startPoint x: 644, startPoint y: 149, endPoint x: 587, endPoint y: 247, distance: 113.6
click at [586, 248] on div "Submitted 0 Sort By Created date Required date Order number Customer name Most …" at bounding box center [762, 241] width 1941 height 327
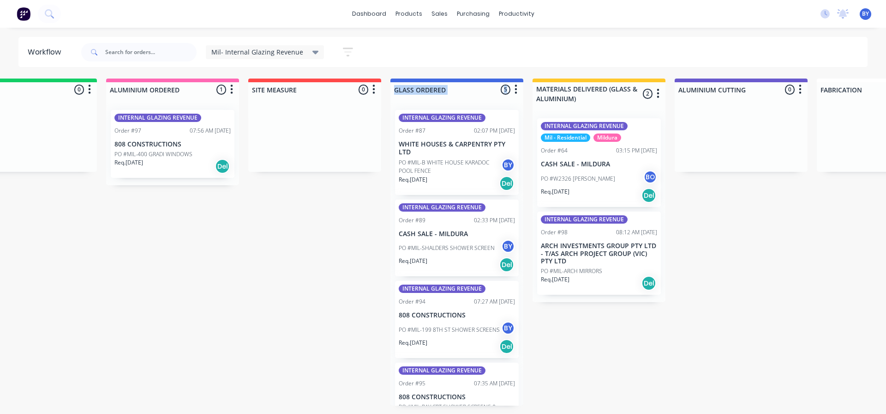
scroll to position [0, 197]
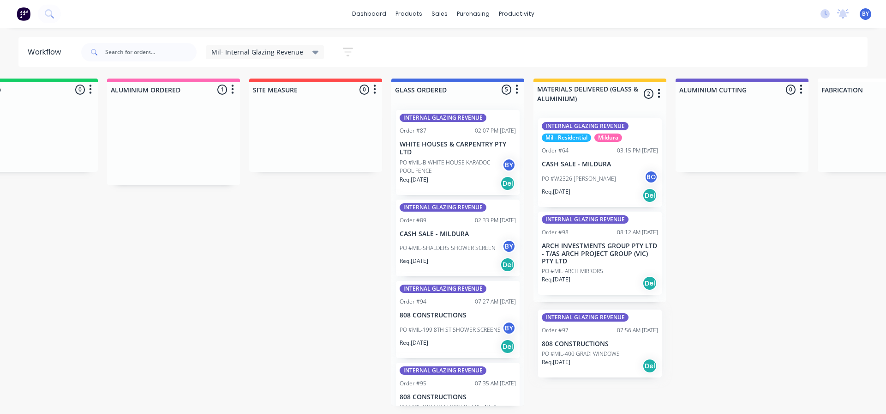
drag, startPoint x: 151, startPoint y: 138, endPoint x: 579, endPoint y: 330, distance: 469.1
click at [584, 337] on div "Submitted 0 Sort By Created date Required date Order number Customer name Most …" at bounding box center [766, 241] width 1941 height 327
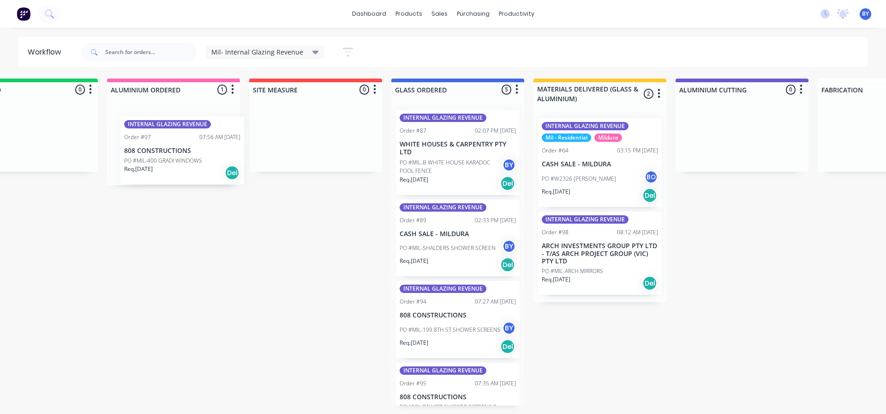
scroll to position [0, 194]
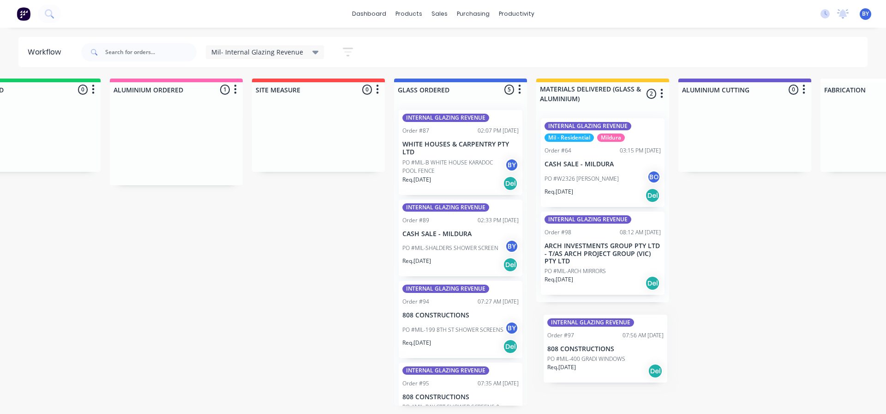
drag, startPoint x: 140, startPoint y: 149, endPoint x: 574, endPoint y: 357, distance: 480.9
click at [574, 357] on div "Submitted 0 Sort By Created date Required date Order number Customer name Most …" at bounding box center [769, 241] width 1941 height 327
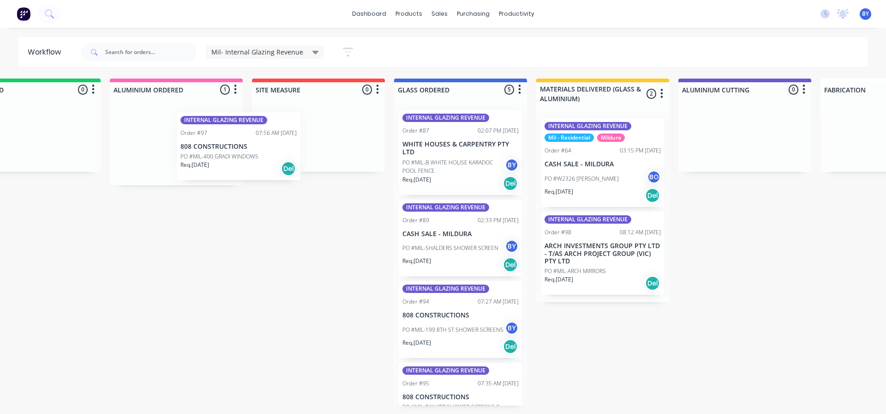
scroll to position [0, 192]
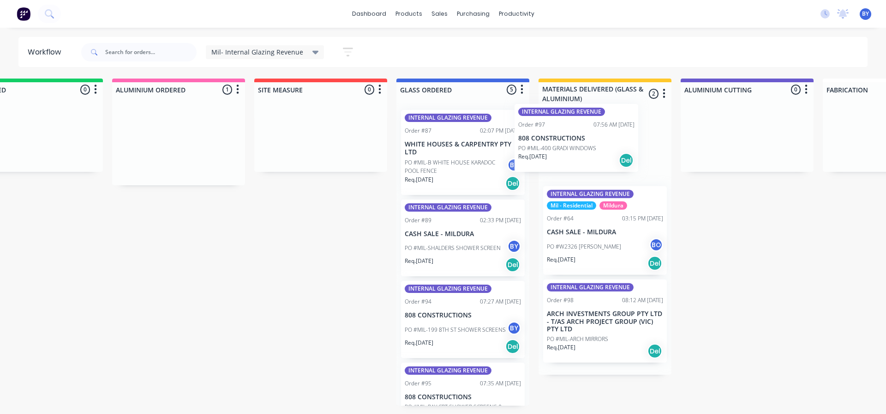
drag, startPoint x: 157, startPoint y: 138, endPoint x: 568, endPoint y: 134, distance: 411.4
click at [568, 134] on div "Submitted 0 Sort By Created date Required date Order number Customer name Most …" at bounding box center [771, 241] width 1941 height 327
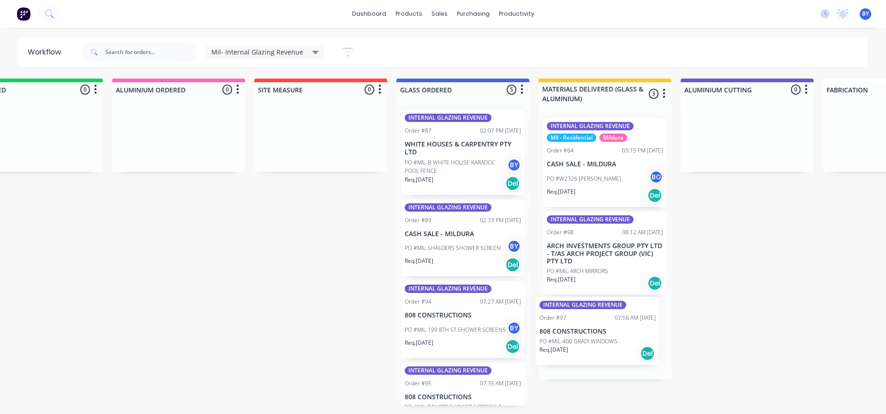
drag, startPoint x: 588, startPoint y: 147, endPoint x: 582, endPoint y: 328, distance: 181.1
click at [582, 328] on div "INTERNAL GLAZING REVENUE Order #97 07:56 AM [DATE] 808 CONSTRUCTIONS PO #MIL-40…" at bounding box center [605, 245] width 133 height 268
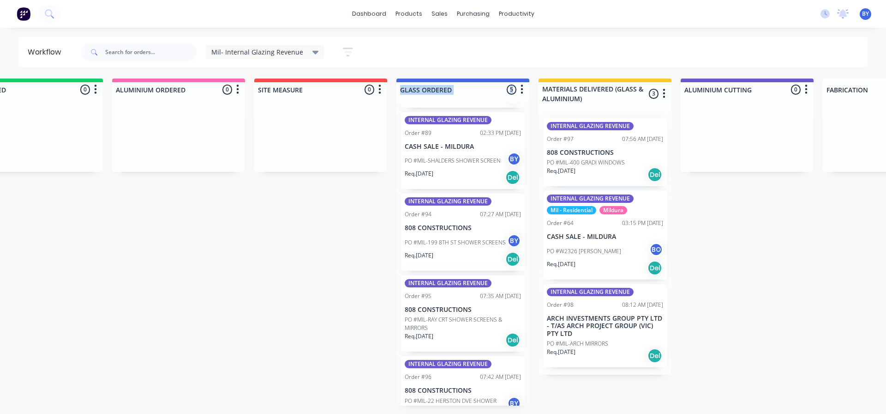
scroll to position [0, 0]
